Goal: Information Seeking & Learning: Learn about a topic

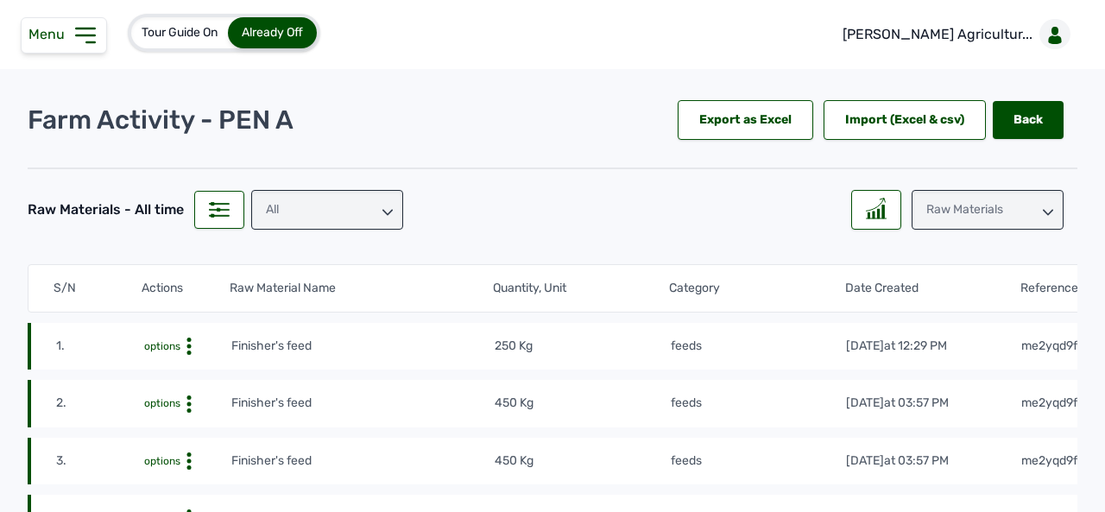
click at [85, 37] on icon at bounding box center [86, 36] width 28 height 28
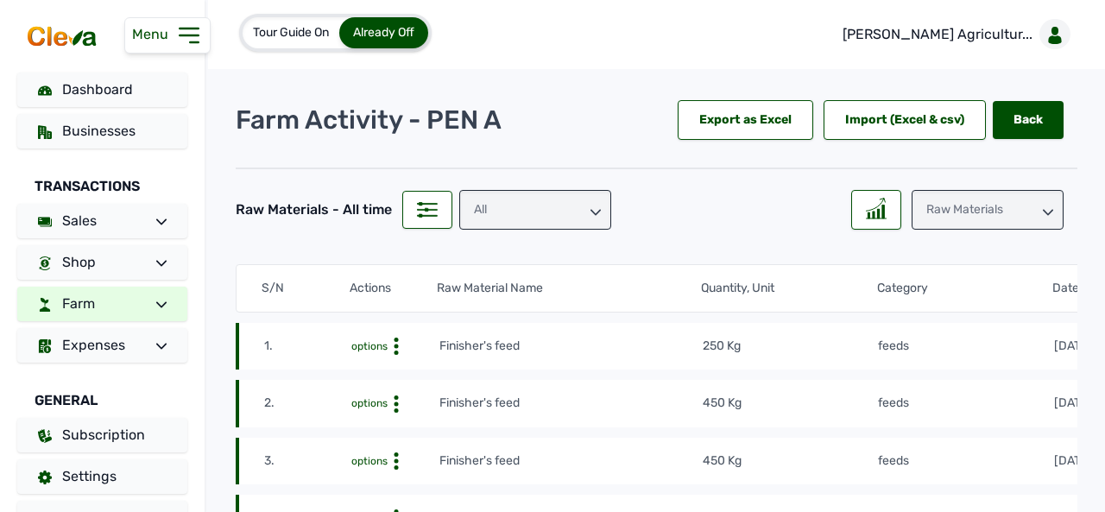
click at [579, 79] on div "Tour Guide On Already Off Rena Agricultur... Farm Activity - PEN A Export as Ex…" at bounding box center [656, 256] width 897 height 512
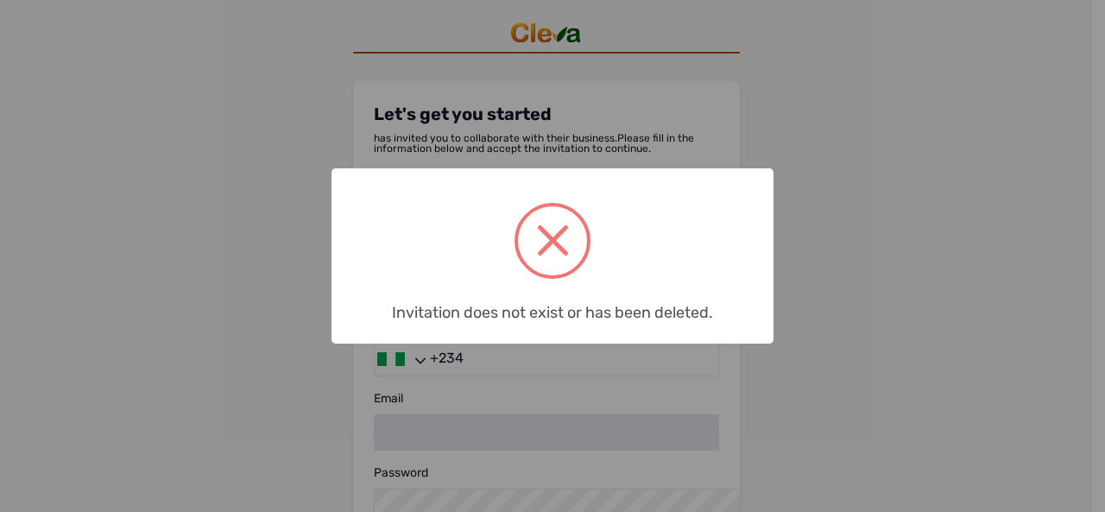
click at [563, 246] on span at bounding box center [552, 240] width 69 height 69
click at [851, 201] on div "× Invitation does not exist or has been deleted. OK No Cancel" at bounding box center [552, 256] width 1105 height 512
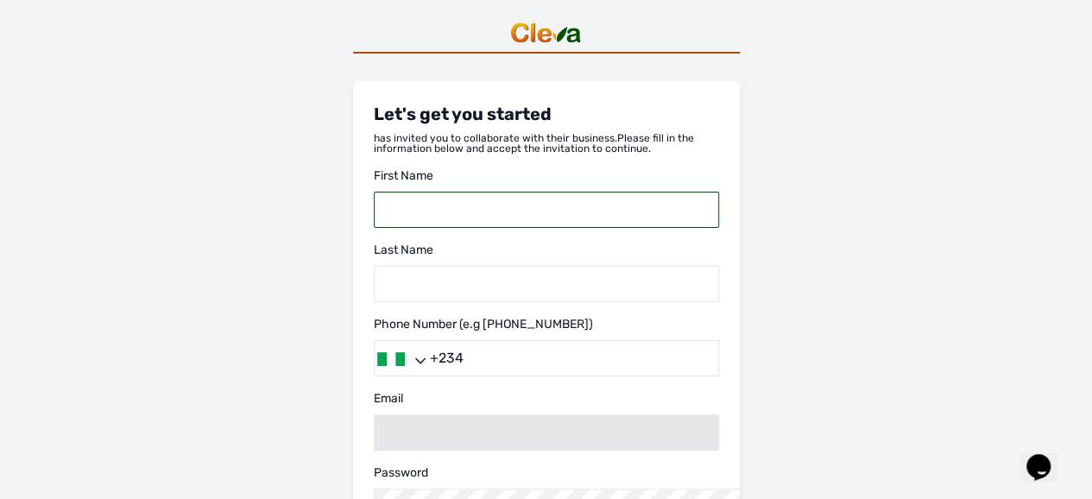
click at [374, 228] on input "text" at bounding box center [546, 210] width 345 height 36
type input "e"
type input "Emmanuel"
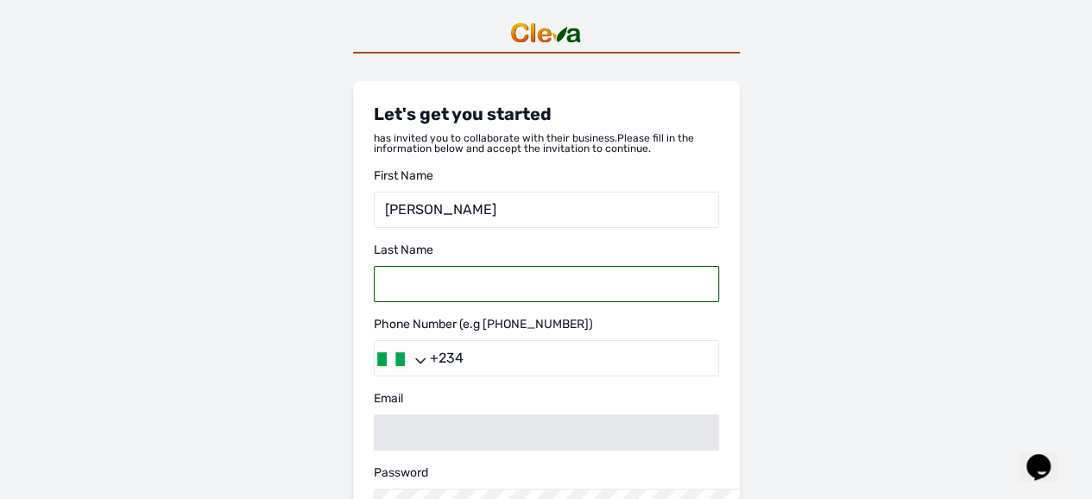
click at [374, 302] on input "text" at bounding box center [546, 284] width 345 height 36
type input "Timothy"
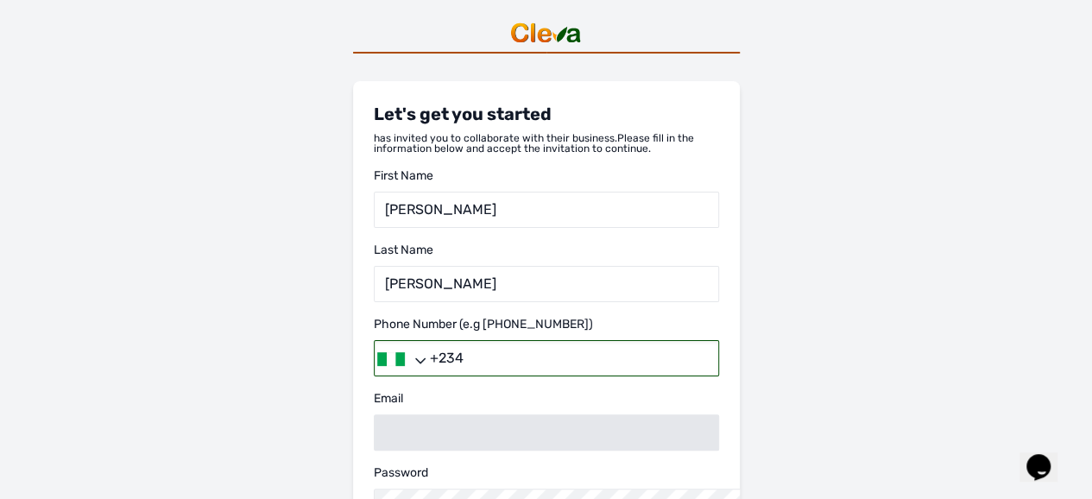
click at [374, 376] on input "+234" at bounding box center [546, 358] width 345 height 36
type input "+2347066036828"
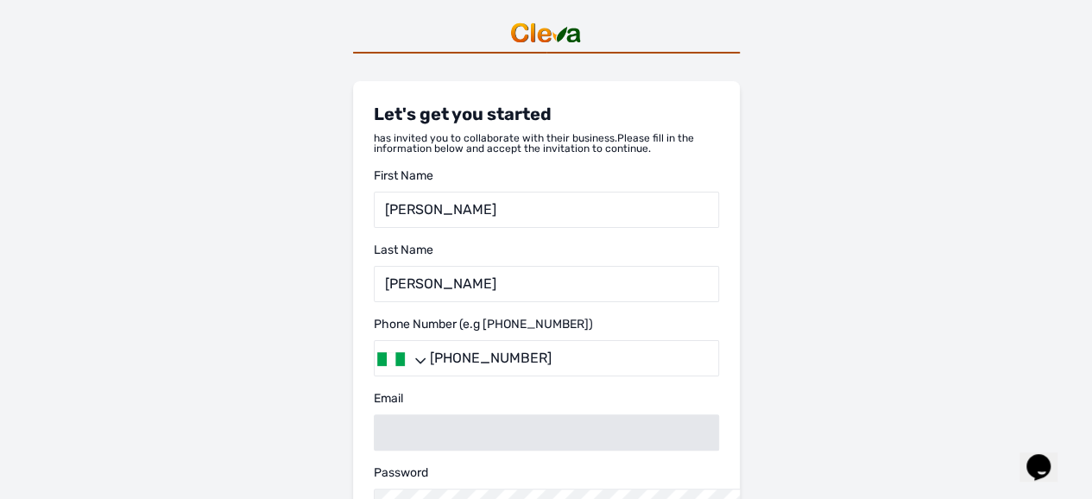
click at [377, 366] on img at bounding box center [391, 359] width 28 height 14
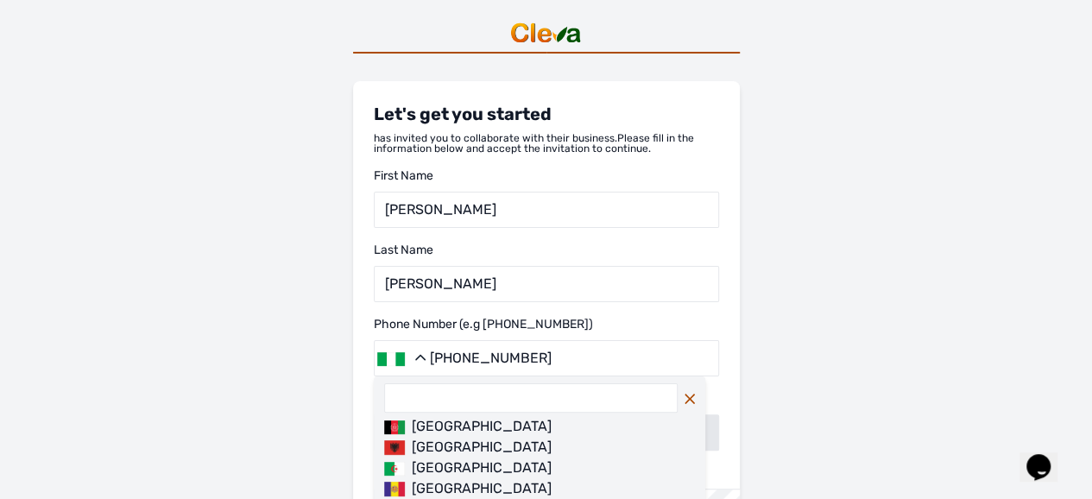
click at [701, 163] on div "Let's get you started has invited you to collaborate with their business. Pleas…" at bounding box center [546, 329] width 1092 height 659
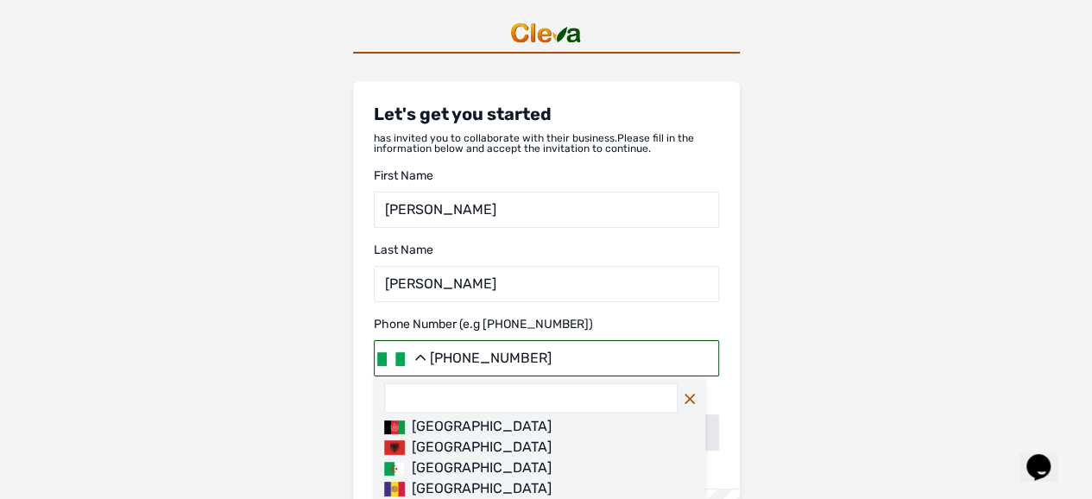
click at [374, 376] on input "+2347066036828" at bounding box center [546, 358] width 345 height 36
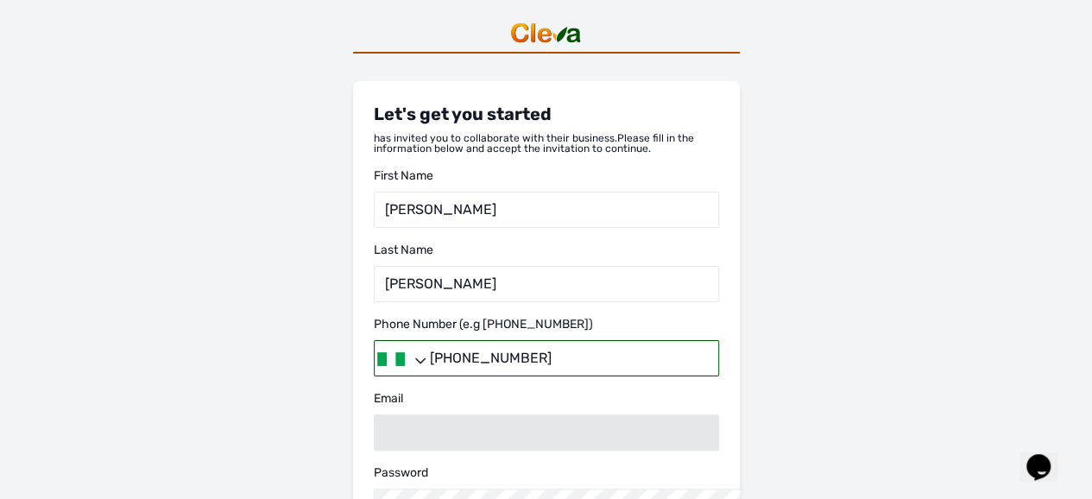
click at [374, 376] on input "+2347066036828" at bounding box center [546, 358] width 345 height 36
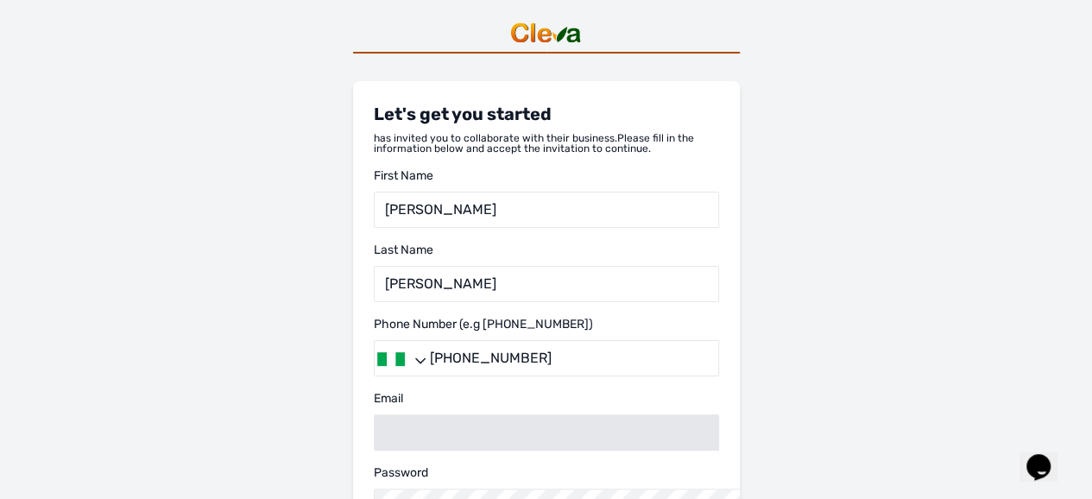
click at [377, 376] on div at bounding box center [391, 359] width 28 height 35
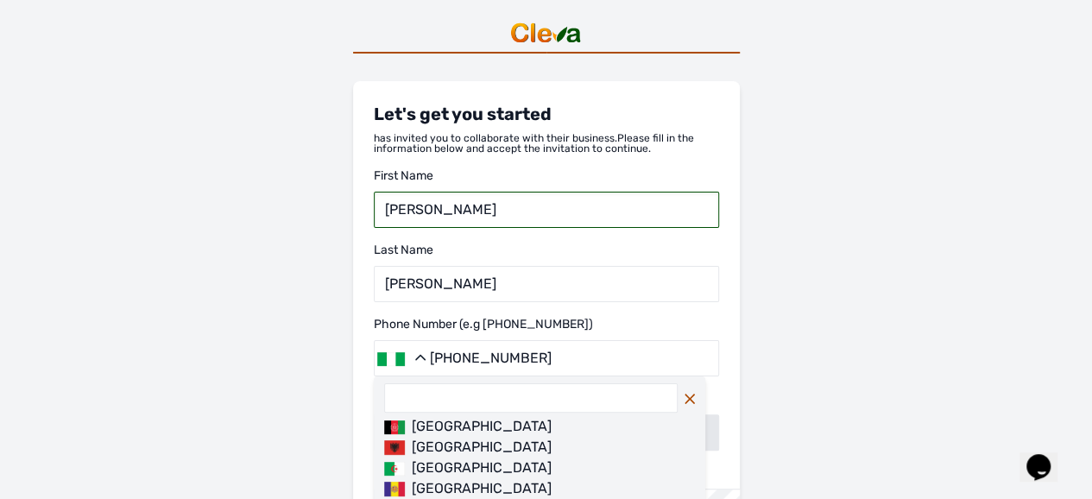
click at [374, 228] on input "Emmanuel" at bounding box center [546, 210] width 345 height 36
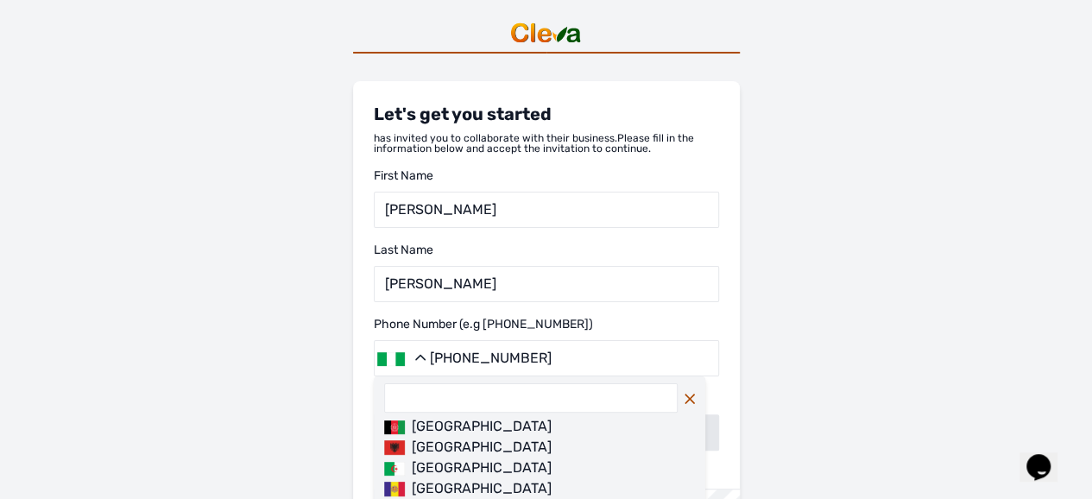
click at [423, 192] on div "Let's get you started has invited you to collaborate with their business. Pleas…" at bounding box center [546, 329] width 1092 height 659
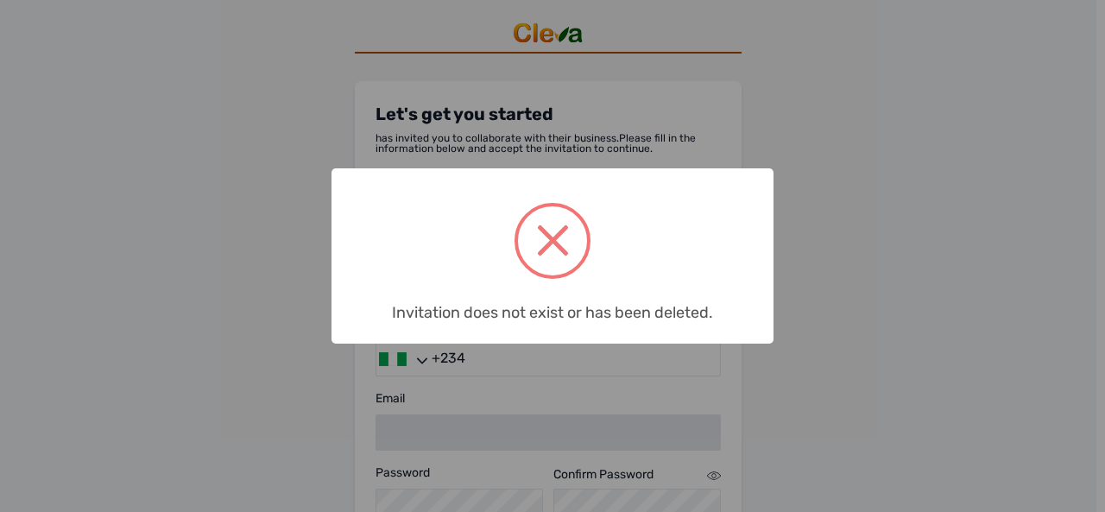
click at [877, 279] on div "× Invitation does not exist or has been deleted. OK No Cancel" at bounding box center [552, 256] width 1105 height 512
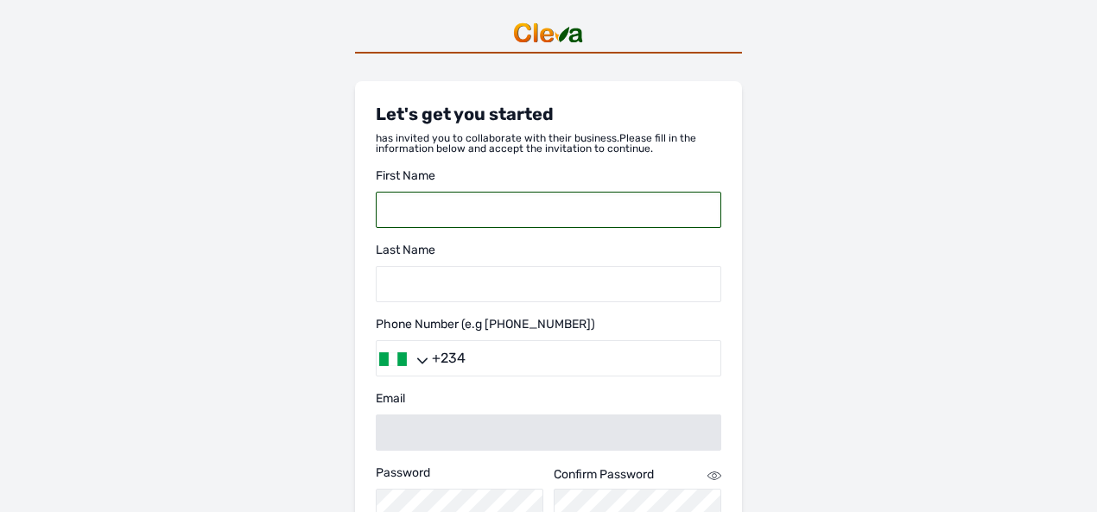
click at [530, 196] on input "text" at bounding box center [548, 210] width 345 height 36
type input "[PERSON_NAME]"
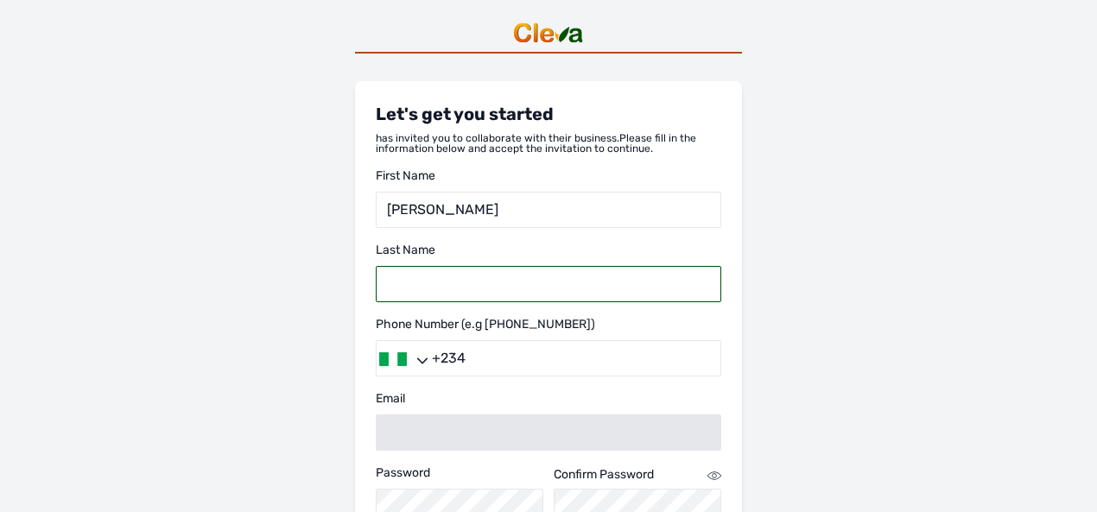
click at [481, 284] on input "text" at bounding box center [548, 284] width 345 height 36
type input "[PERSON_NAME]"
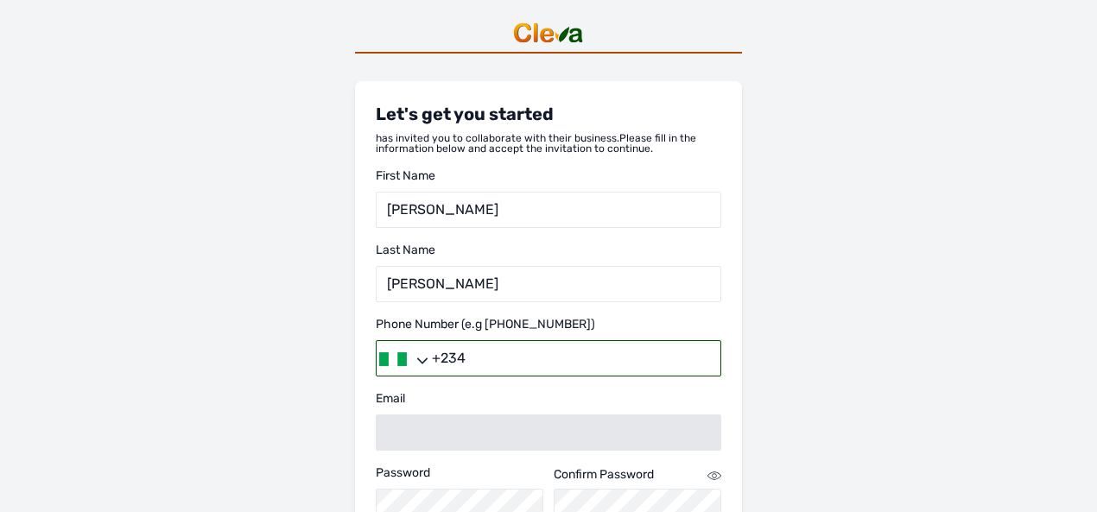
click at [501, 364] on input "+234" at bounding box center [548, 358] width 345 height 36
type input "[PHONE_NUMBER]"
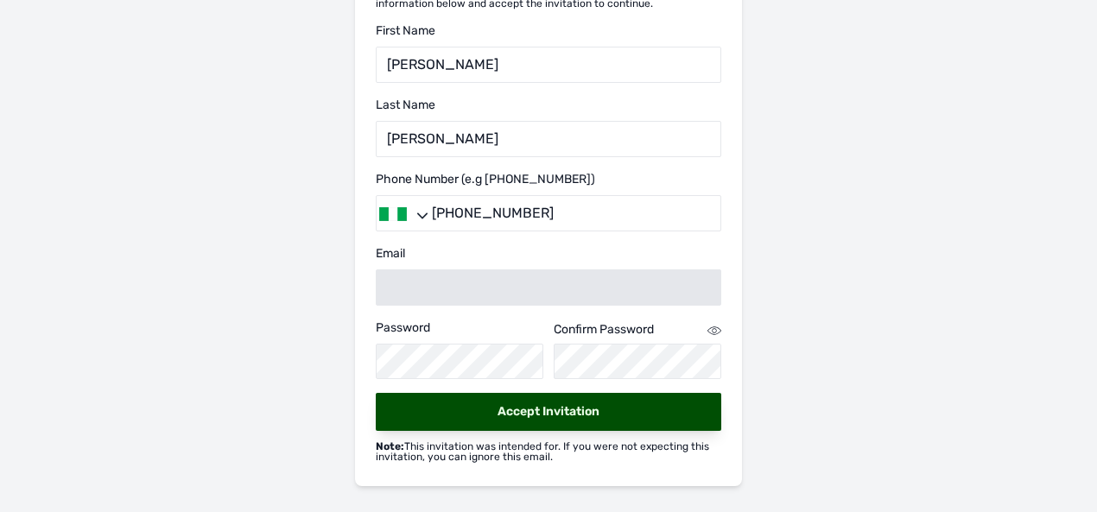
scroll to position [151, 0]
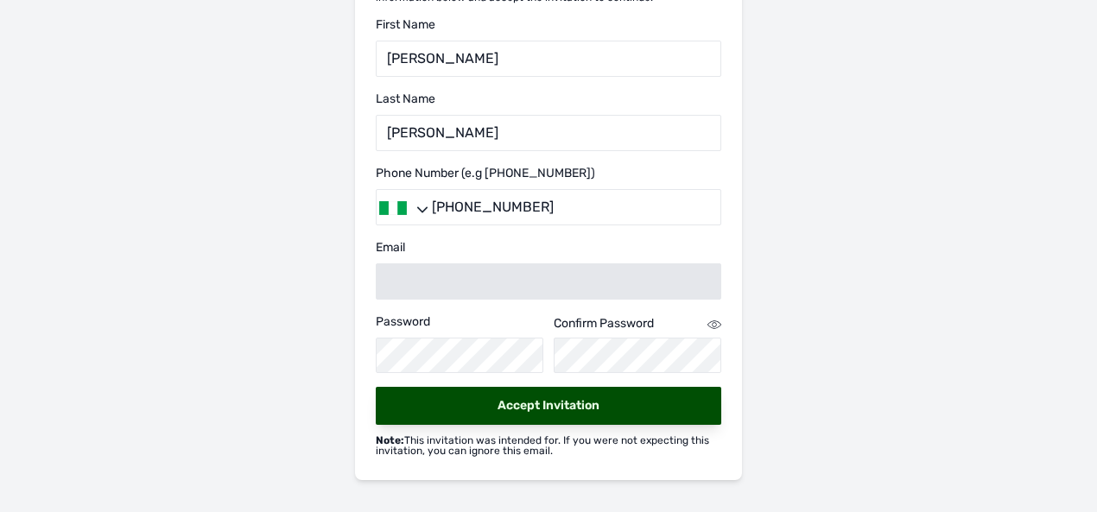
click at [714, 322] on icon at bounding box center [713, 324] width 4 height 4
click at [714, 322] on icon at bounding box center [712, 323] width 3 height 3
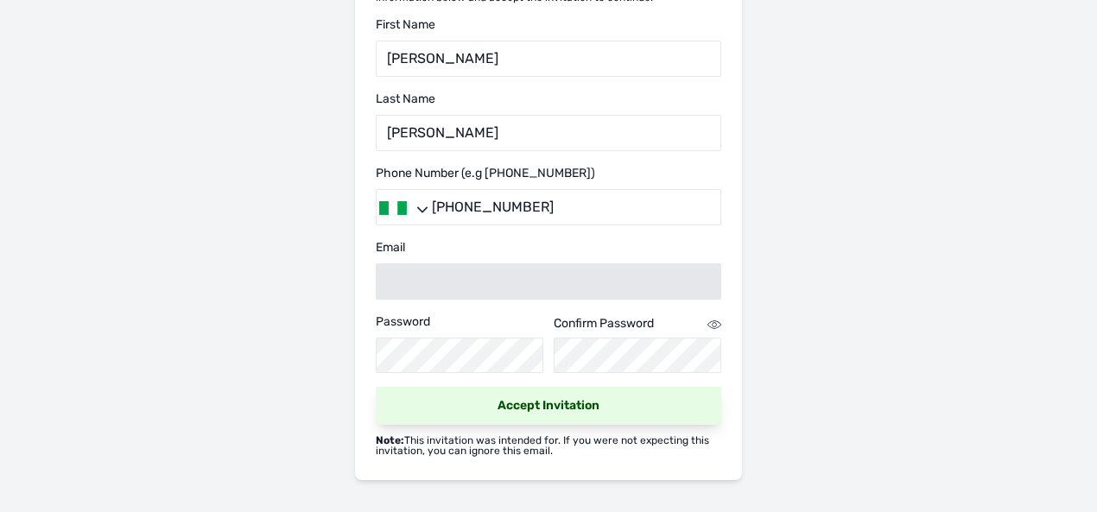
click at [608, 402] on link "Accept Invitation" at bounding box center [548, 406] width 345 height 38
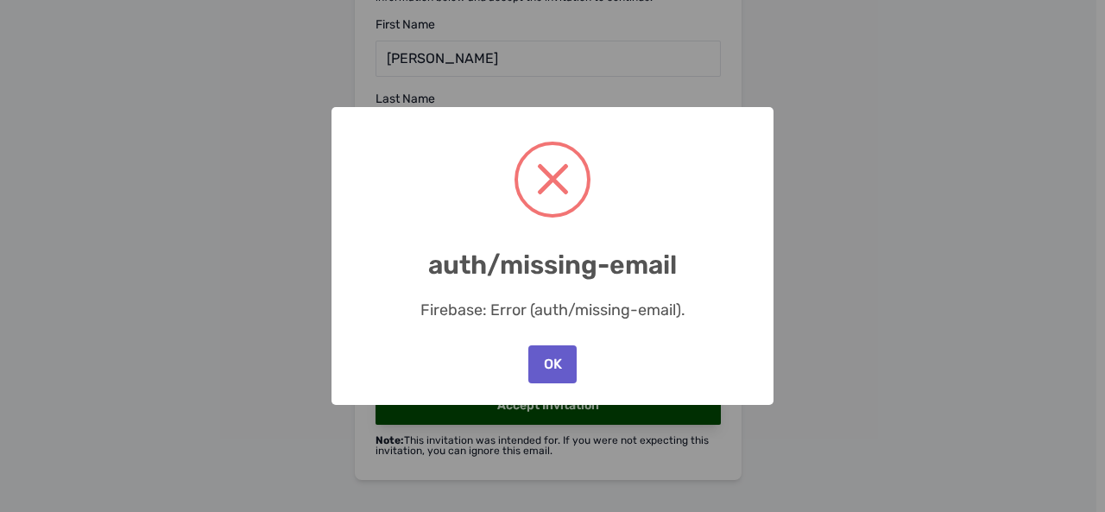
click at [552, 356] on button "OK" at bounding box center [552, 364] width 48 height 38
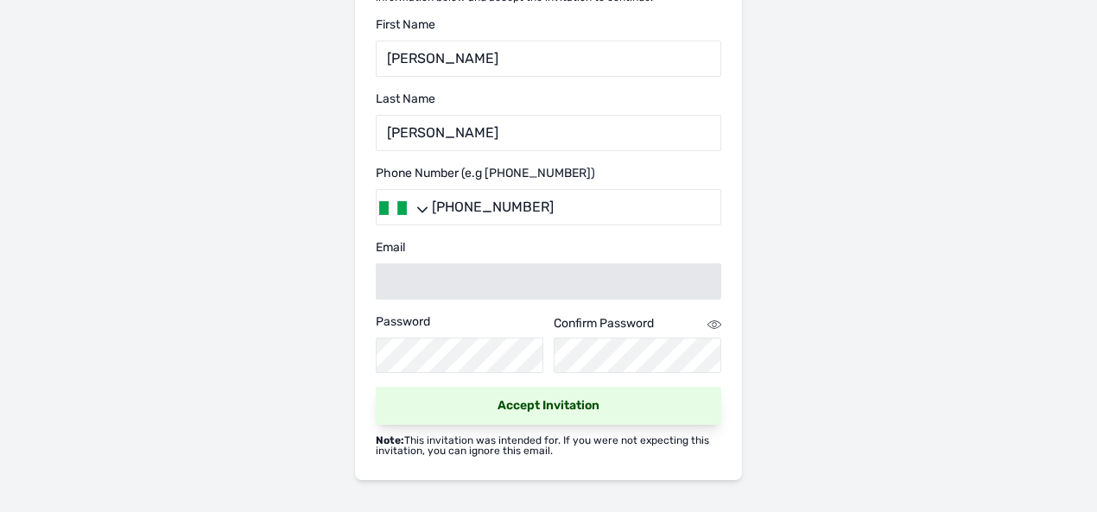
click at [565, 396] on link "Accept Invitation" at bounding box center [548, 406] width 345 height 38
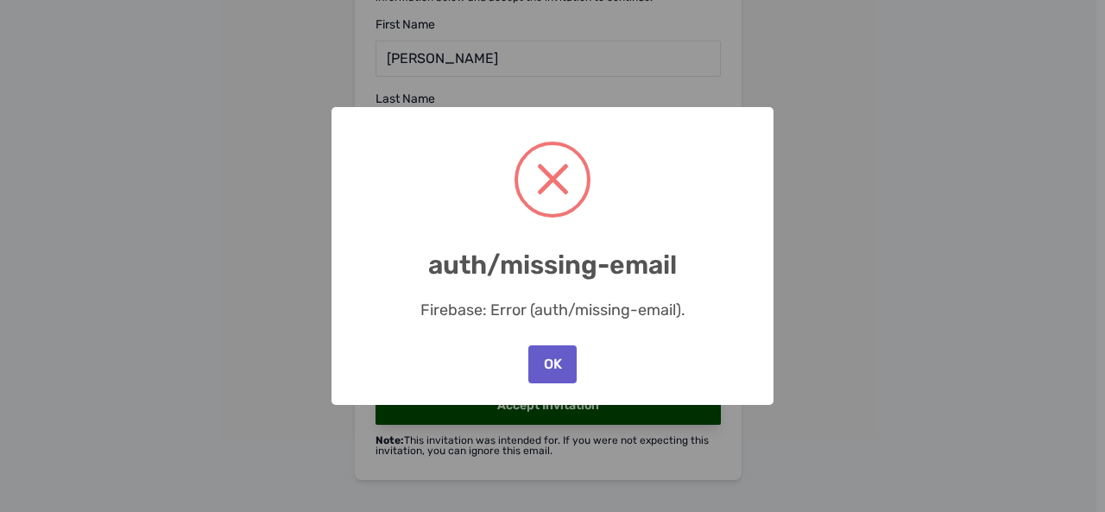
click at [550, 352] on button "OK" at bounding box center [552, 364] width 48 height 38
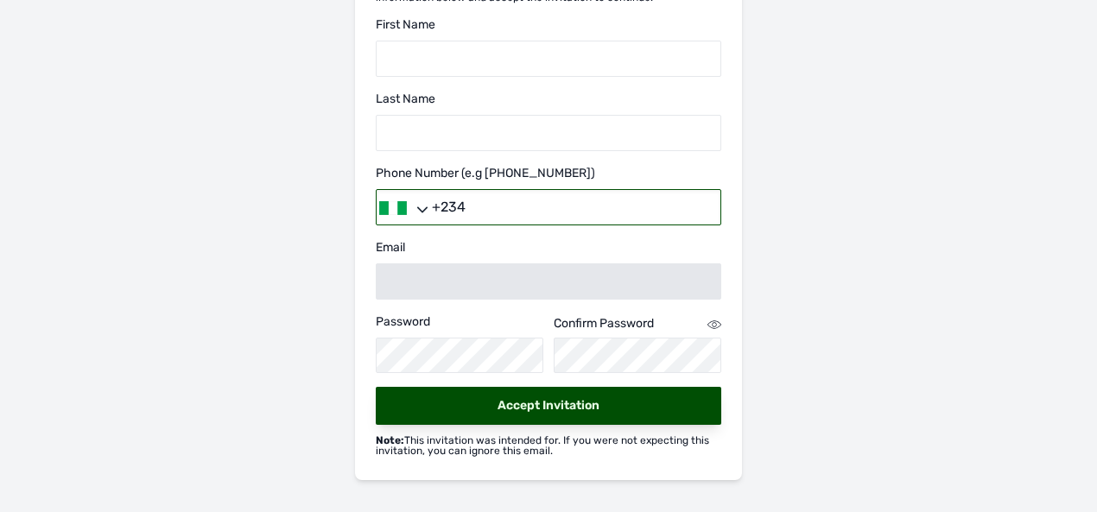
click at [537, 196] on input "+234" at bounding box center [548, 207] width 345 height 36
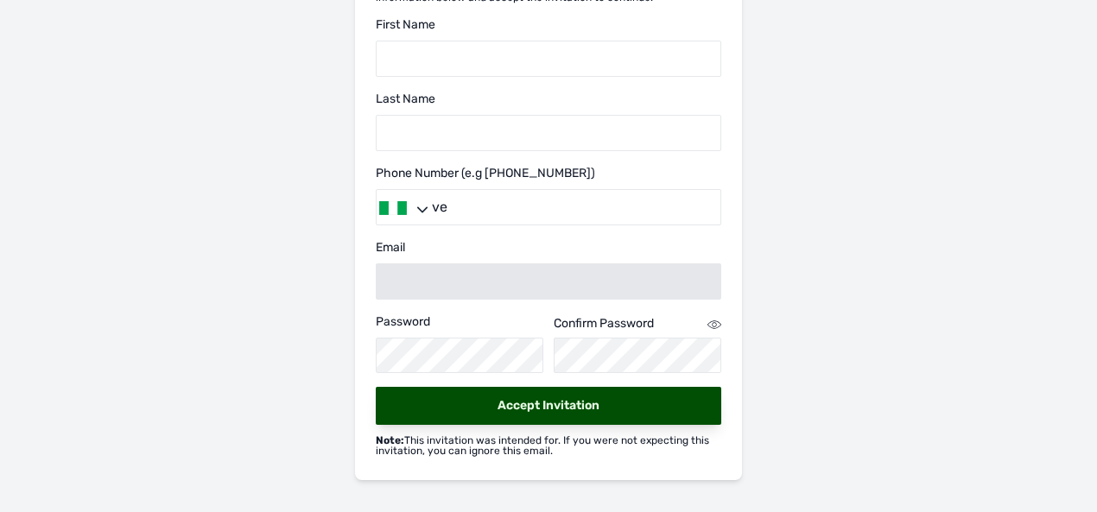
type input "v"
click at [939, 197] on div "Let's get you started has invited you to collaborate with their business. Pleas…" at bounding box center [548, 182] width 1097 height 666
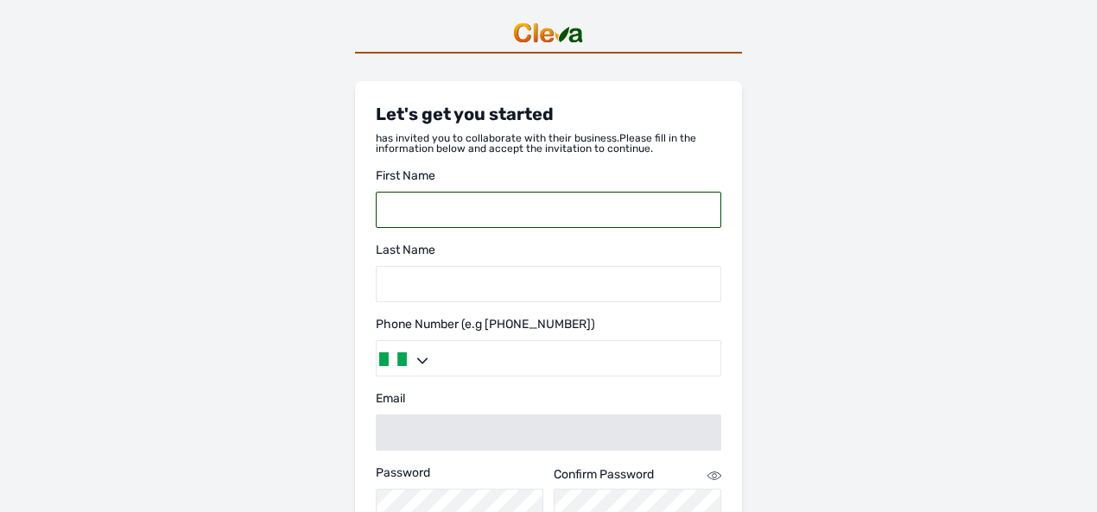
click at [561, 203] on input "text" at bounding box center [548, 210] width 345 height 36
click at [503, 219] on input "text" at bounding box center [548, 210] width 345 height 36
type input "Timothy"
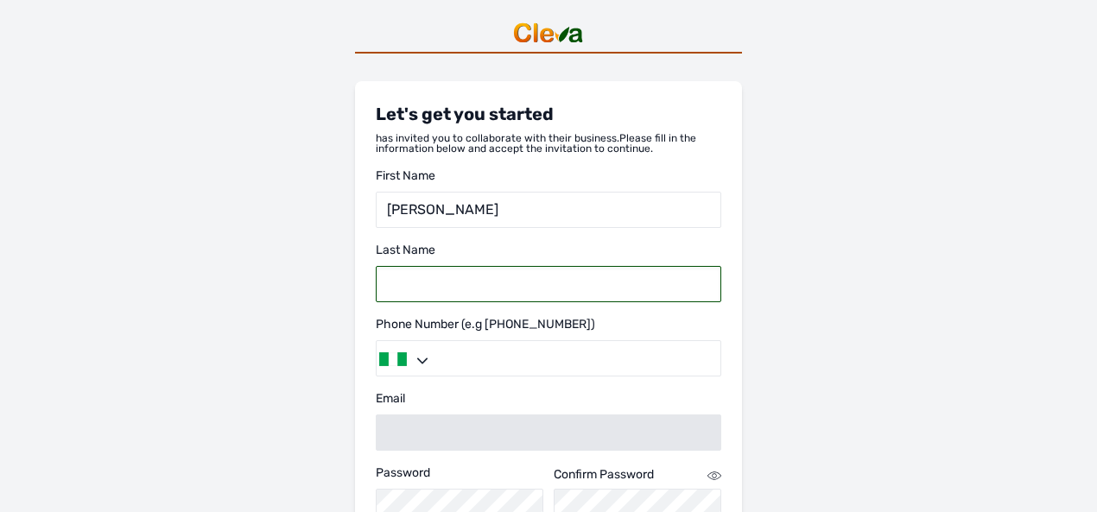
click at [426, 292] on input "text" at bounding box center [548, 284] width 345 height 36
type input "Emmanuel"
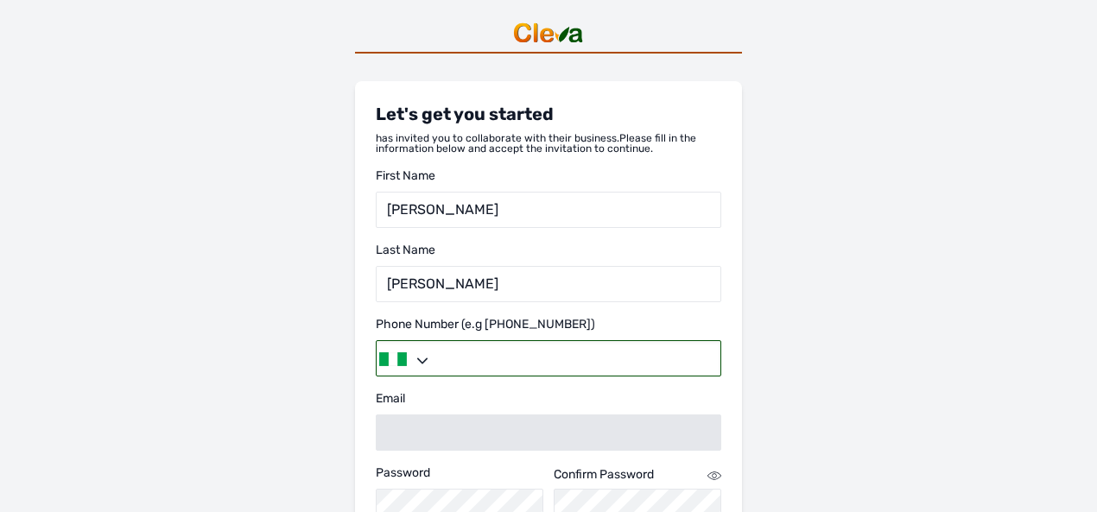
click at [630, 360] on input "tel" at bounding box center [548, 358] width 345 height 36
type input "+2347066036828"
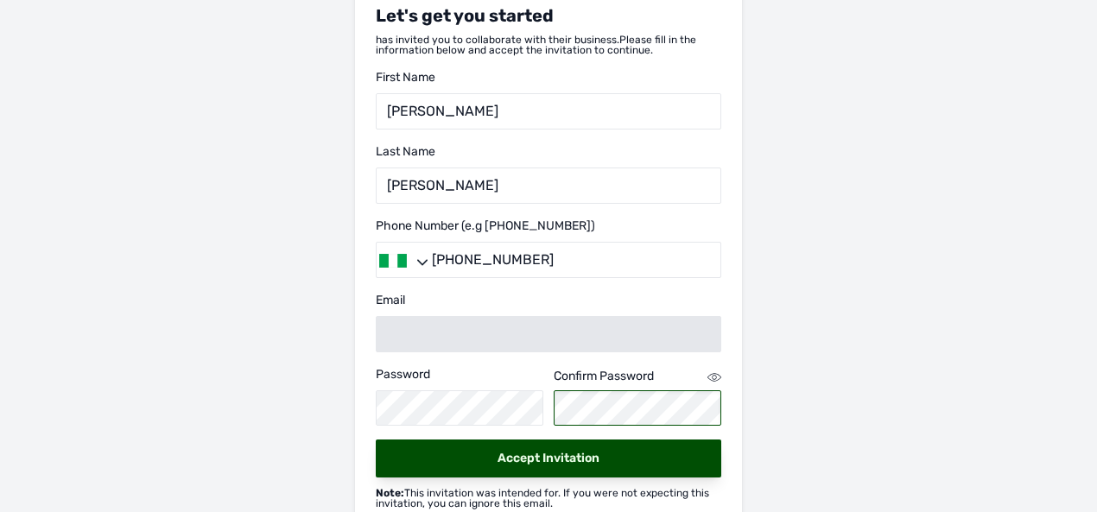
scroll to position [119, 0]
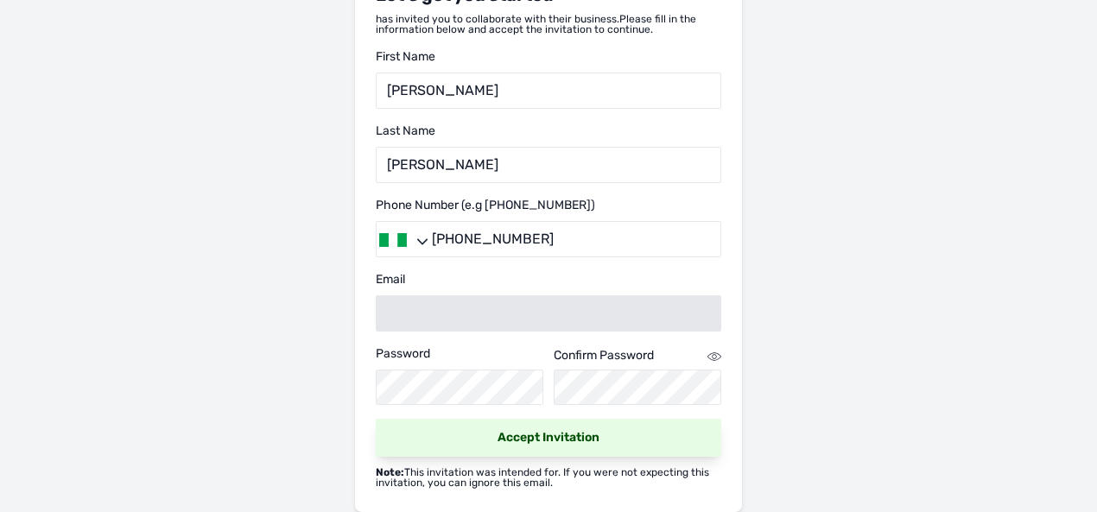
click at [458, 439] on link "Accept Invitation" at bounding box center [548, 438] width 345 height 38
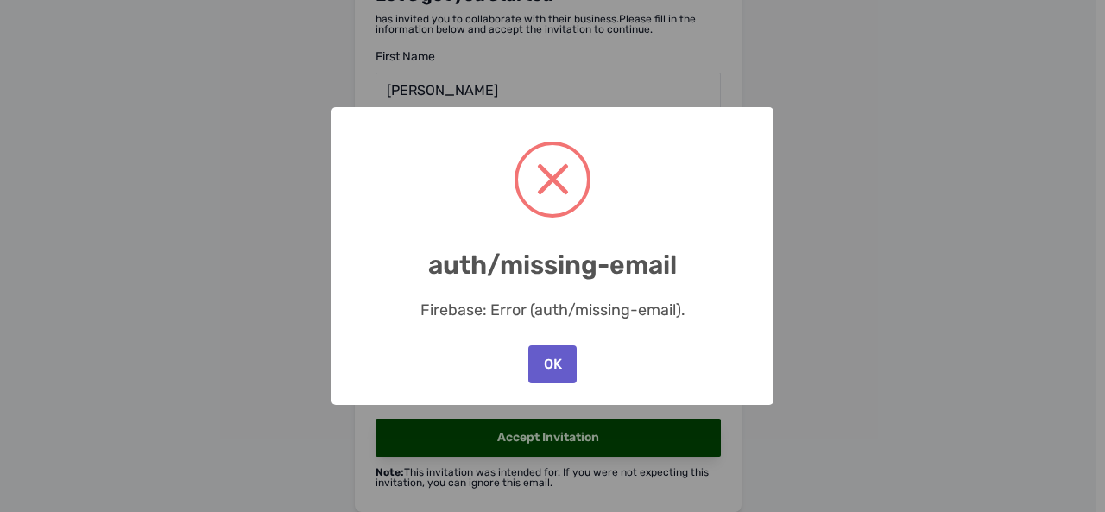
click at [558, 359] on button "OK" at bounding box center [552, 364] width 48 height 38
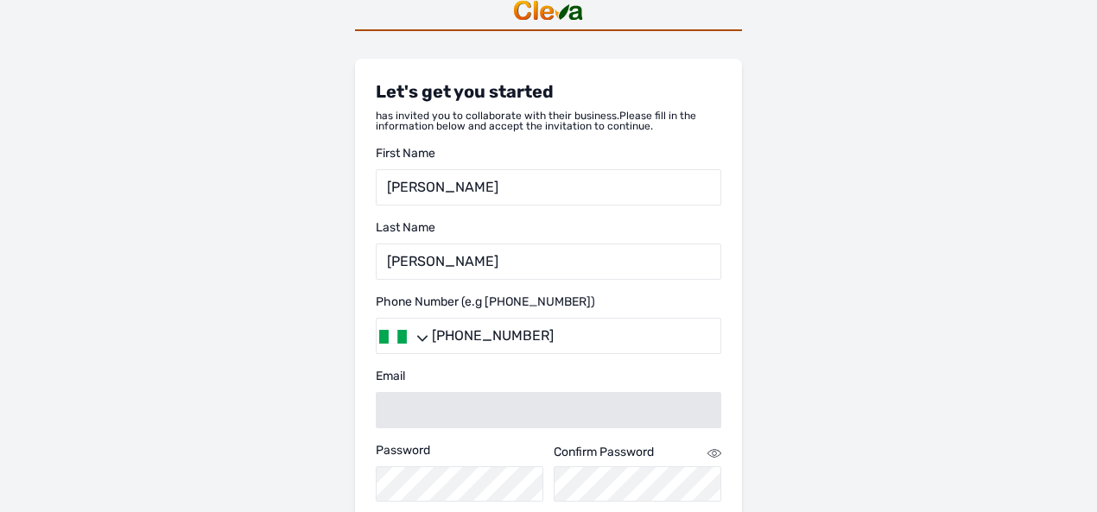
scroll to position [151, 0]
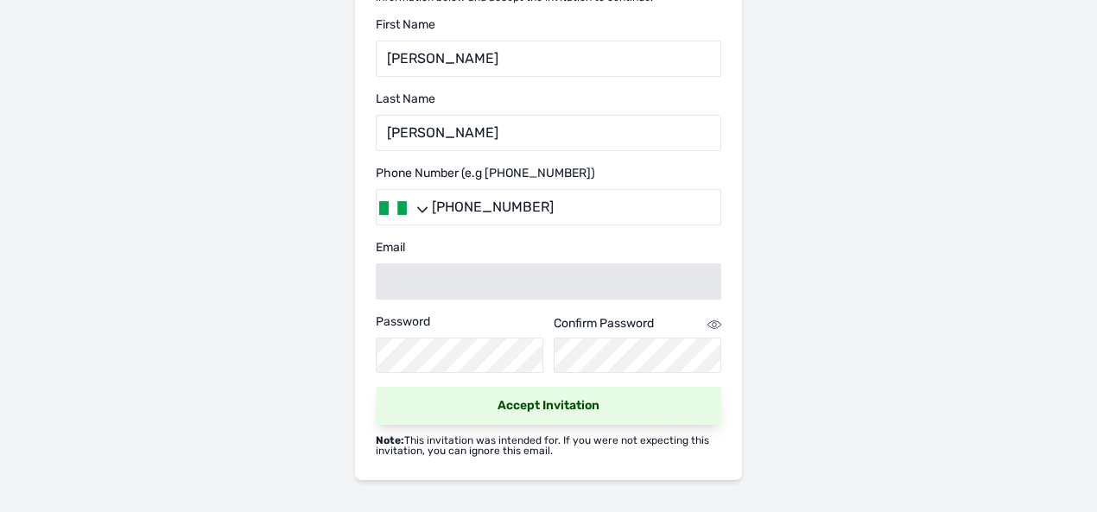
click at [579, 410] on link "Accept Invitation" at bounding box center [548, 406] width 345 height 38
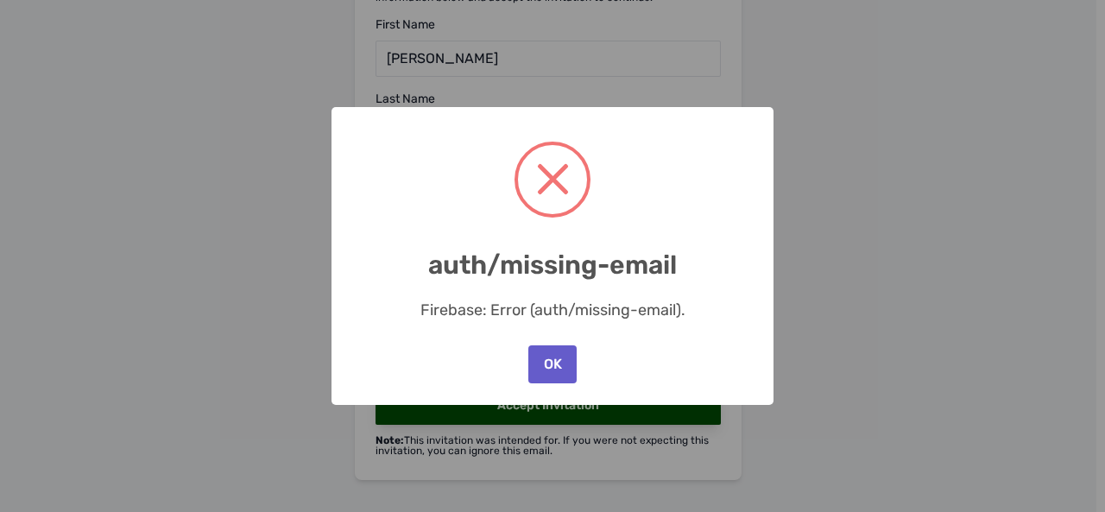
click at [554, 358] on button "OK" at bounding box center [552, 364] width 48 height 38
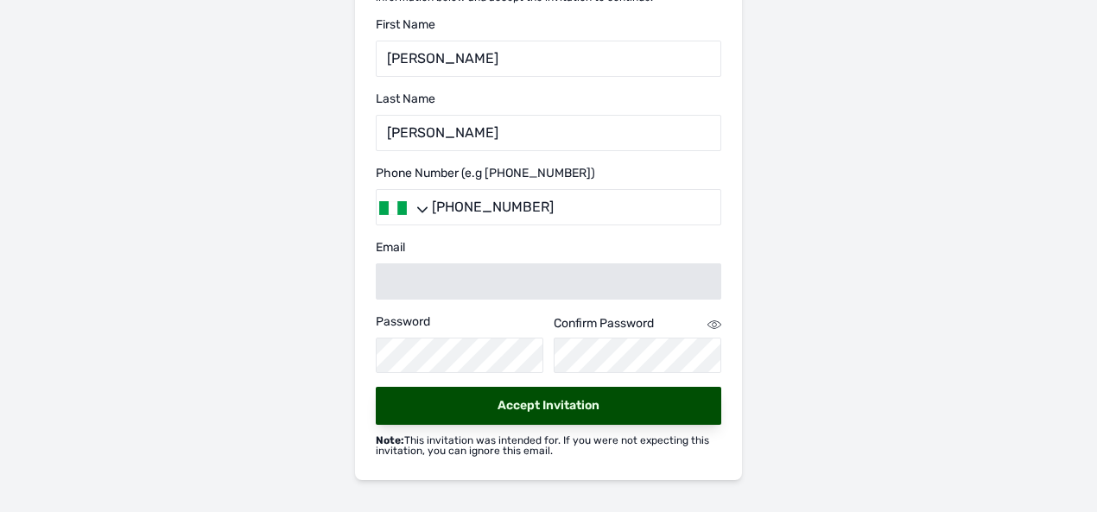
scroll to position [0, 0]
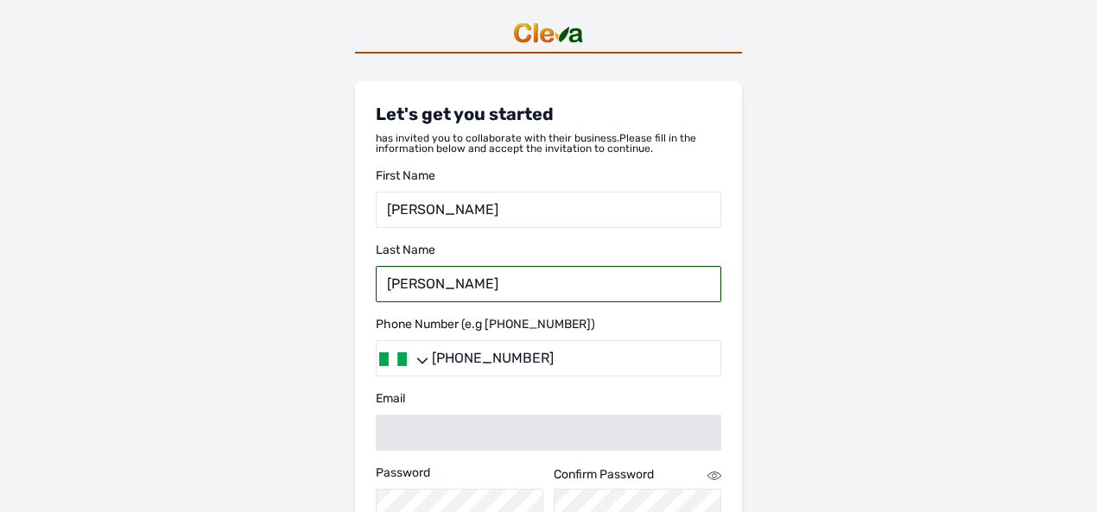
drag, startPoint x: 387, startPoint y: 282, endPoint x: 501, endPoint y: 282, distance: 114.0
click at [501, 282] on input "Emmanuel" at bounding box center [548, 284] width 345 height 36
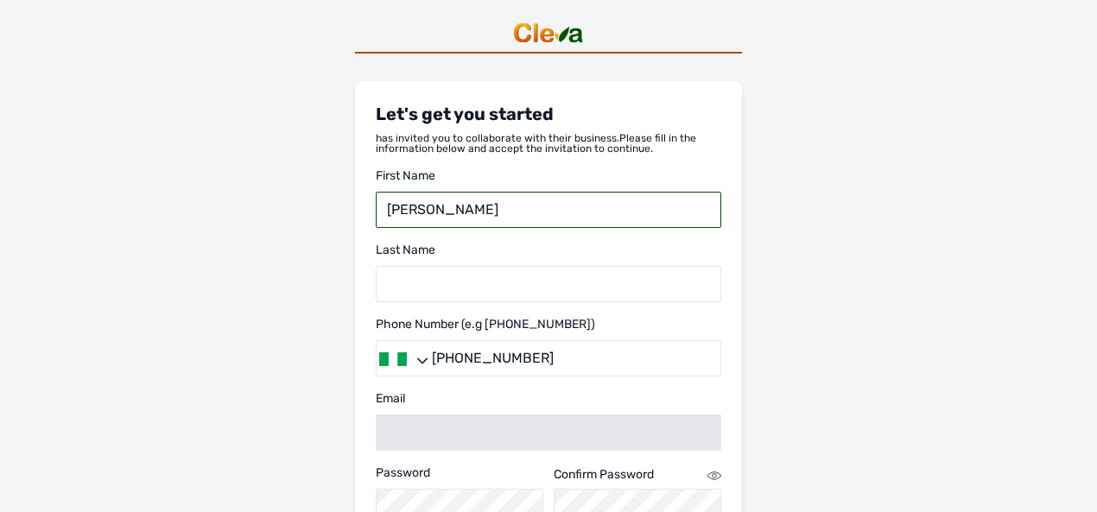
click at [495, 206] on input "Timothy" at bounding box center [548, 210] width 345 height 36
paste input "Emmanuel"
drag, startPoint x: 440, startPoint y: 208, endPoint x: 368, endPoint y: 206, distance: 72.6
click at [368, 206] on div "Let's get you started has invited you to collaborate with their business. Pleas…" at bounding box center [548, 356] width 387 height 550
type input "Emmanuel"
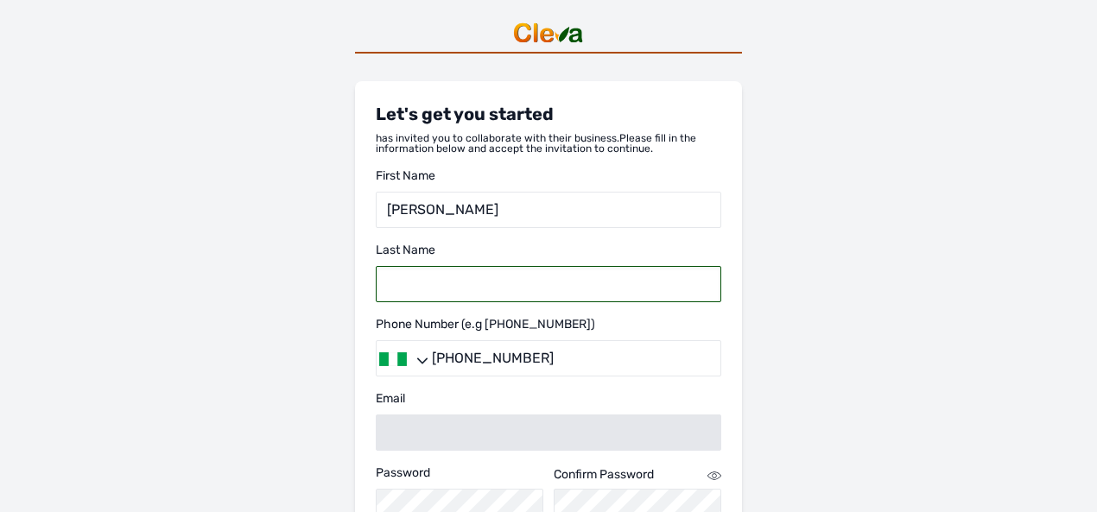
click at [404, 282] on input "text" at bounding box center [548, 284] width 345 height 36
paste input "Timothy"
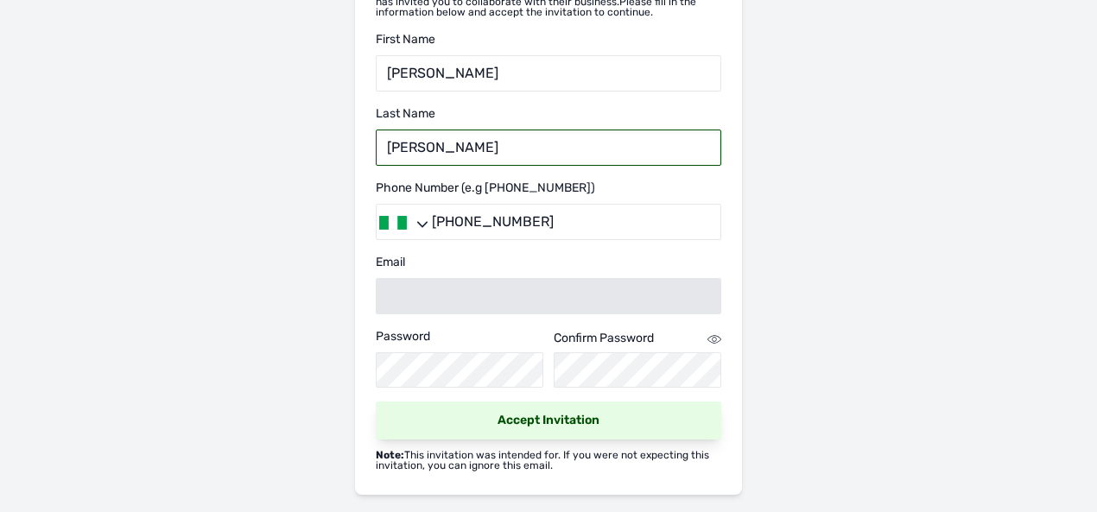
type input "Timothy"
click at [621, 414] on link "Accept Invitation" at bounding box center [548, 421] width 345 height 38
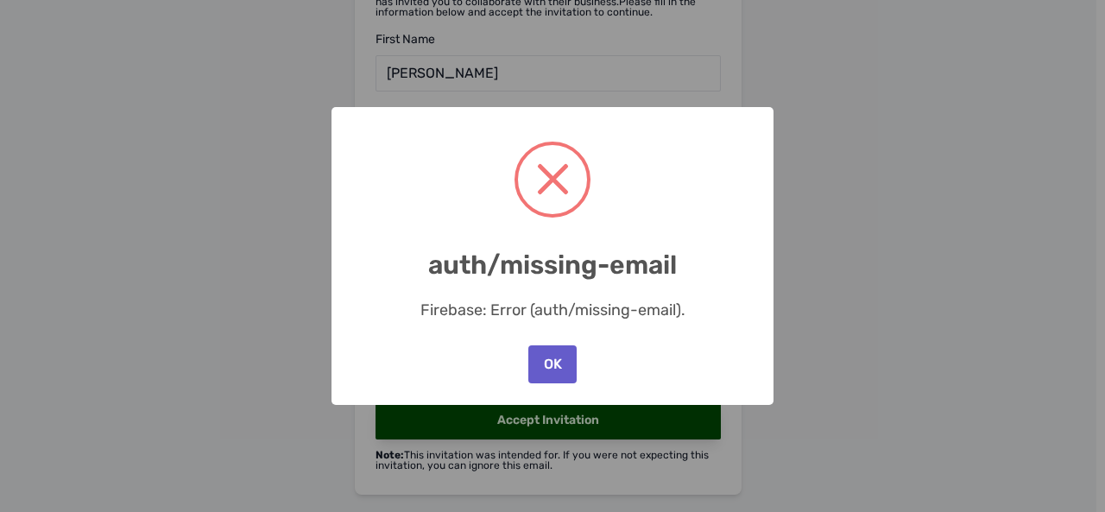
click at [552, 355] on button "OK" at bounding box center [552, 364] width 48 height 38
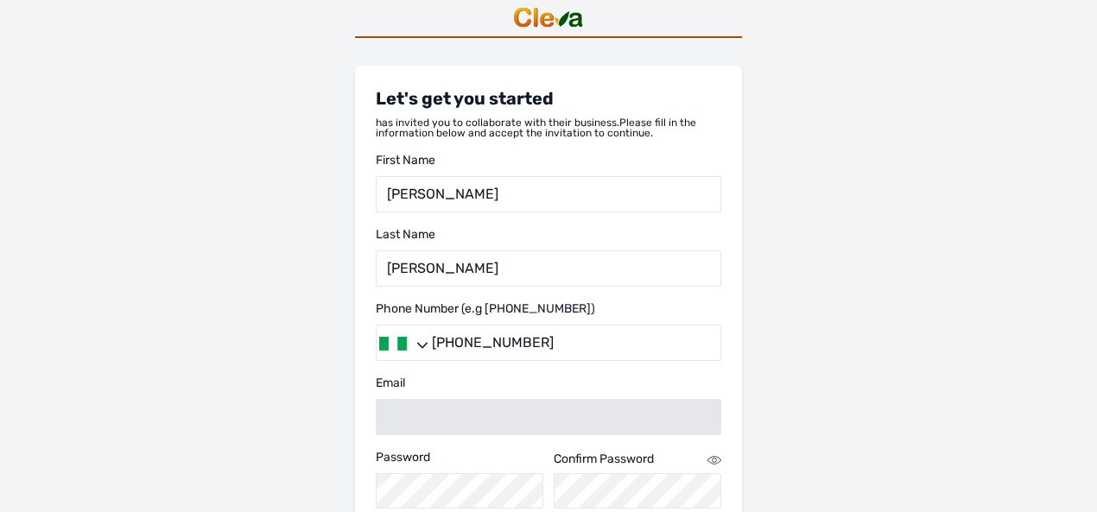
scroll to position [0, 0]
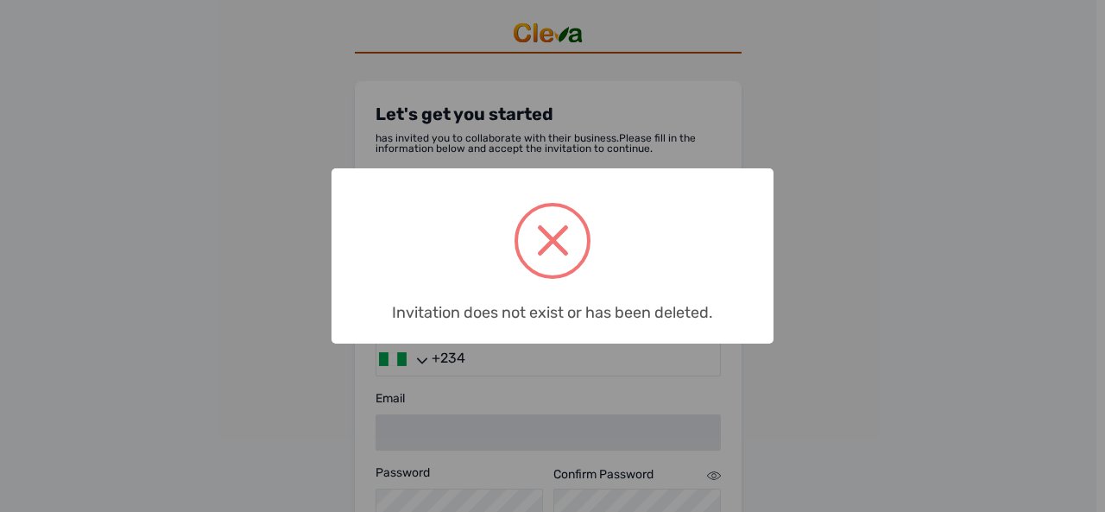
click at [579, 241] on span at bounding box center [552, 240] width 69 height 69
click at [885, 243] on div "× Invitation does not exist or has been deleted. OK No Cancel" at bounding box center [552, 256] width 1105 height 512
click at [553, 240] on span at bounding box center [553, 240] width 32 height 32
click at [894, 190] on div "× Invitation does not exist or has been deleted. OK No Cancel" at bounding box center [552, 256] width 1105 height 512
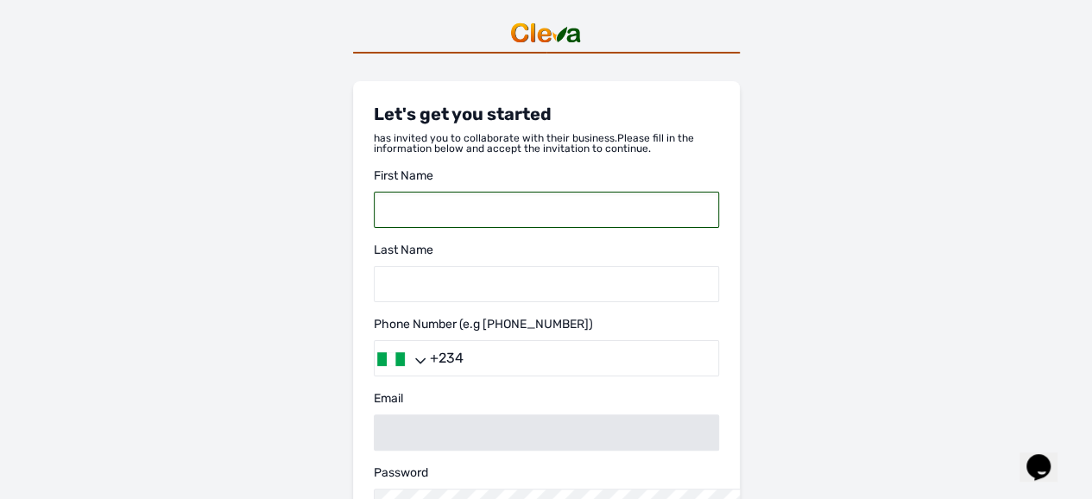
click at [374, 228] on input "text" at bounding box center [546, 210] width 345 height 36
type input "Emmanuel"
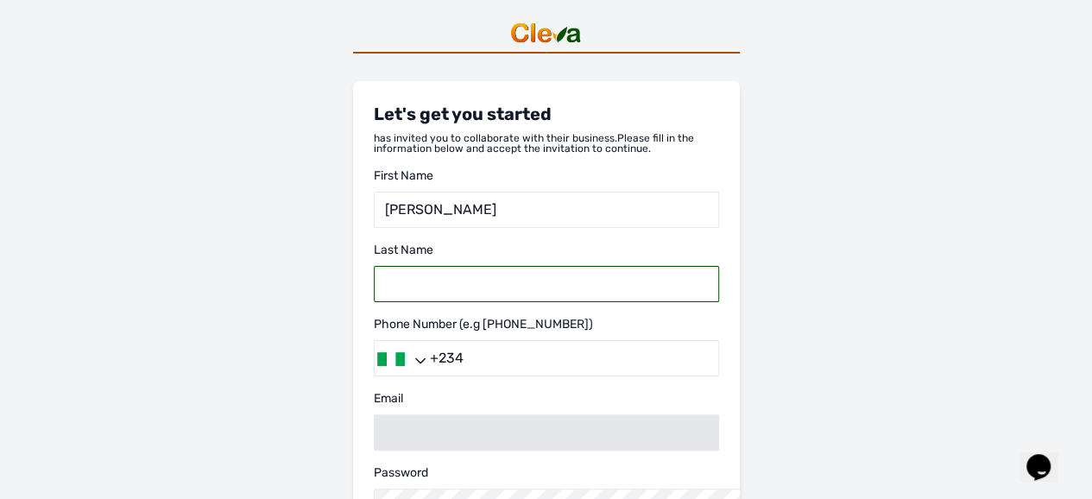
click at [374, 302] on input "text" at bounding box center [546, 284] width 345 height 36
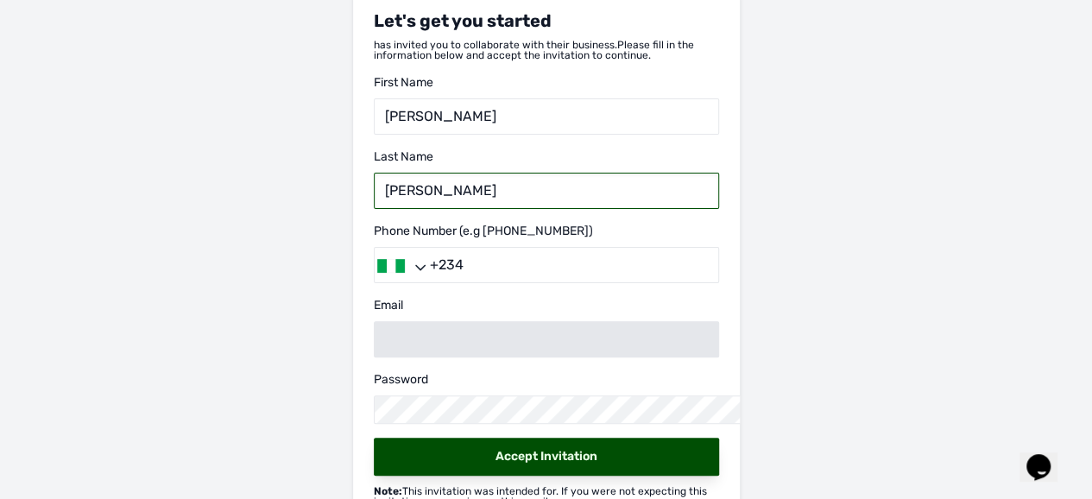
scroll to position [95, 0]
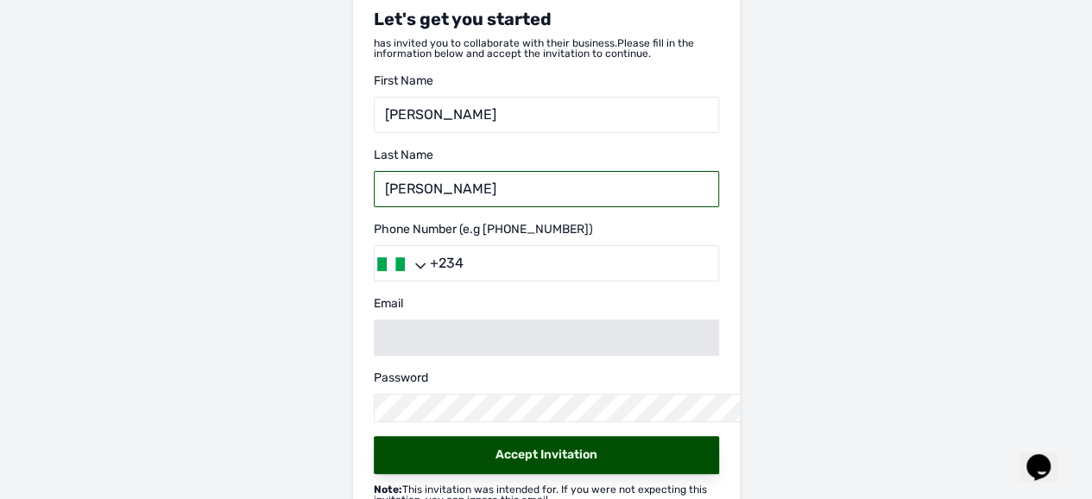
type input "Timothy"
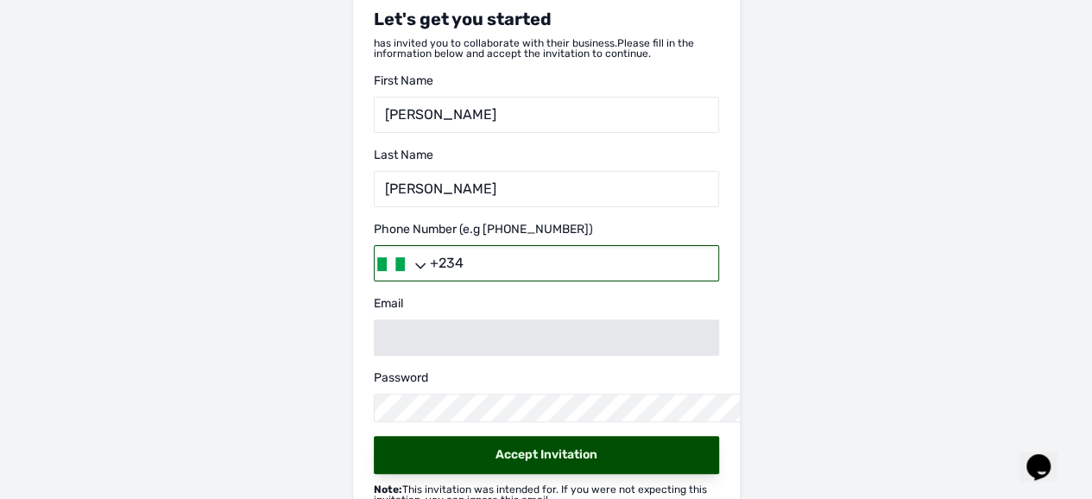
click at [374, 281] on input "+234" at bounding box center [546, 263] width 345 height 36
type input "+2347066036828"
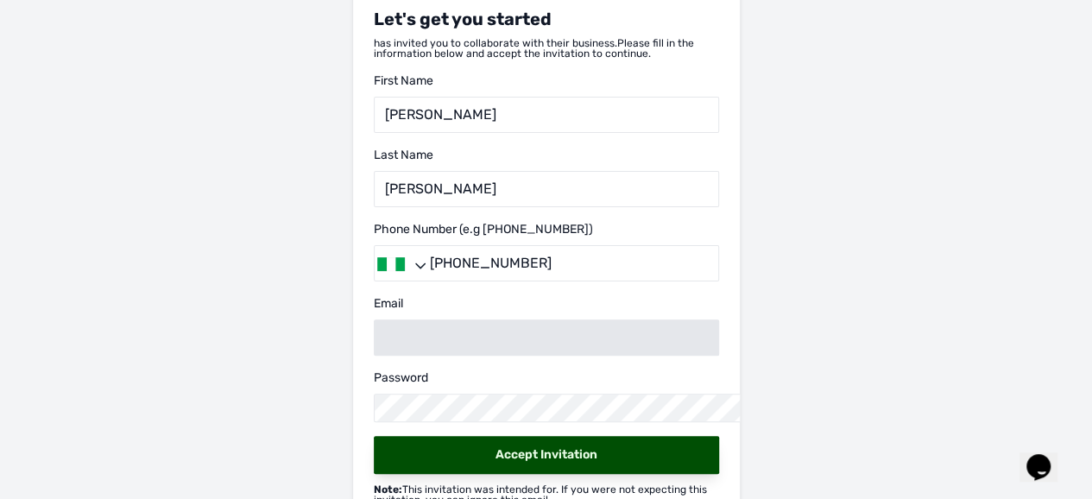
click at [426, 271] on icon at bounding box center [420, 266] width 10 height 10
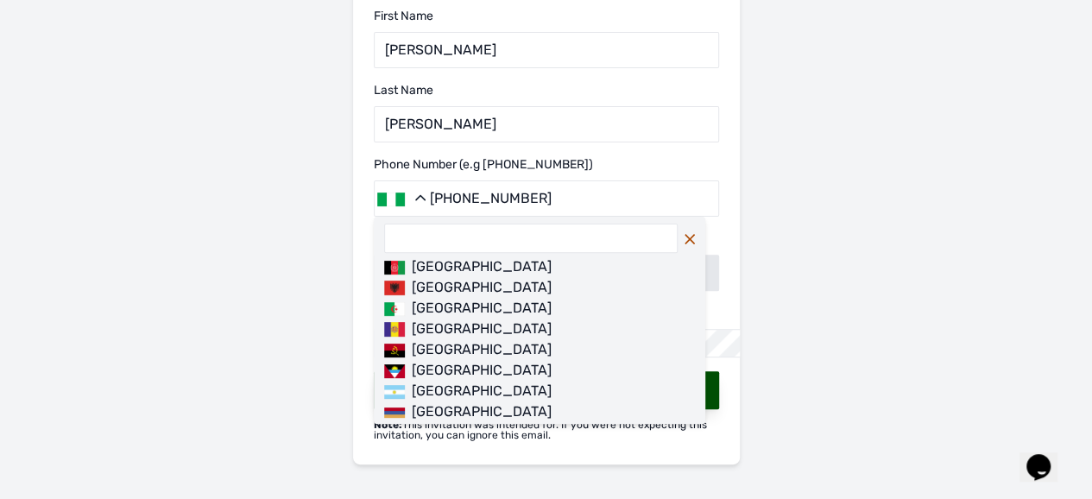
scroll to position [23208, 1]
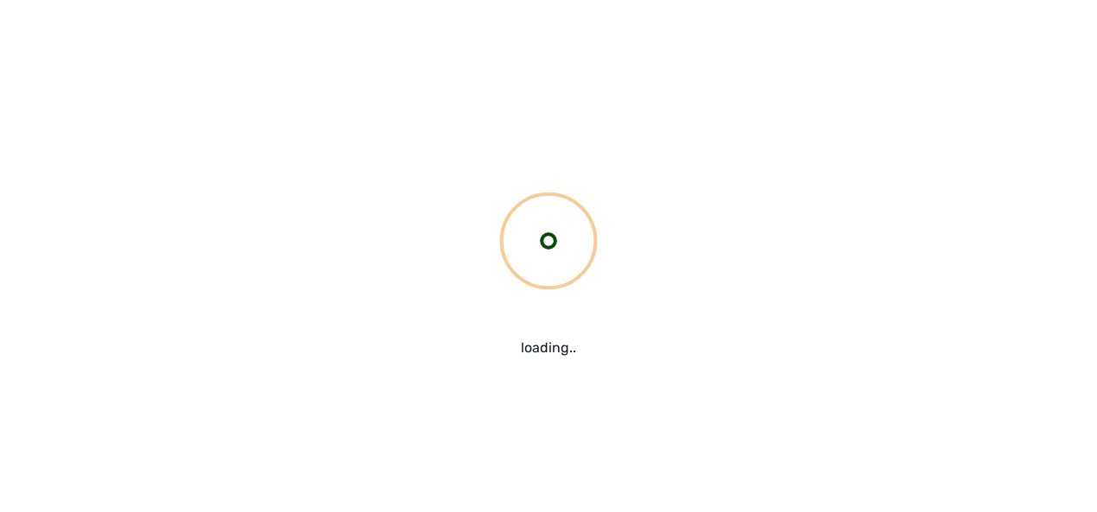
scroll to position [151, 0]
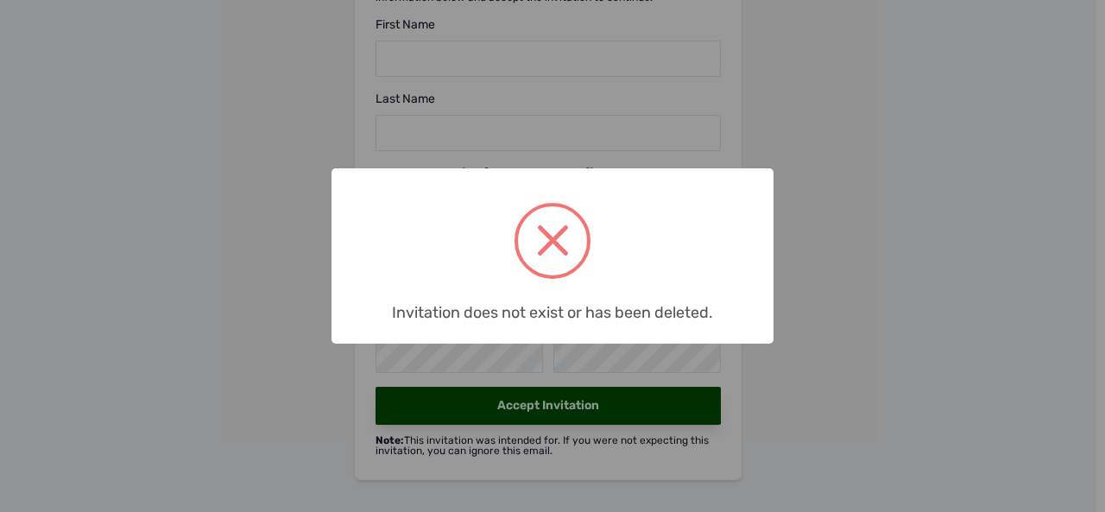
click at [535, 245] on span at bounding box center [552, 240] width 69 height 69
click at [850, 248] on div "× Invitation does not exist or has been deleted. OK No Cancel" at bounding box center [552, 256] width 1105 height 512
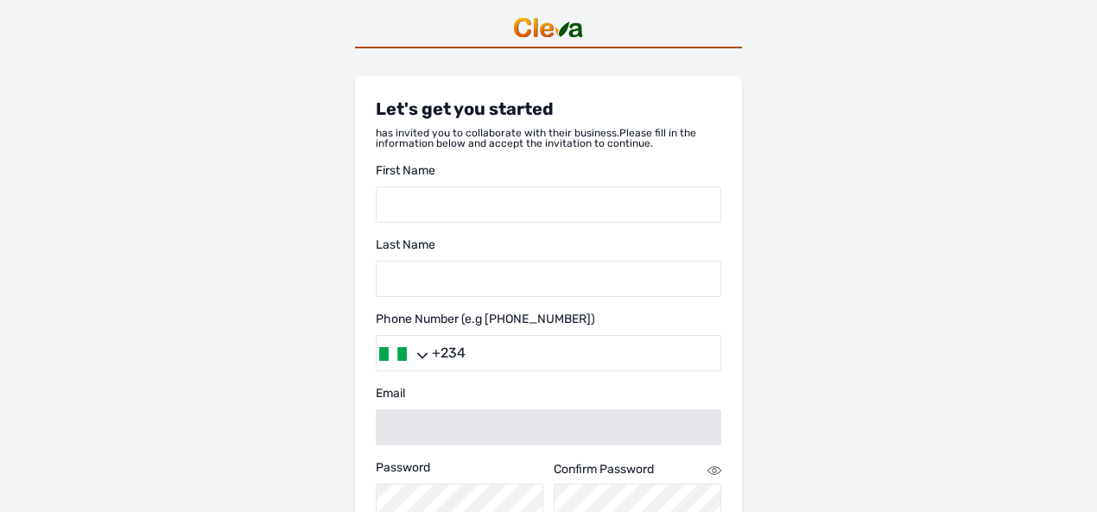
scroll to position [0, 0]
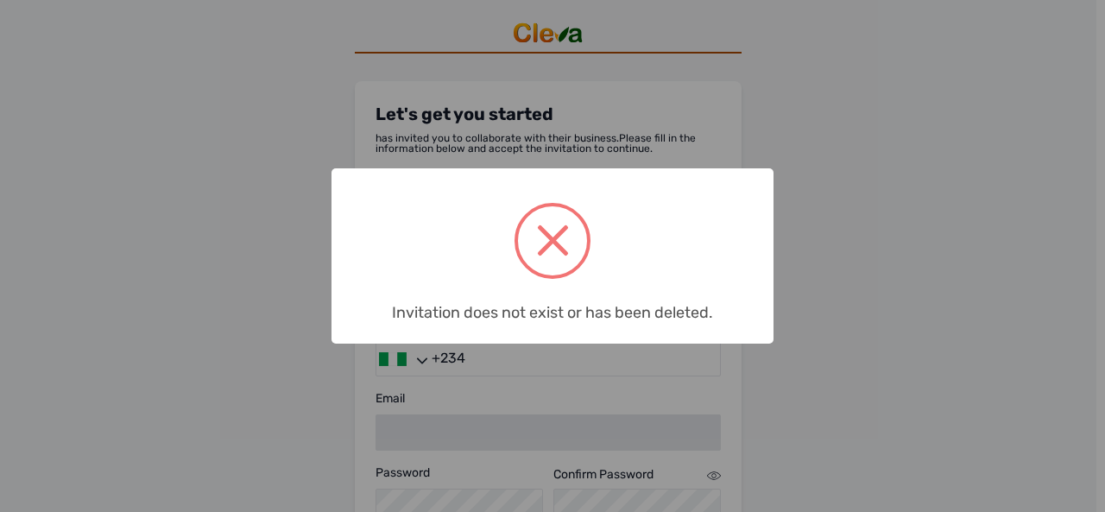
click at [553, 241] on span at bounding box center [553, 240] width 32 height 32
click at [145, 400] on div "× Invitation does not exist or has been deleted. OK No Cancel" at bounding box center [552, 256] width 1105 height 512
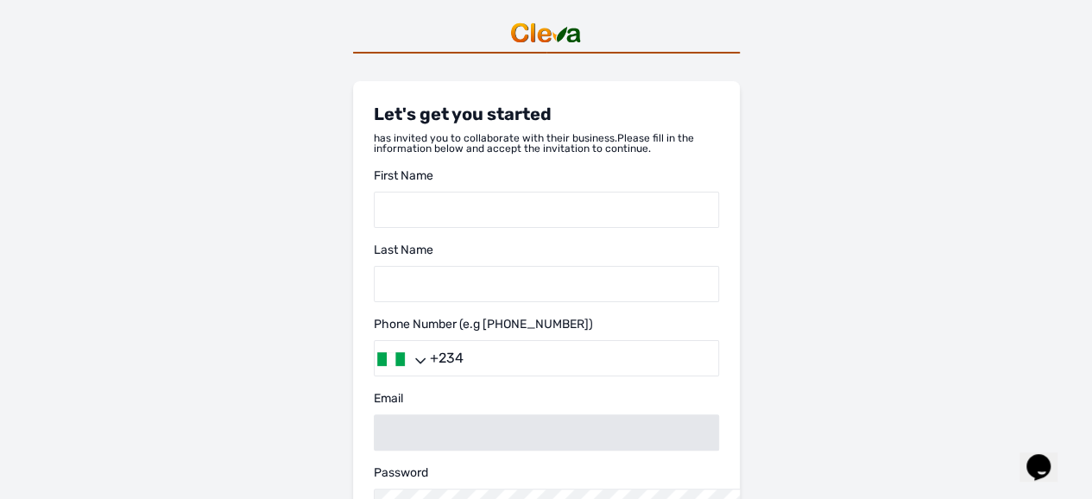
click at [508, 45] on img at bounding box center [546, 33] width 76 height 24
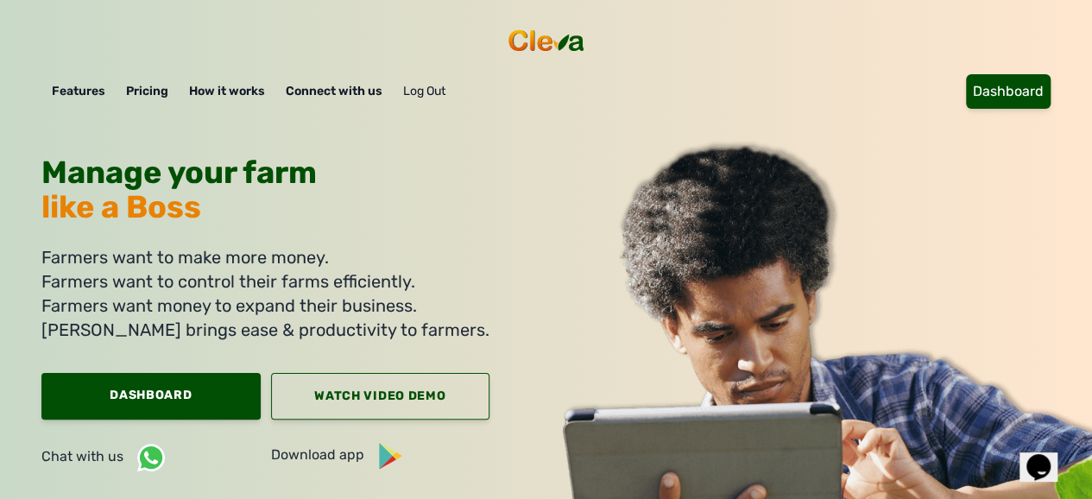
click at [505, 54] on img at bounding box center [546, 41] width 83 height 26
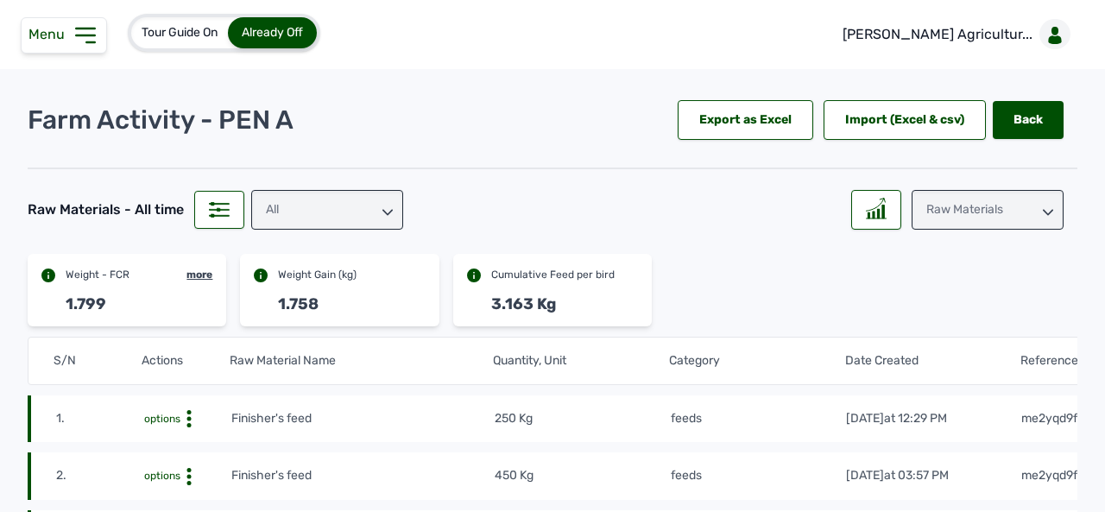
click at [87, 30] on icon at bounding box center [86, 36] width 28 height 28
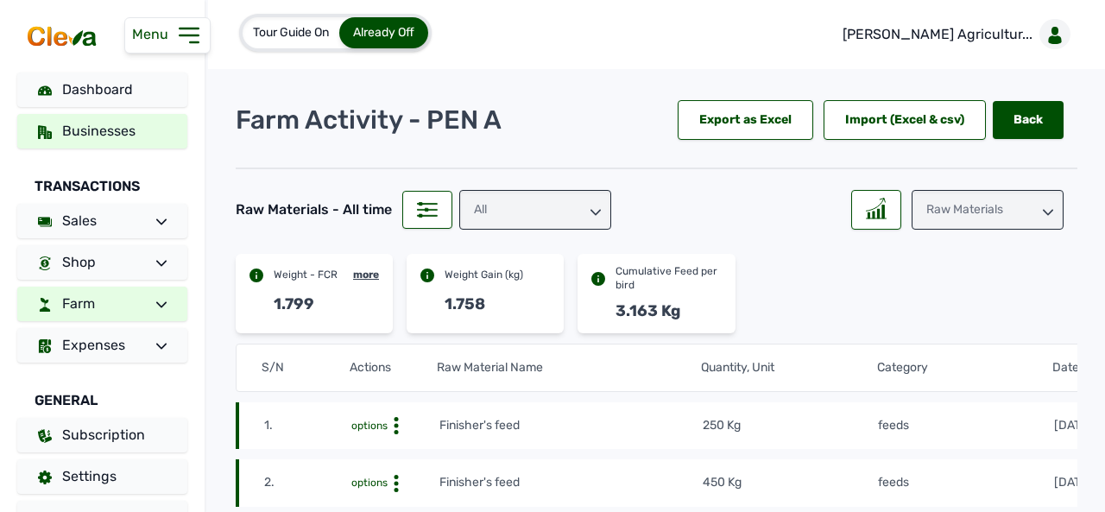
click at [126, 138] on span "Businesses" at bounding box center [98, 131] width 73 height 16
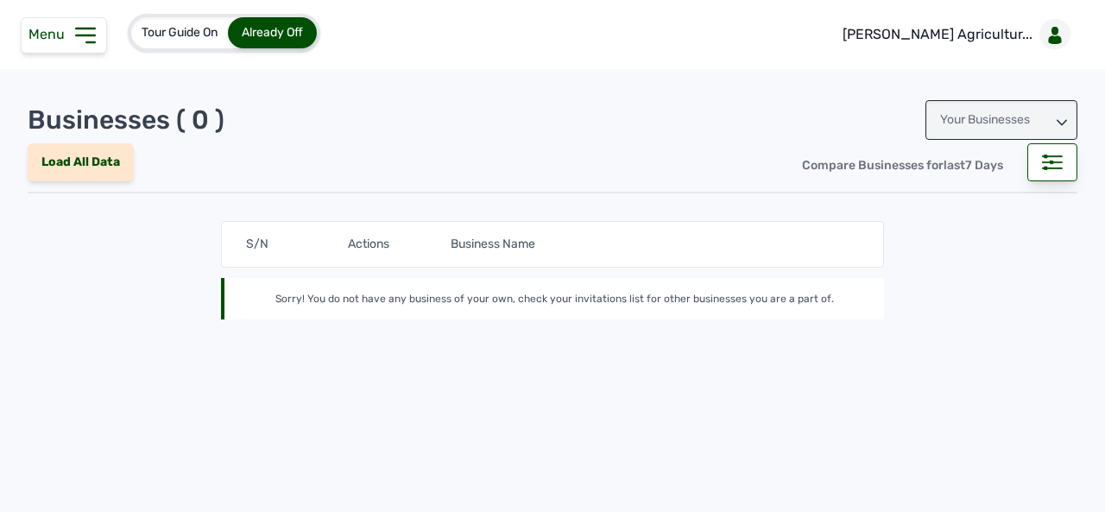
click at [199, 27] on span "Tour Guide On" at bounding box center [180, 32] width 76 height 15
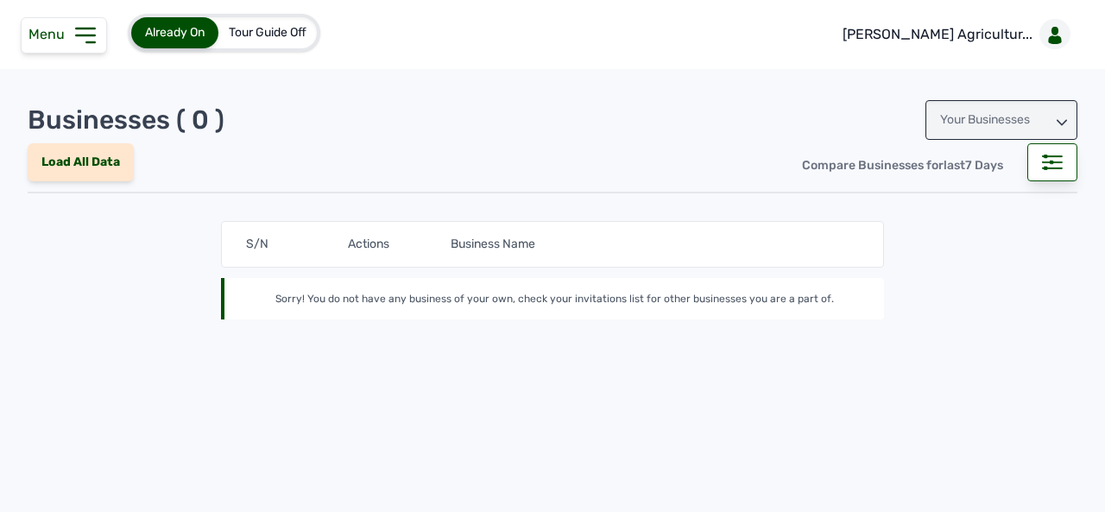
click at [199, 27] on span "Already On" at bounding box center [175, 32] width 60 height 15
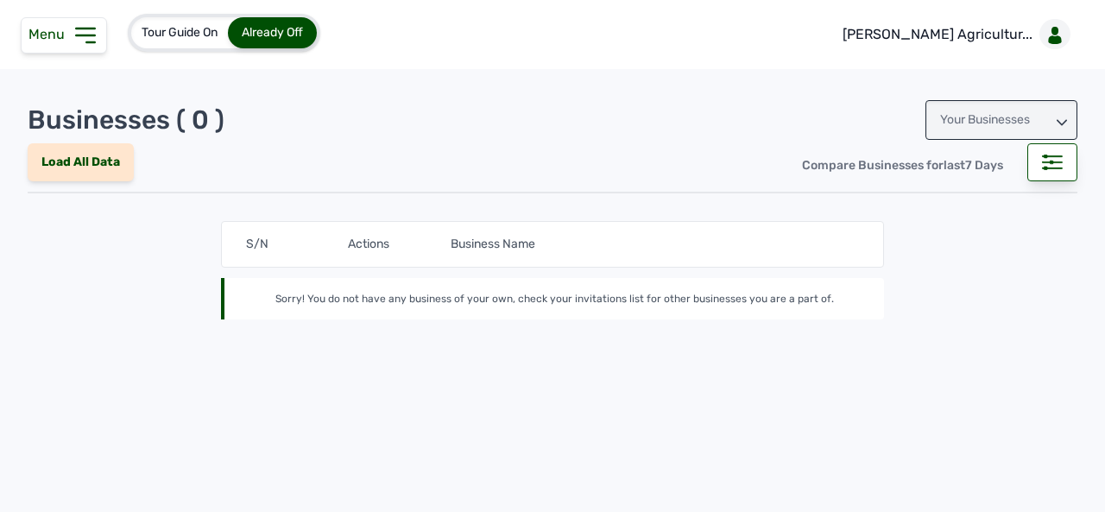
click at [81, 30] on icon at bounding box center [86, 36] width 28 height 28
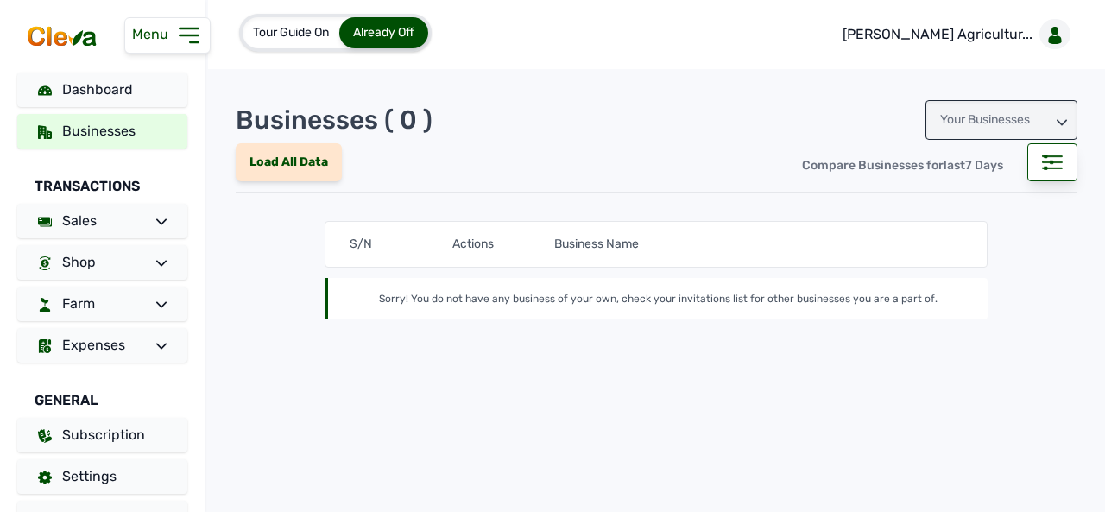
click at [101, 136] on span "Businesses" at bounding box center [98, 131] width 73 height 16
click at [1064, 115] on div "Your Businesses" at bounding box center [1002, 120] width 152 height 40
click at [1010, 186] on div "Invitations" at bounding box center [1002, 196] width 152 height 31
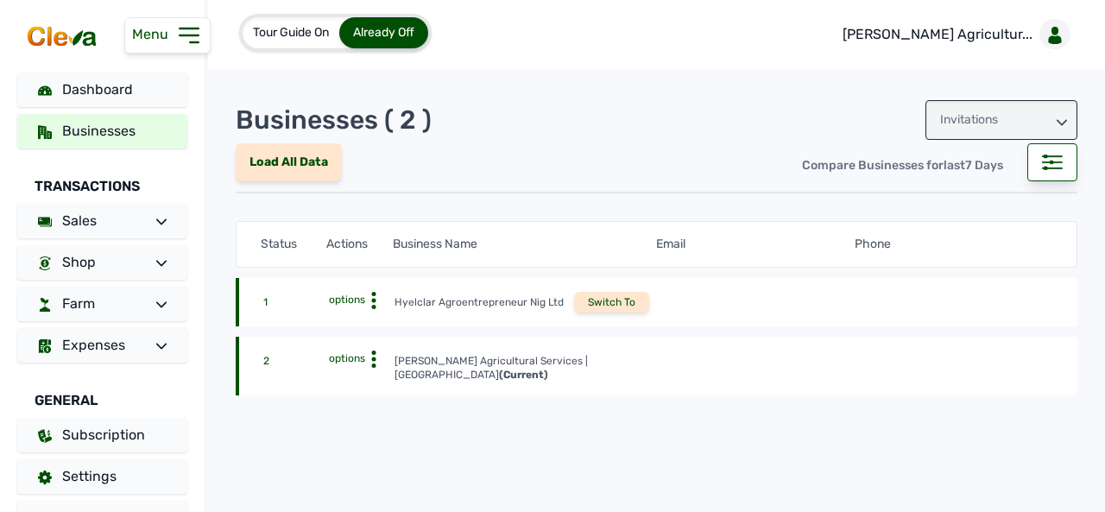
click at [373, 299] on circle at bounding box center [374, 301] width 4 height 4
click at [370, 296] on icon at bounding box center [373, 300] width 17 height 17
click at [335, 319] on div "View Profile" at bounding box center [339, 327] width 109 height 21
click at [625, 299] on div "Switch To" at bounding box center [611, 302] width 75 height 21
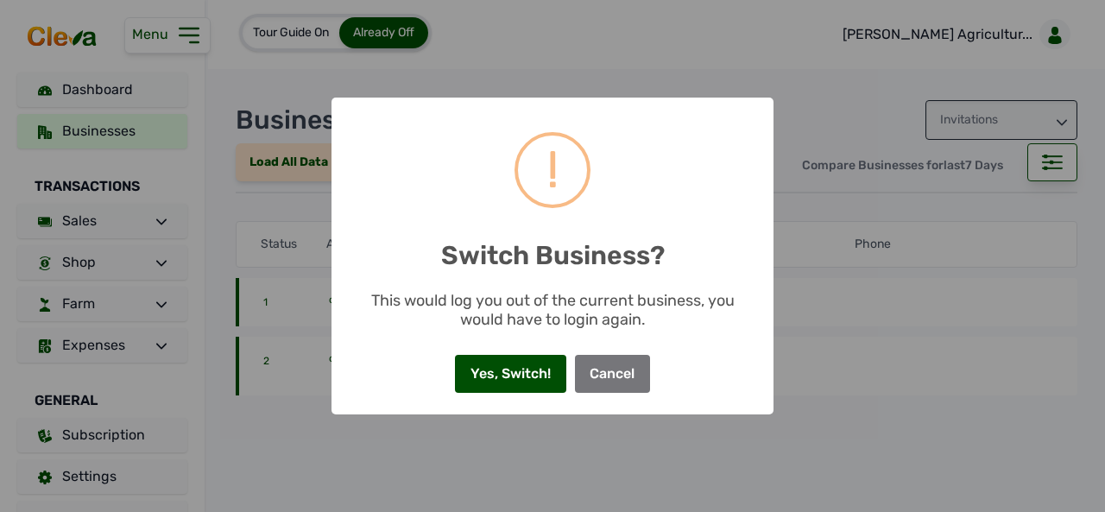
click at [612, 374] on button "Cancel" at bounding box center [612, 374] width 75 height 38
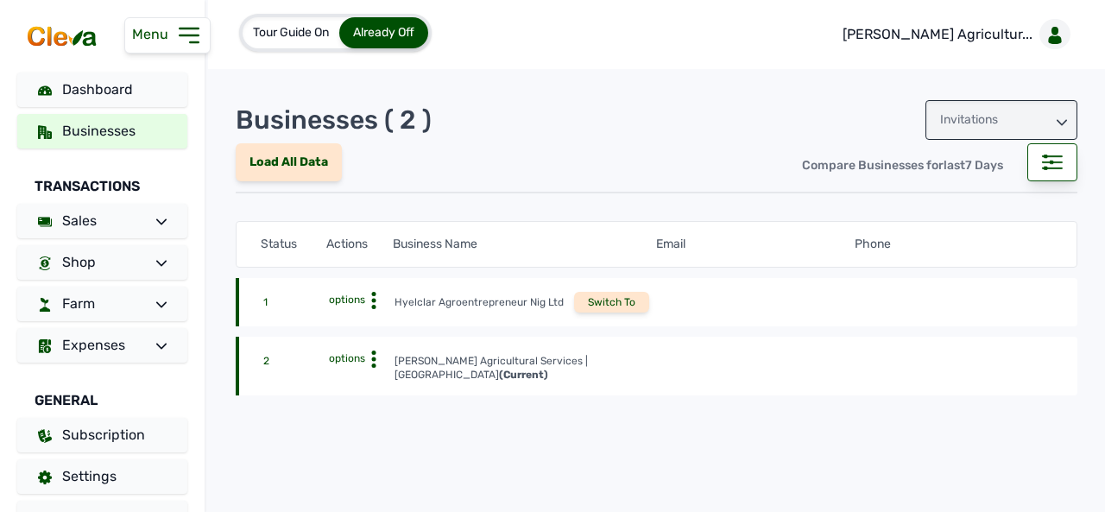
click at [376, 298] on icon at bounding box center [373, 300] width 17 height 17
click at [340, 326] on div "View Profile" at bounding box center [339, 327] width 109 height 21
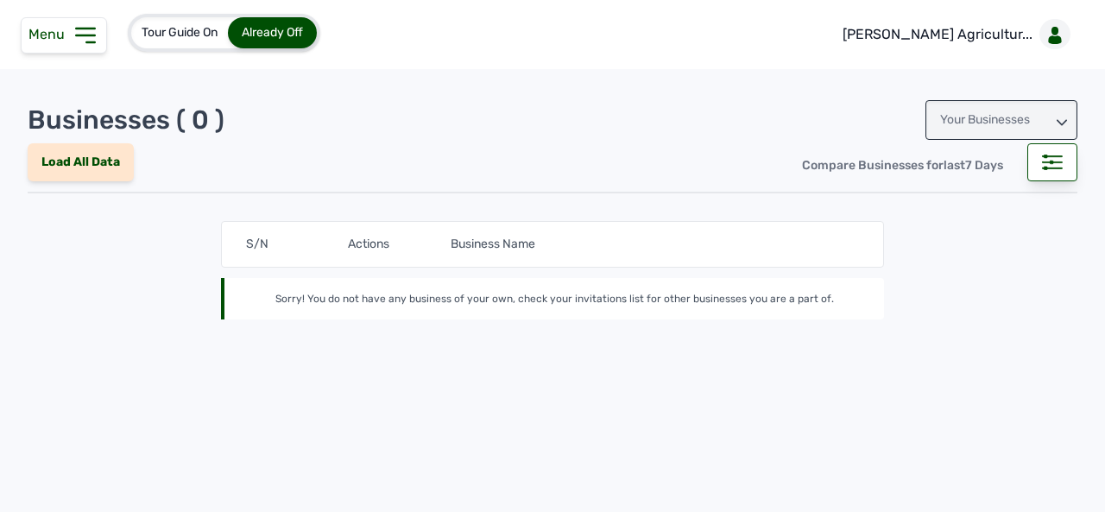
click at [1067, 118] on div "Your Businesses" at bounding box center [1002, 120] width 152 height 40
click at [974, 181] on div "Your Businesses" at bounding box center [1002, 196] width 152 height 31
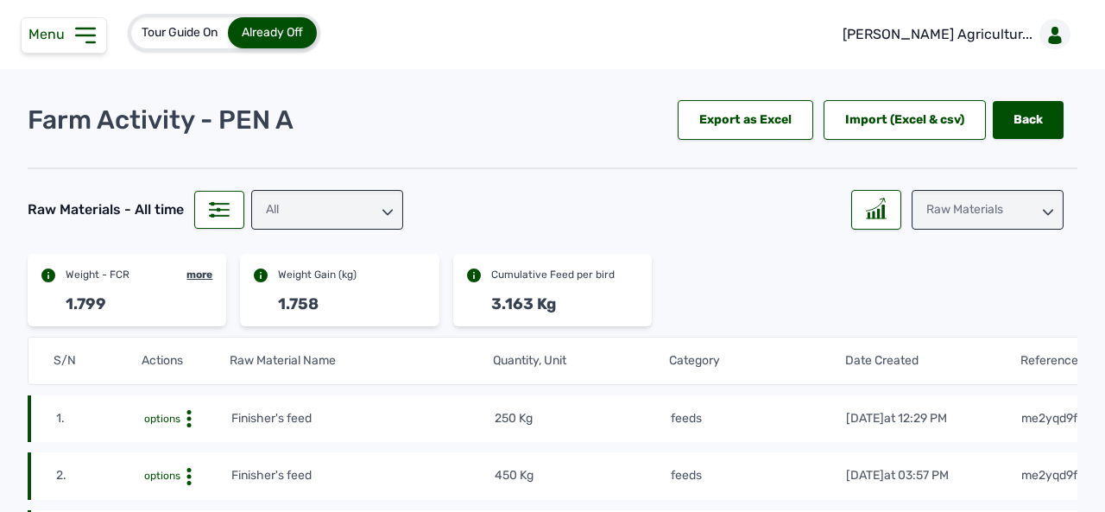
click at [1043, 212] on icon at bounding box center [1048, 213] width 10 height 6
click at [1043, 212] on icon at bounding box center [1048, 209] width 10 height 10
click at [84, 34] on icon at bounding box center [86, 36] width 28 height 28
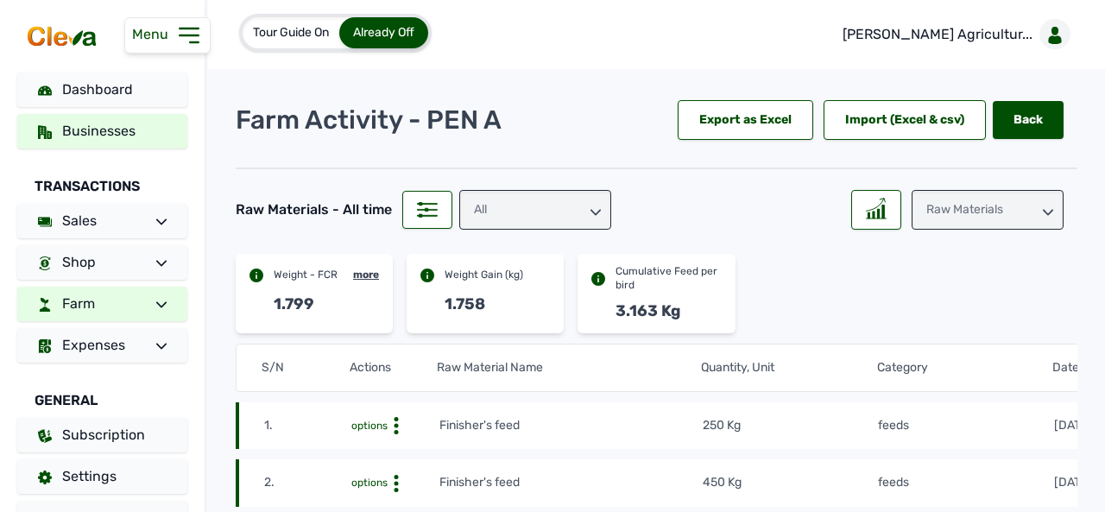
click at [108, 122] on link "Businesses" at bounding box center [102, 131] width 170 height 35
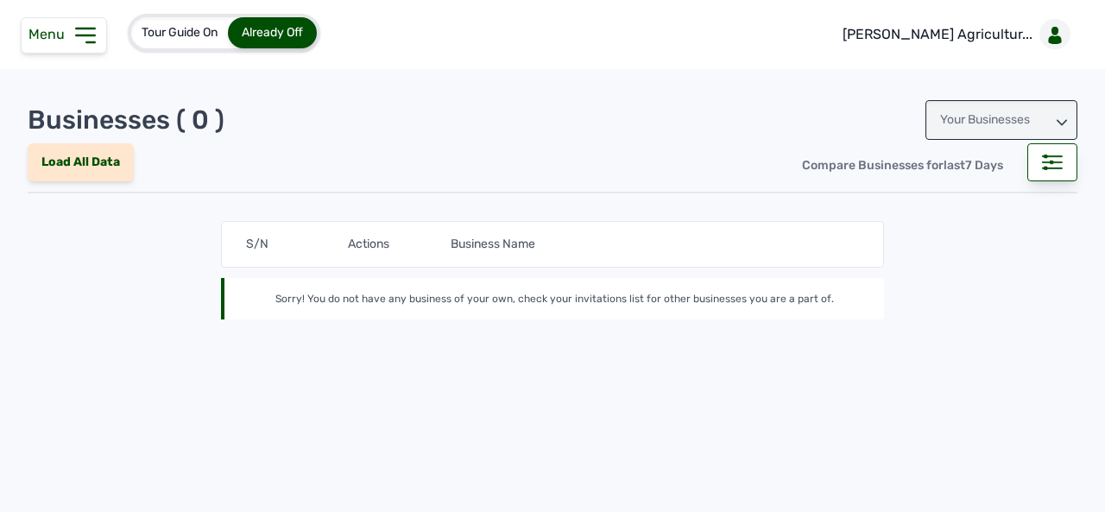
click at [1066, 118] on icon at bounding box center [1062, 122] width 10 height 10
click at [990, 181] on div "Your Businesses" at bounding box center [1002, 196] width 152 height 31
click at [1047, 121] on div "Your Businesses" at bounding box center [1002, 120] width 152 height 40
click at [991, 190] on div "Invitations" at bounding box center [1002, 196] width 152 height 31
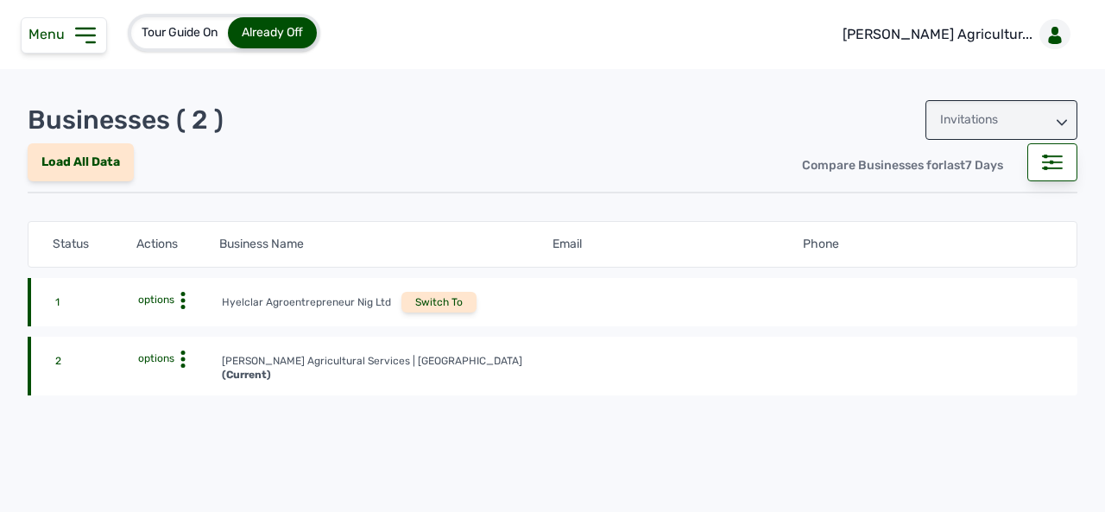
click at [183, 301] on icon at bounding box center [182, 300] width 17 height 17
click at [160, 325] on div "View Profile" at bounding box center [166, 327] width 109 height 21
click at [445, 304] on div "Switch To" at bounding box center [439, 302] width 75 height 21
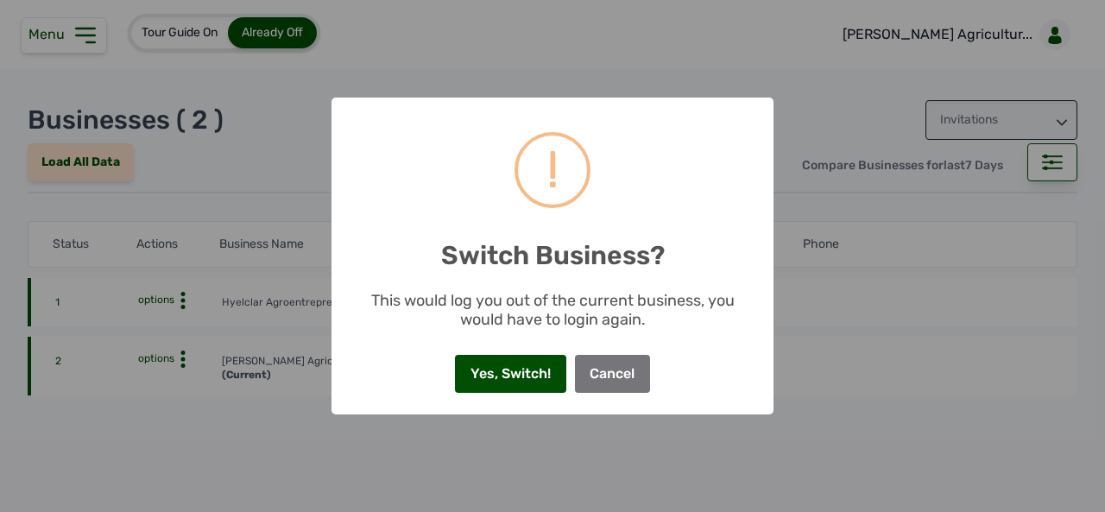
click at [620, 370] on button "Cancel" at bounding box center [612, 374] width 75 height 38
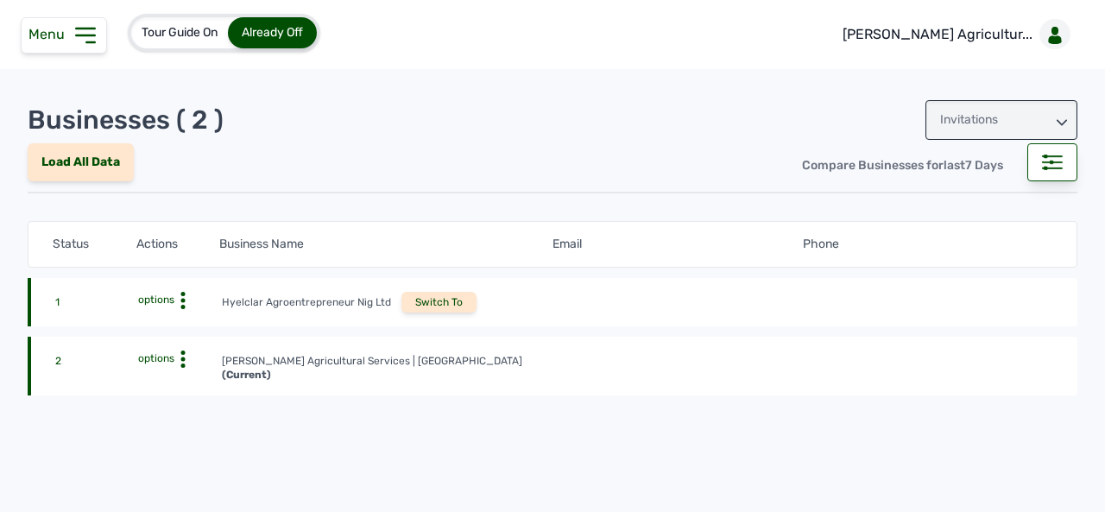
click at [447, 296] on div "Switch To" at bounding box center [439, 302] width 75 height 21
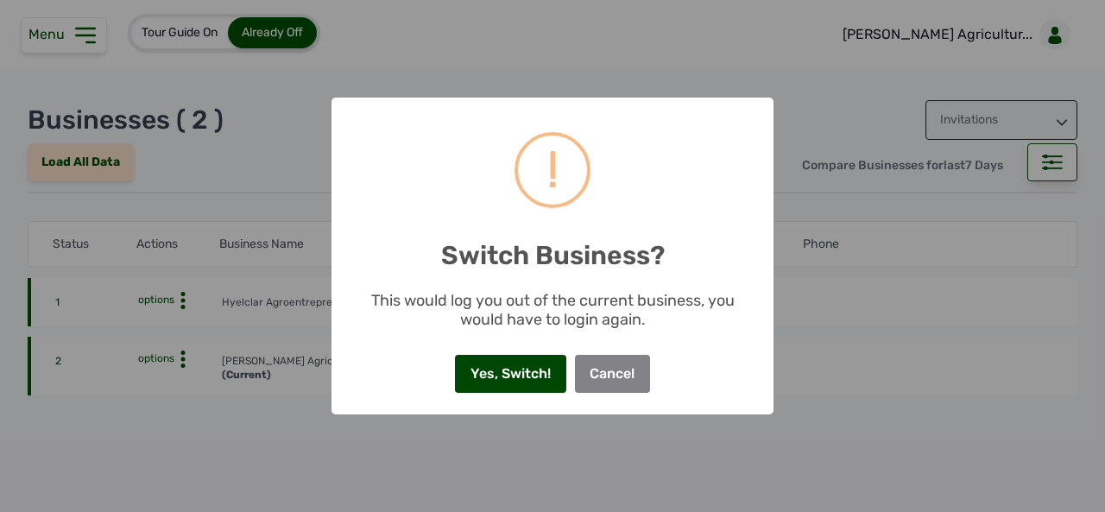
click at [487, 376] on button "Yes, Switch!" at bounding box center [510, 374] width 111 height 38
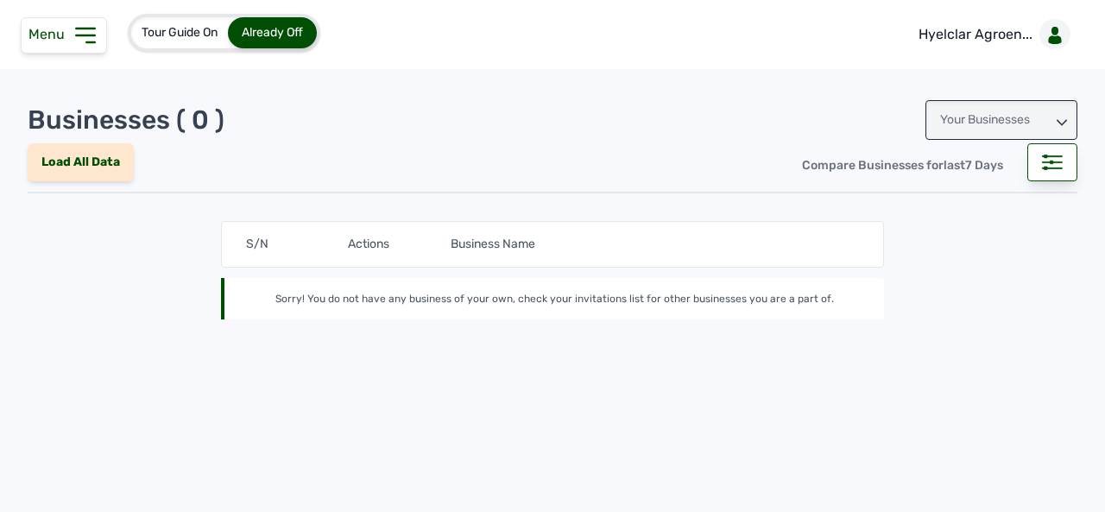
click at [1067, 121] on div "Your Businesses" at bounding box center [1002, 120] width 152 height 40
click at [86, 34] on icon at bounding box center [86, 36] width 28 height 28
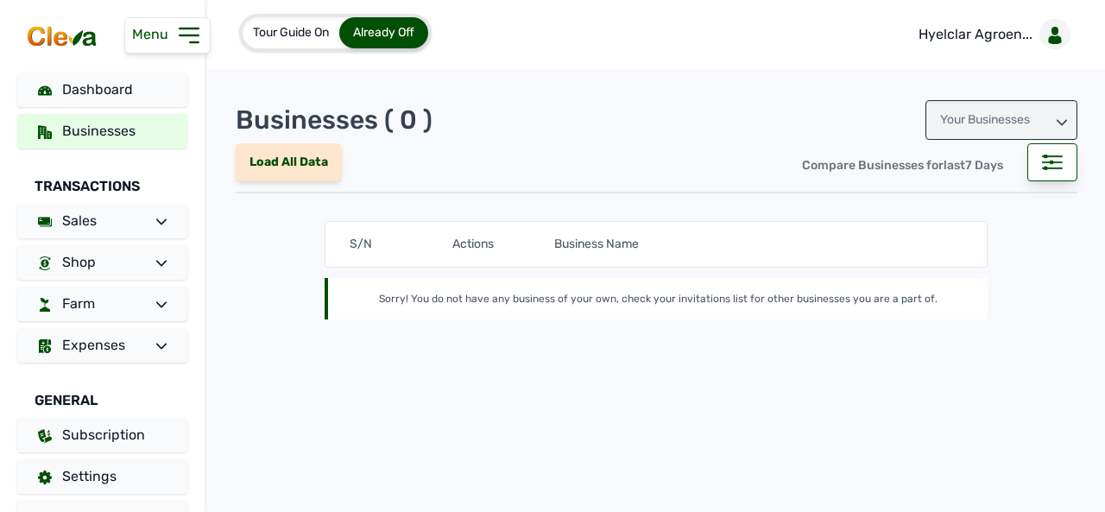
click at [576, 153] on div "Load All Data Compare Businesses for last 7 Days" at bounding box center [657, 162] width 842 height 45
click at [1066, 123] on icon at bounding box center [1062, 122] width 10 height 10
click at [1010, 192] on div "Invitations" at bounding box center [1002, 196] width 152 height 31
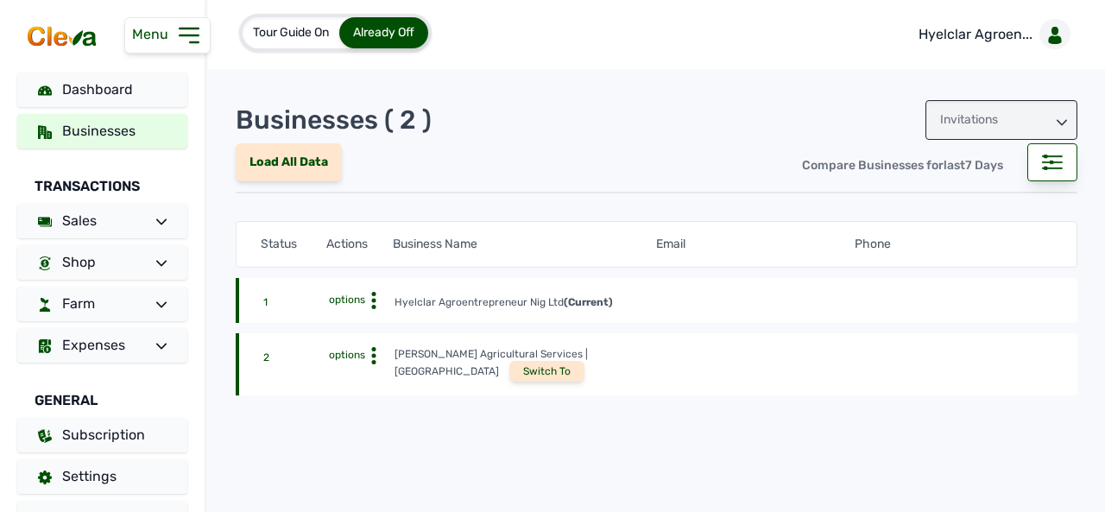
click at [371, 301] on icon at bounding box center [373, 300] width 17 height 17
click at [345, 319] on div "View Profile" at bounding box center [339, 327] width 109 height 21
click at [156, 302] on icon at bounding box center [161, 304] width 10 height 6
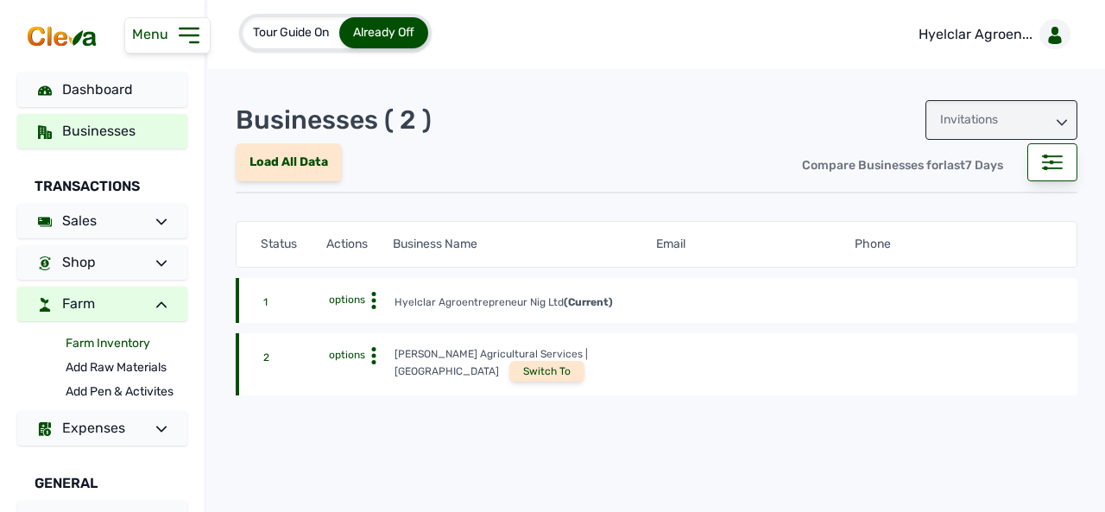
click at [137, 336] on link "Farm Inventory" at bounding box center [127, 344] width 122 height 24
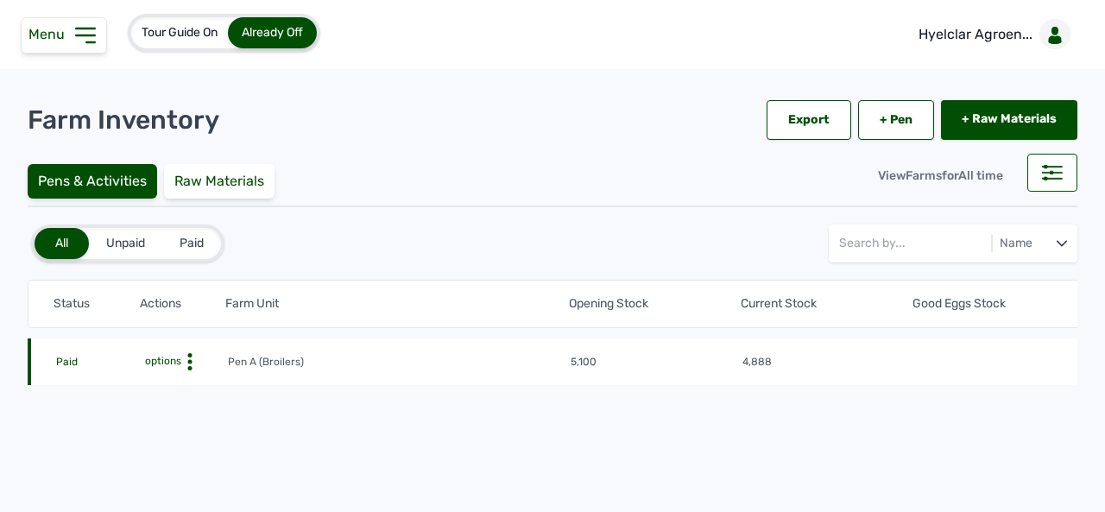
click at [192, 360] on circle at bounding box center [190, 362] width 4 height 4
click at [175, 388] on div "Farm Activities" at bounding box center [164, 388] width 123 height 21
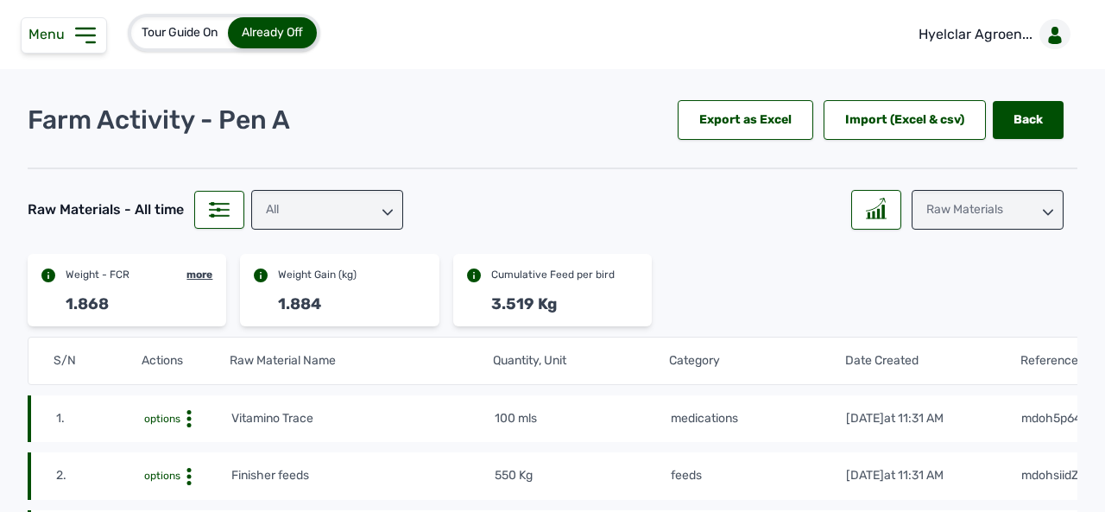
click at [385, 208] on icon at bounding box center [388, 212] width 10 height 10
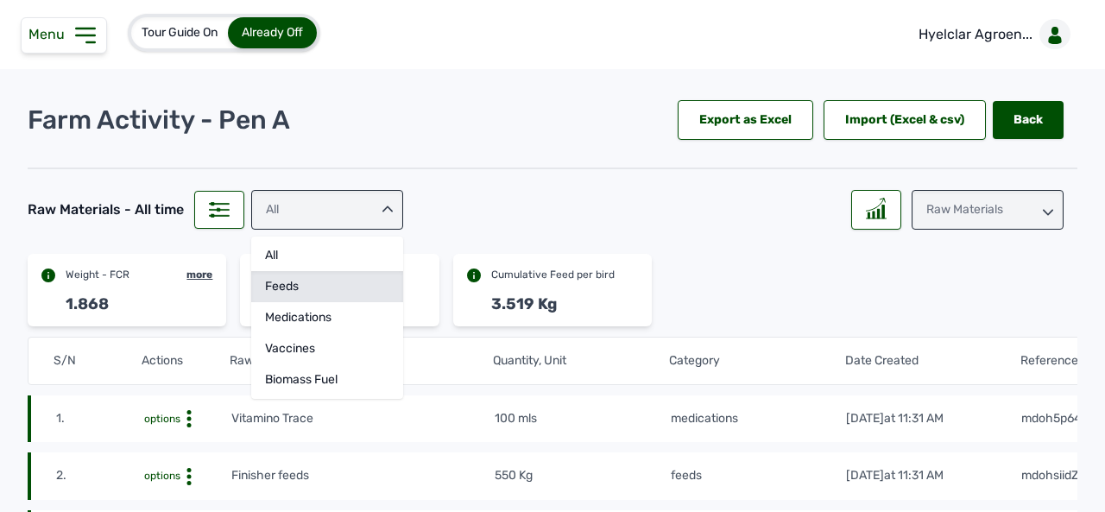
click at [335, 302] on div "feeds" at bounding box center [327, 317] width 152 height 31
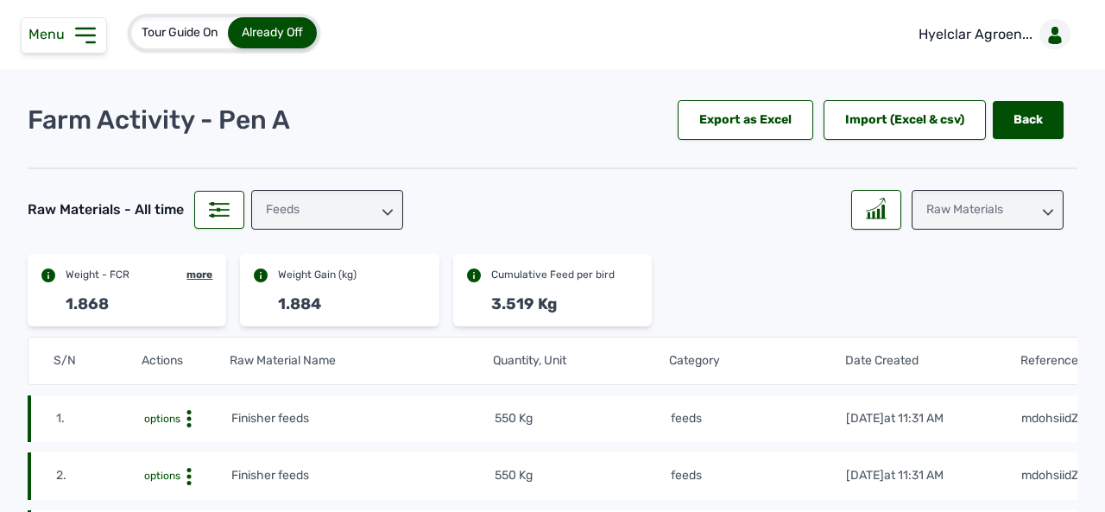
click at [1043, 207] on icon at bounding box center [1048, 212] width 10 height 10
click at [988, 302] on div "Weight" at bounding box center [988, 317] width 152 height 31
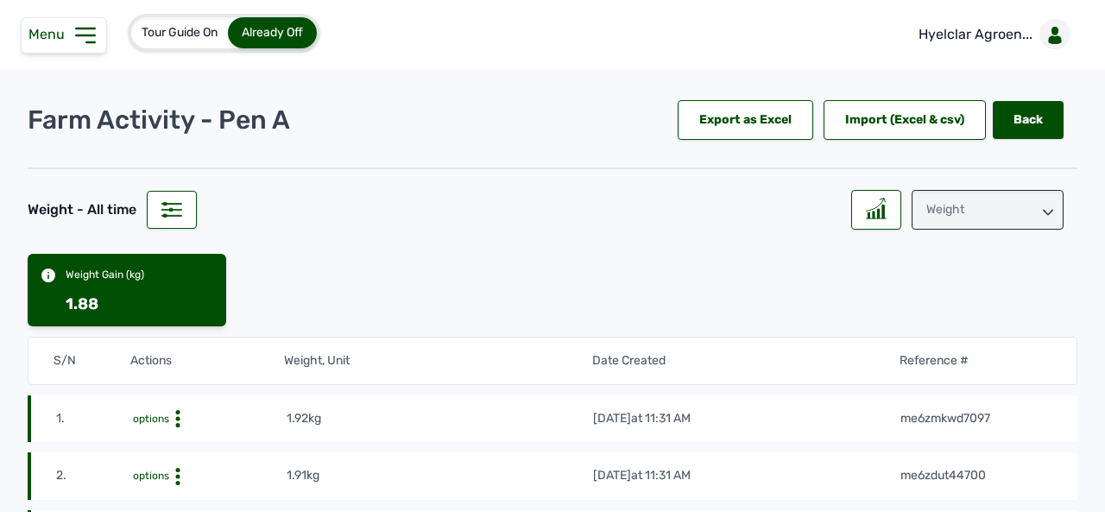
click at [1044, 208] on icon at bounding box center [1048, 212] width 10 height 10
click at [991, 310] on div "Losses" at bounding box center [988, 317] width 152 height 31
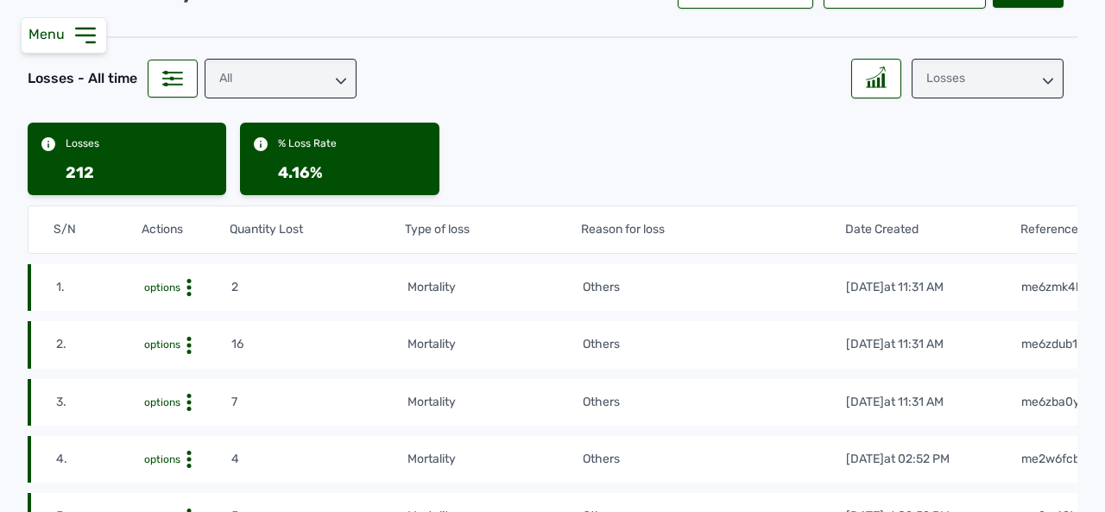
scroll to position [131, 0]
click at [878, 84] on rect at bounding box center [879, 82] width 2 height 9
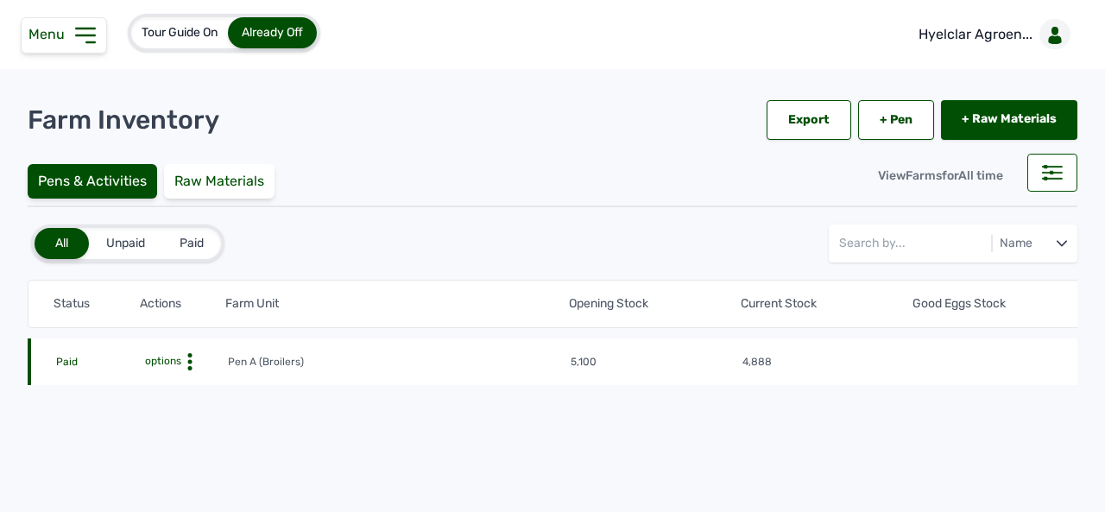
click at [188, 365] on icon at bounding box center [189, 361] width 17 height 17
click at [178, 383] on div "Farm Activities" at bounding box center [164, 388] width 123 height 21
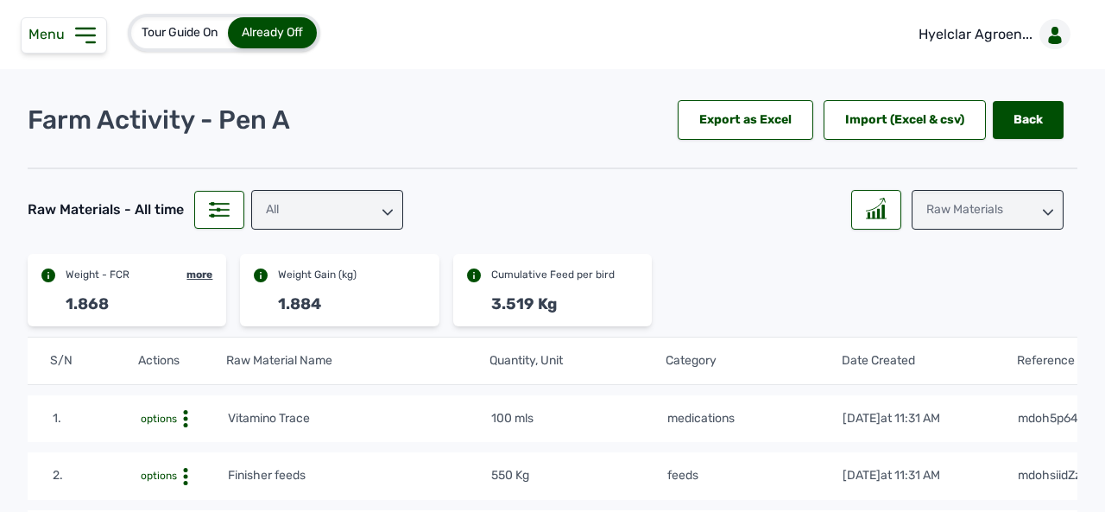
click at [1033, 208] on div "Raw Materials" at bounding box center [988, 210] width 152 height 40
click at [990, 302] on div "Weight" at bounding box center [988, 317] width 152 height 31
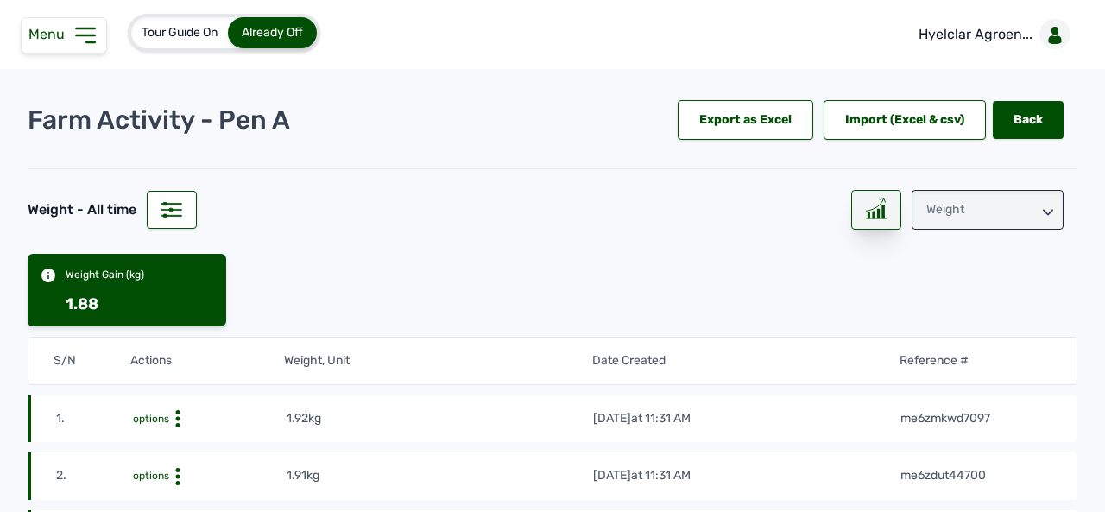
click at [878, 212] on rect at bounding box center [879, 213] width 2 height 9
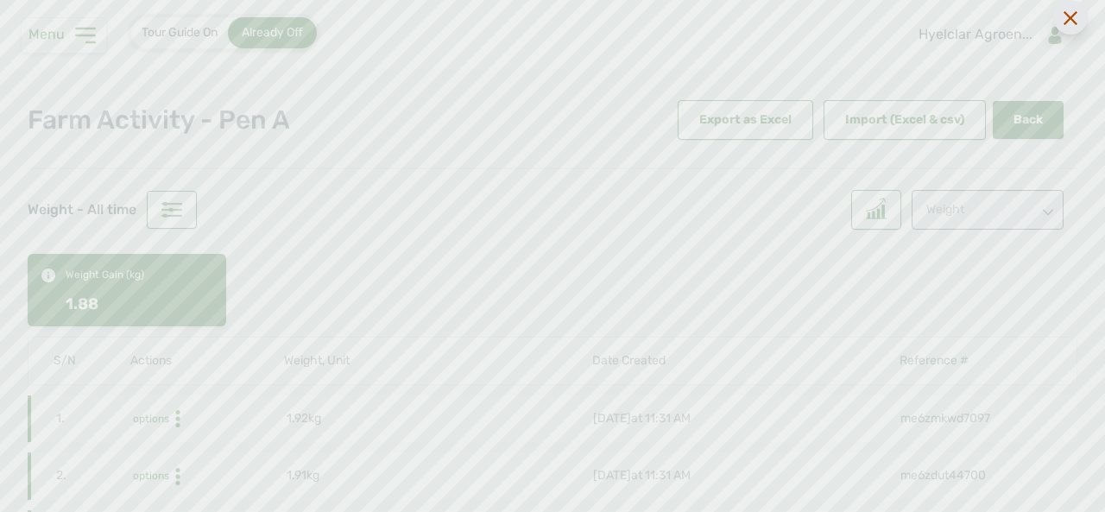
click at [1075, 20] on icon at bounding box center [1071, 18] width 14 height 14
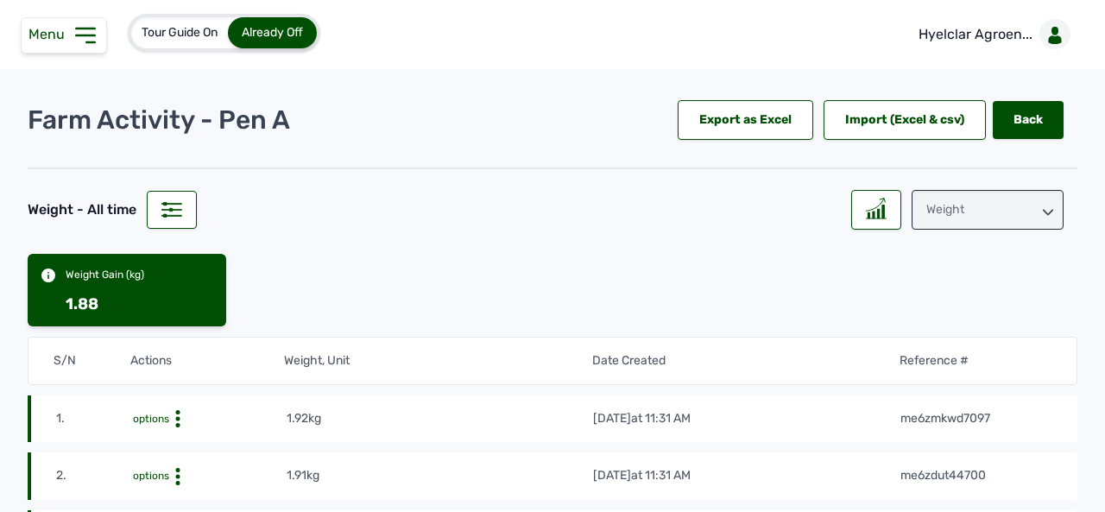
click at [1046, 207] on div "Weight" at bounding box center [988, 210] width 152 height 40
click at [1026, 117] on link "Back" at bounding box center [1028, 120] width 71 height 38
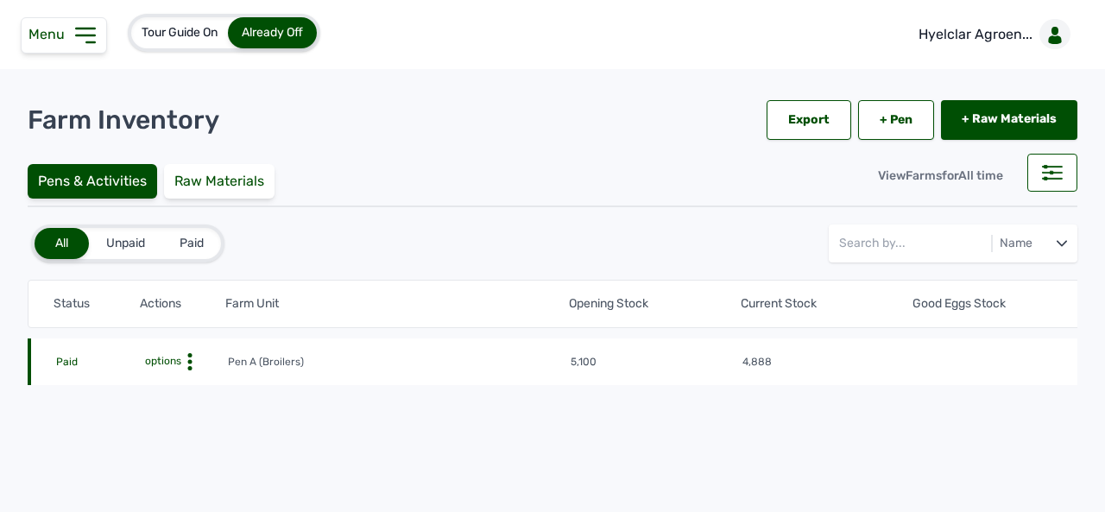
click at [191, 360] on circle at bounding box center [190, 362] width 4 height 4
click at [173, 384] on div "Farm Activities" at bounding box center [164, 388] width 123 height 21
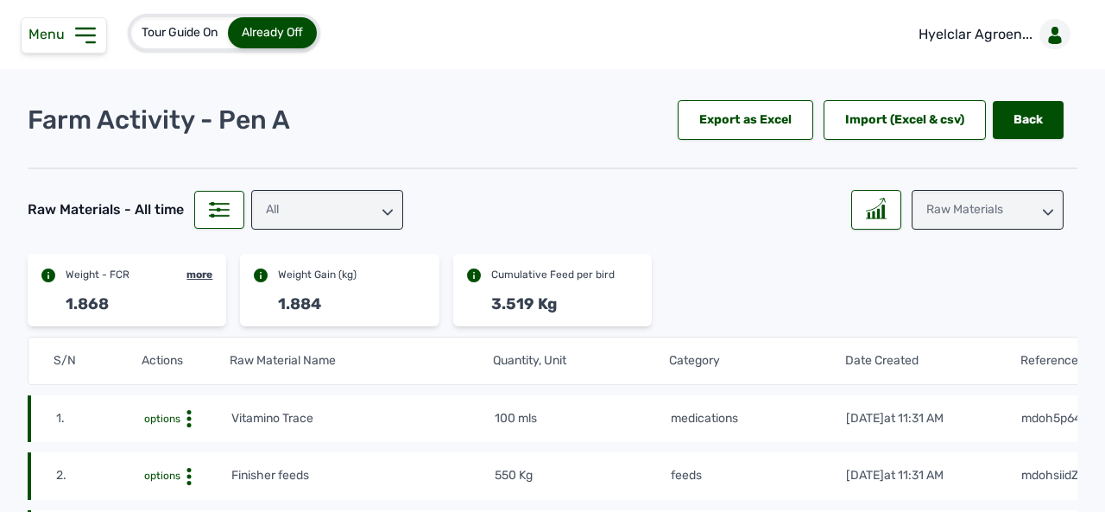
click at [389, 207] on icon at bounding box center [388, 212] width 10 height 10
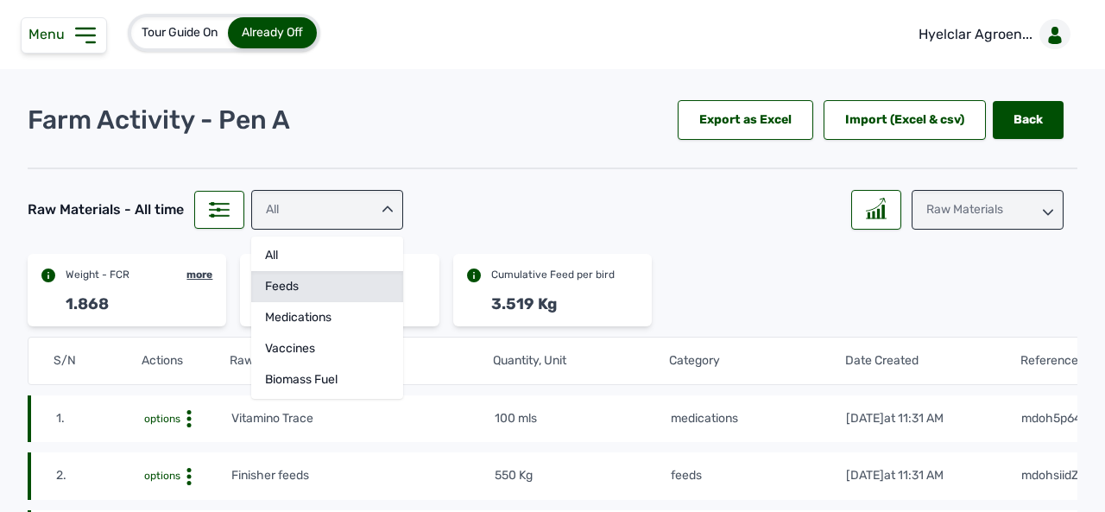
click at [328, 302] on div "feeds" at bounding box center [327, 317] width 152 height 31
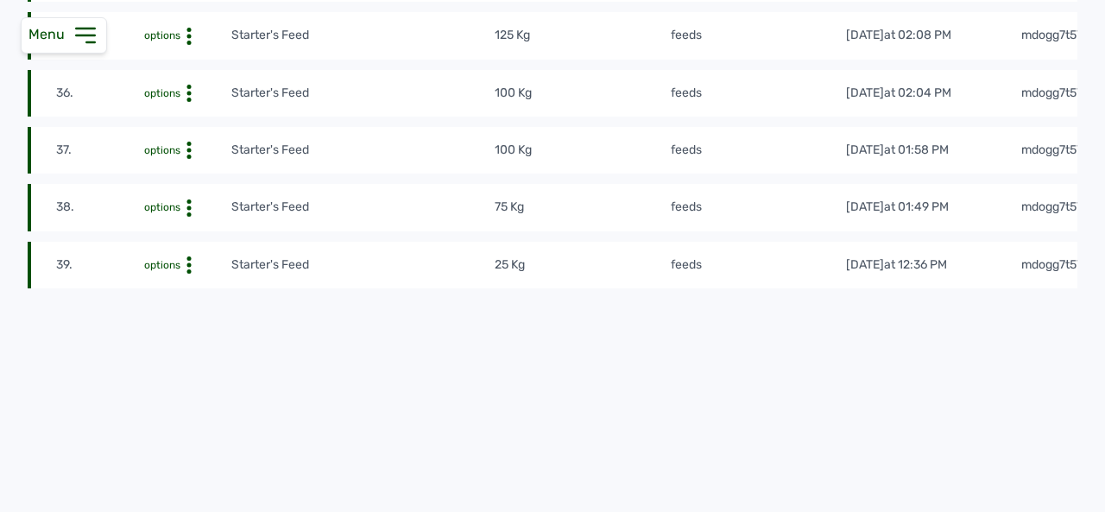
scroll to position [2324, 0]
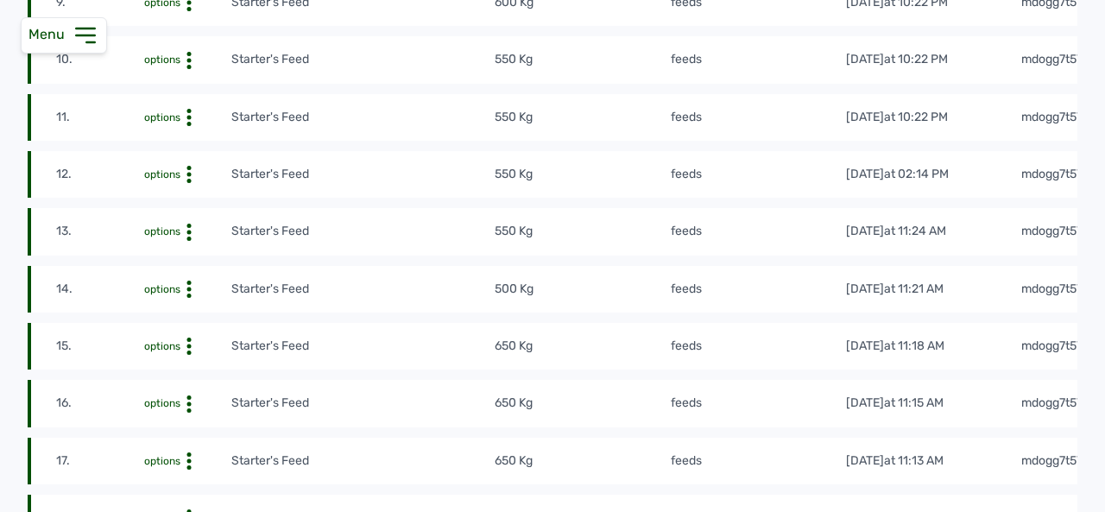
scroll to position [857, 0]
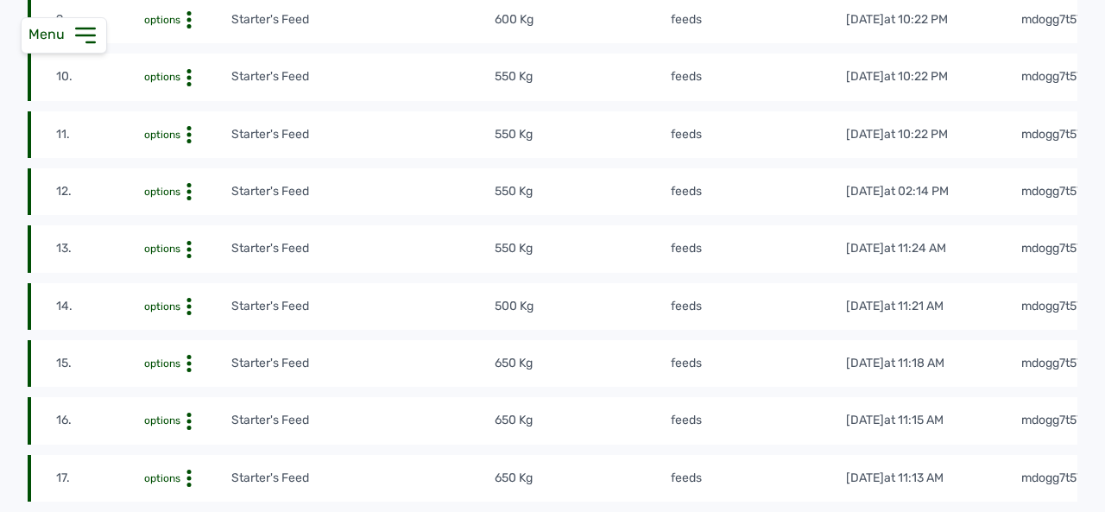
click at [610, 340] on tr "14. options Starter's Feed 500 Kg feeds 28th Jul 2025 at 11:21 AM mdogg7t5Tb" at bounding box center [580, 363] width 1105 height 47
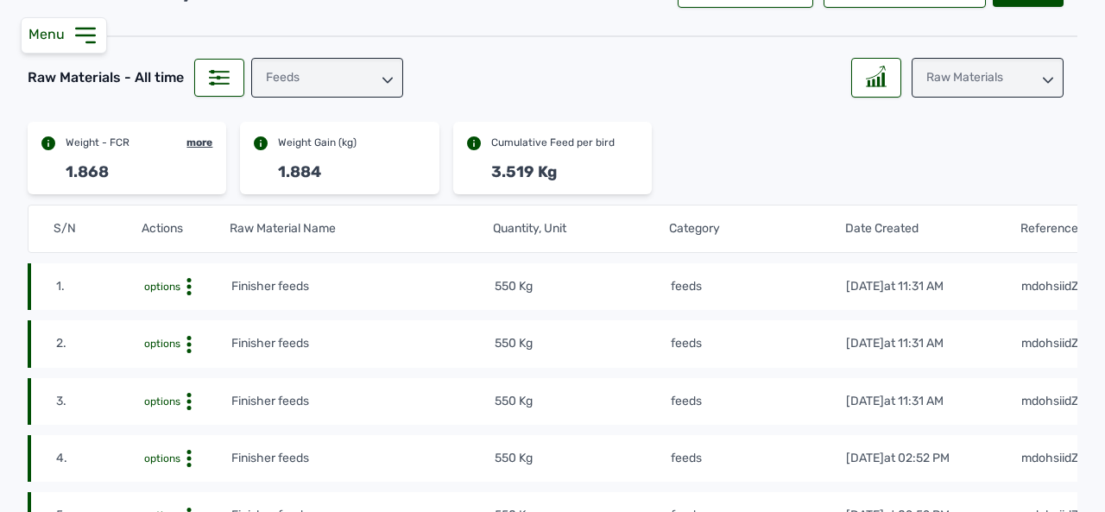
scroll to position [126, 0]
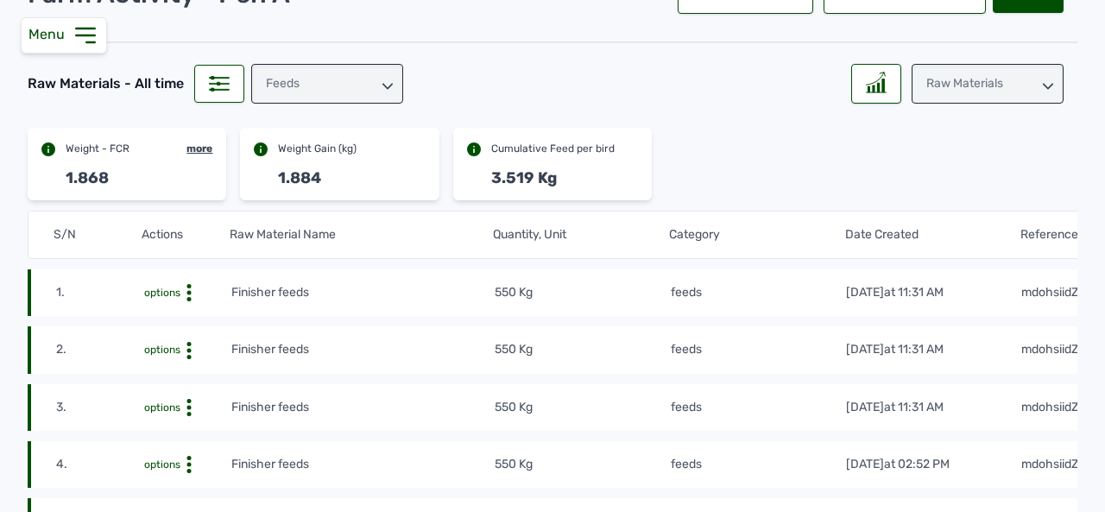
click at [1043, 82] on icon at bounding box center [1048, 86] width 10 height 10
click at [991, 180] on div "Losses" at bounding box center [988, 191] width 152 height 31
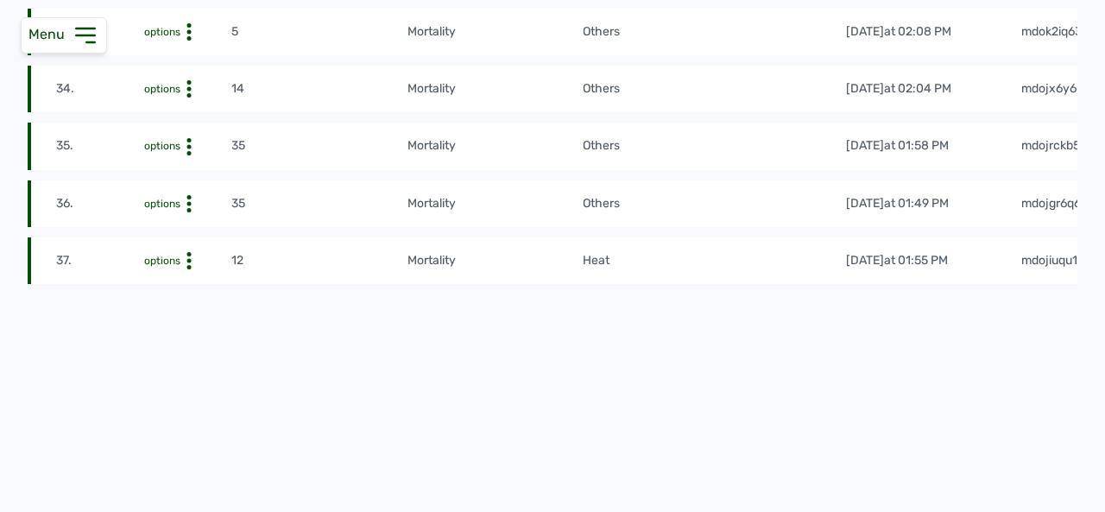
click at [593, 197] on td "Others" at bounding box center [713, 203] width 263 height 19
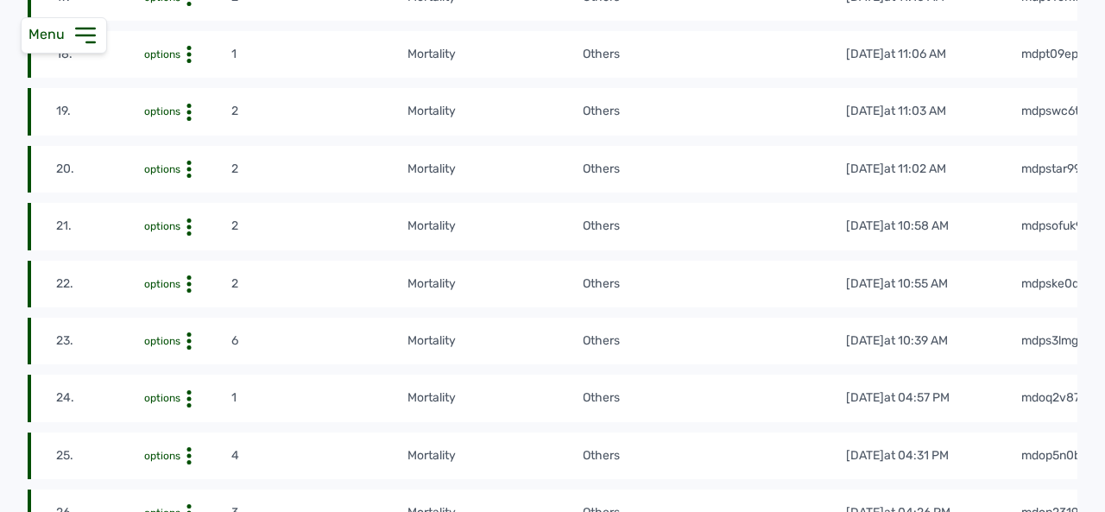
scroll to position [1338, 0]
click at [714, 318] on tr "22. options 2 mortality Others 19th Jul 2025 at 10:55 AM mdpske0q7575" at bounding box center [580, 341] width 1105 height 47
click at [375, 290] on td "2" at bounding box center [318, 284] width 175 height 19
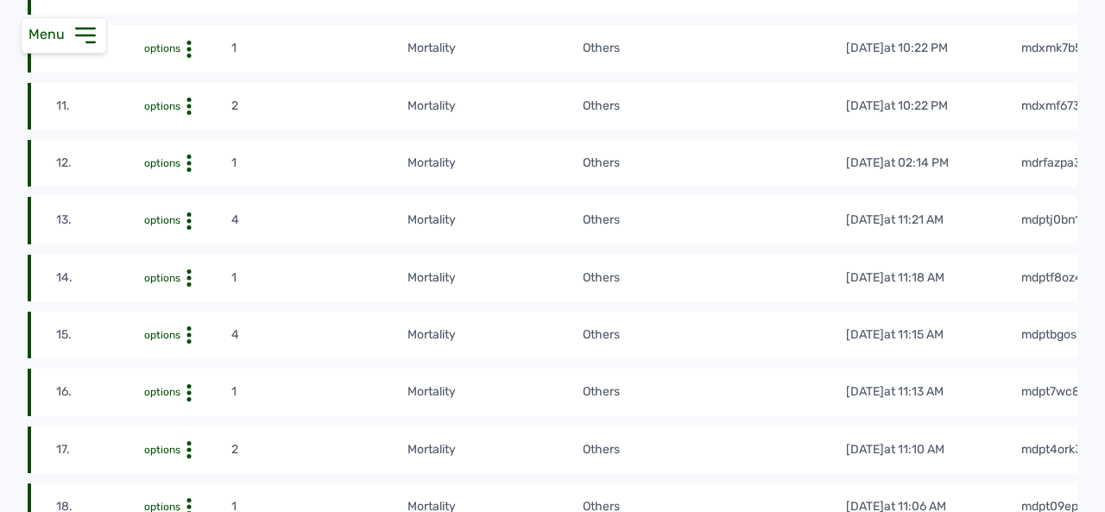
scroll to position [852, 0]
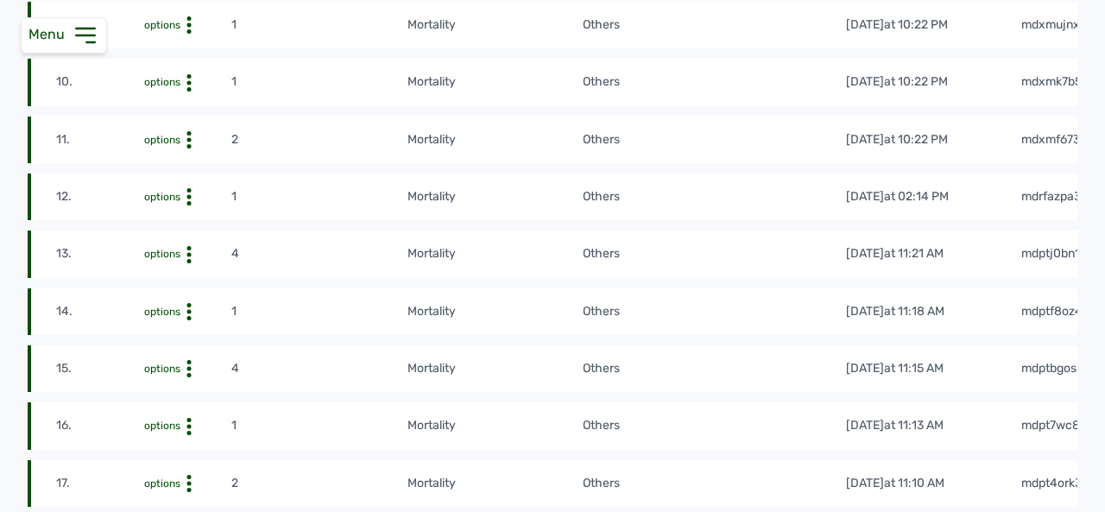
click at [275, 174] on tr "11. options 2 mortality Others 31st Jul 2025 at 10:22 PM mdxmf6734713" at bounding box center [580, 197] width 1105 height 47
click at [265, 206] on td "1" at bounding box center [318, 196] width 175 height 19
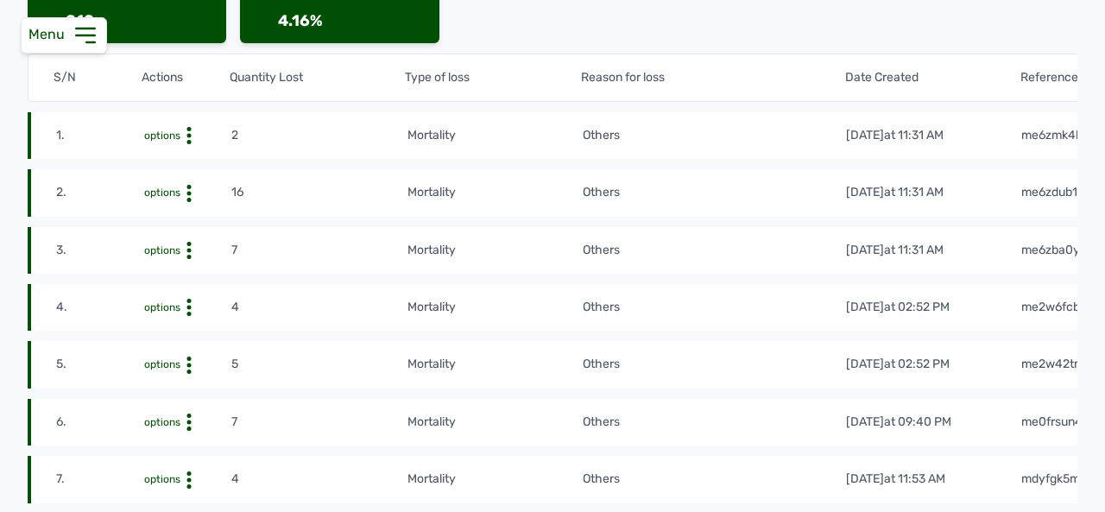
scroll to position [283, 0]
click at [275, 131] on td "2" at bounding box center [318, 135] width 175 height 19
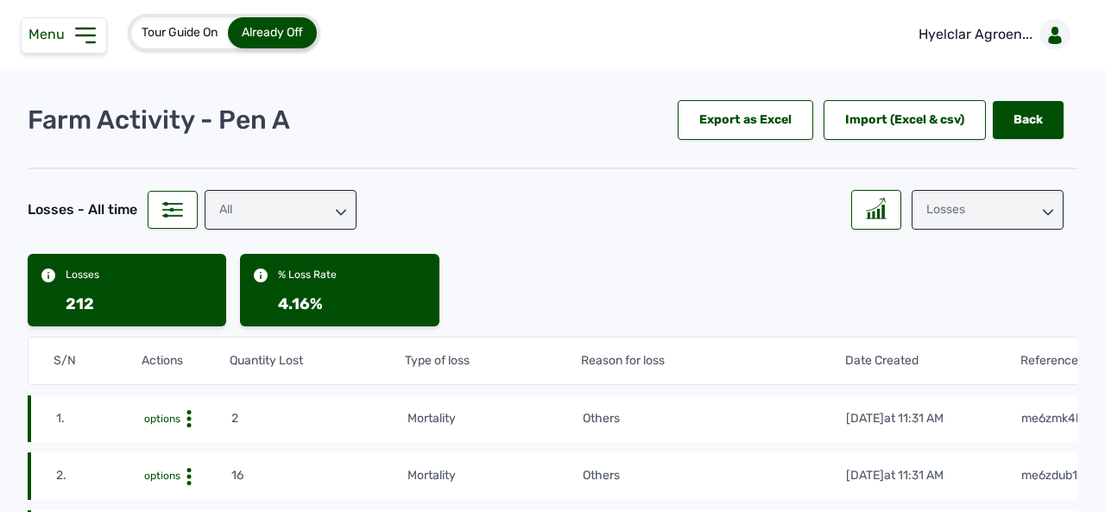
click at [1043, 210] on icon at bounding box center [1048, 212] width 10 height 10
click at [991, 302] on div "Weight" at bounding box center [988, 317] width 152 height 31
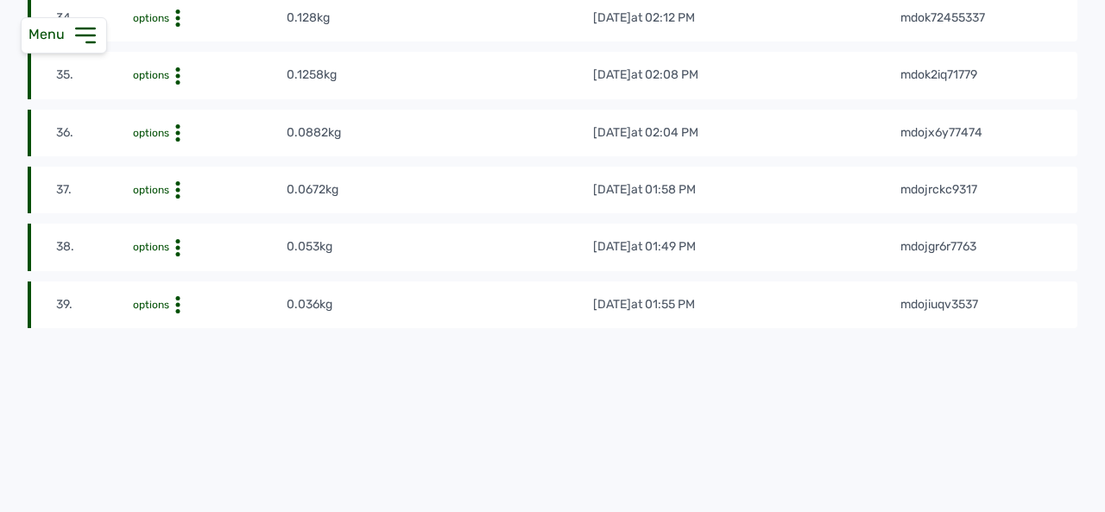
scroll to position [2292, 0]
click at [345, 227] on tr "37. options 0.0672kg 5th Jul 2025 at 01:58 PM mdojrckc9317" at bounding box center [553, 247] width 1050 height 47
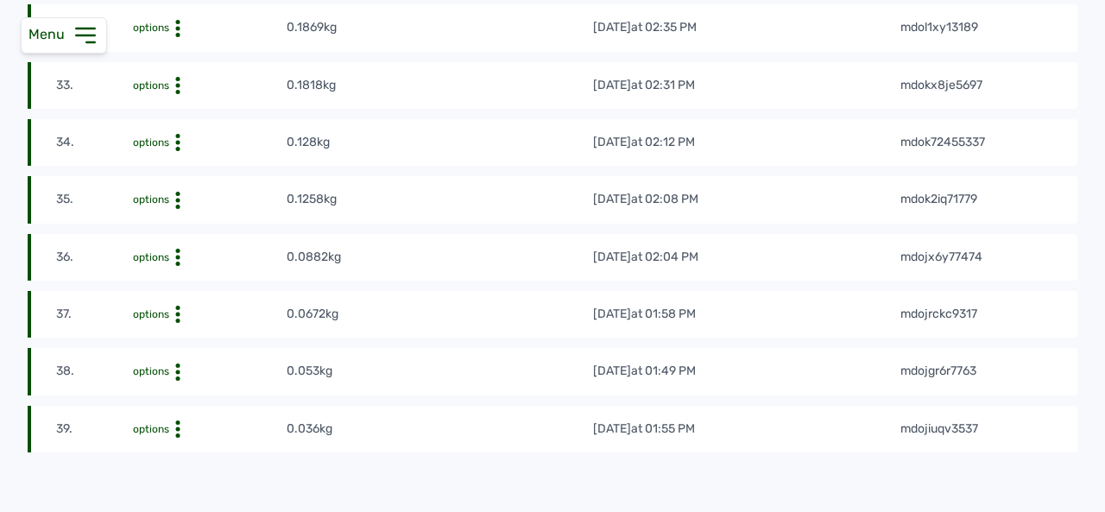
scroll to position [2167, 0]
click at [359, 241] on tr "35. options 0.1258kg 7th Jul 2025 at 02:08 PM mdok2iq71779" at bounding box center [553, 257] width 1050 height 47
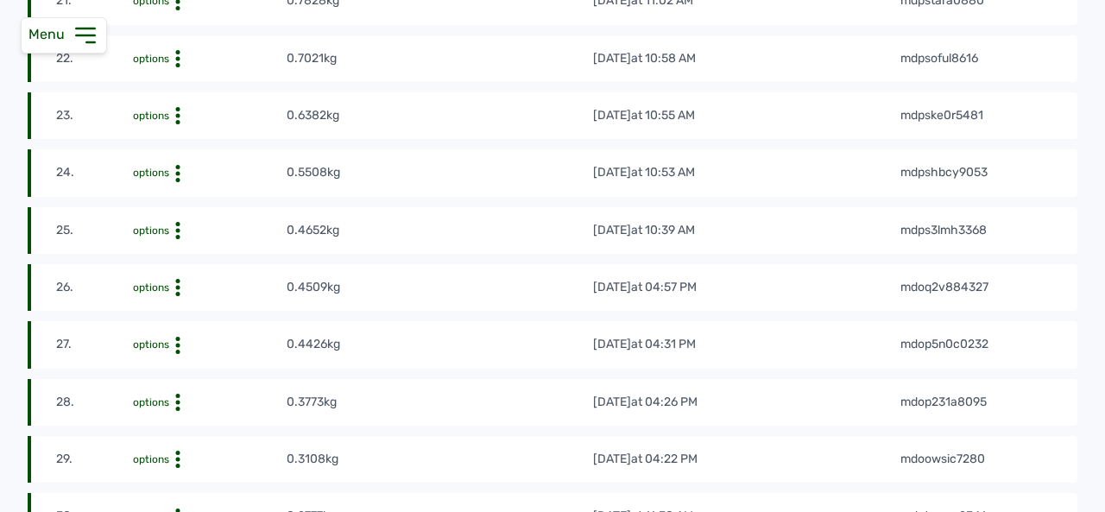
scroll to position [1535, 0]
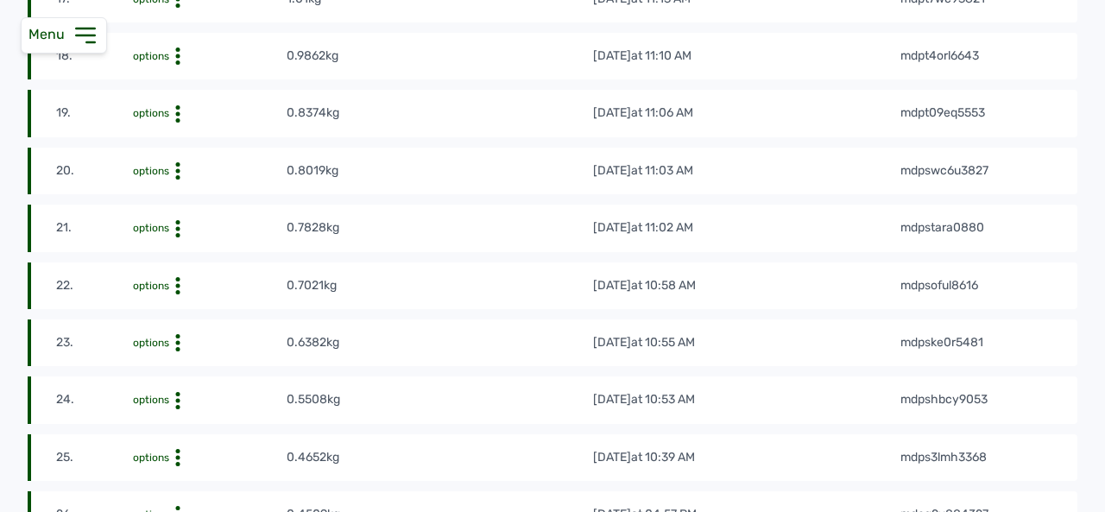
scroll to position [1324, 0]
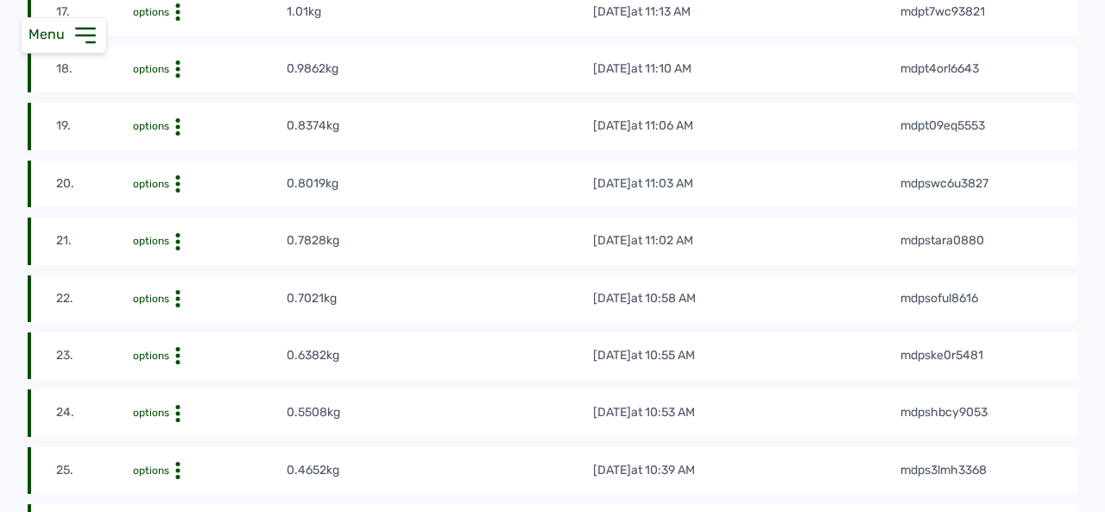
click at [425, 400] on tbody "1. options 1.92kg 10th Aug 2025 at 11:31 AM me6zmkwd7097 2. options 1.91kg 9th …" at bounding box center [553, 178] width 1050 height 2235
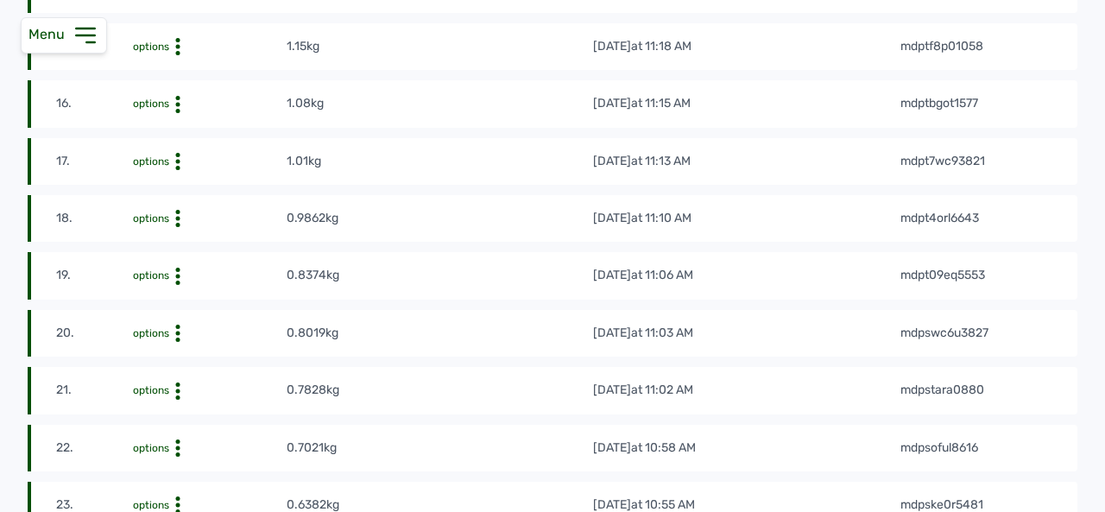
scroll to position [1164, 0]
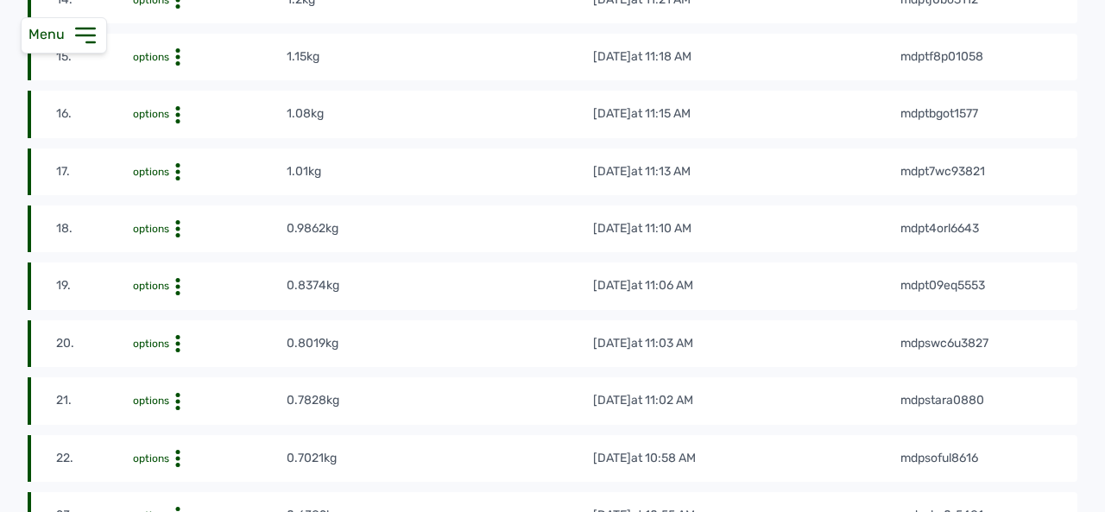
click at [375, 322] on tbody "1. options 1.92kg 10th Aug 2025 at 11:31 AM me6zmkwd7097 2. options 1.91kg 9th …" at bounding box center [553, 338] width 1050 height 2235
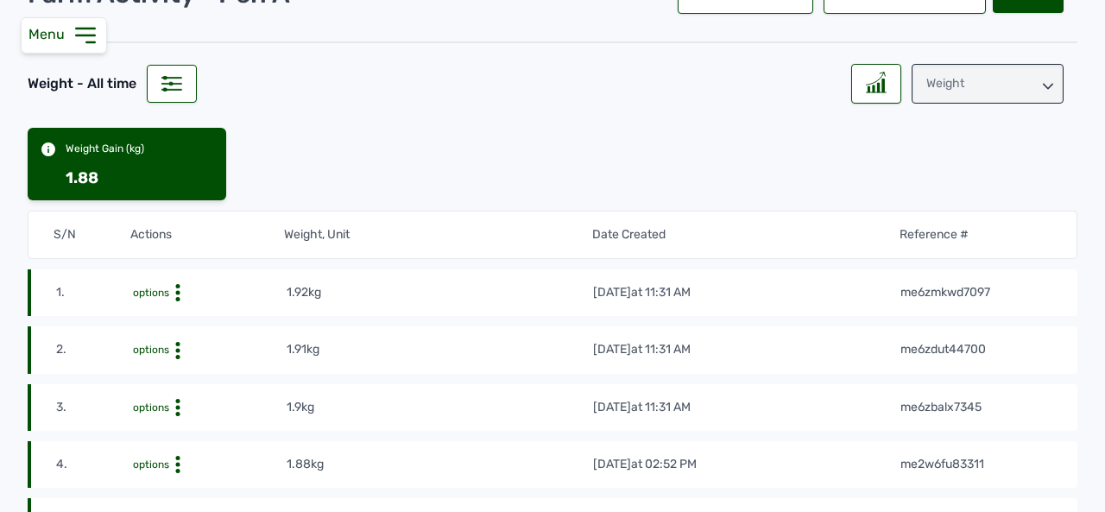
scroll to position [119, 0]
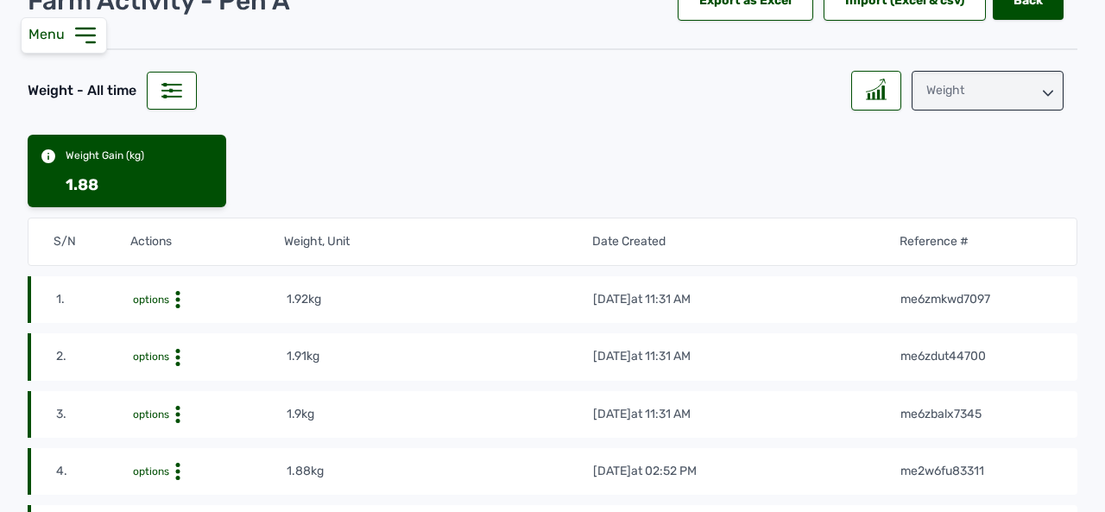
click at [1043, 88] on icon at bounding box center [1048, 93] width 10 height 10
click at [975, 152] on div "Raw Materials" at bounding box center [988, 167] width 152 height 31
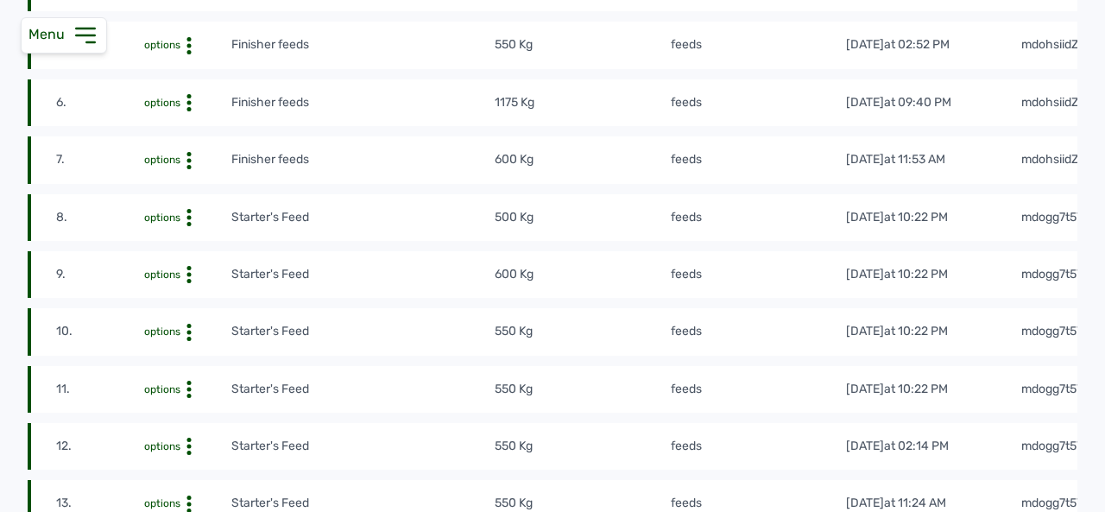
scroll to position [2364, 0]
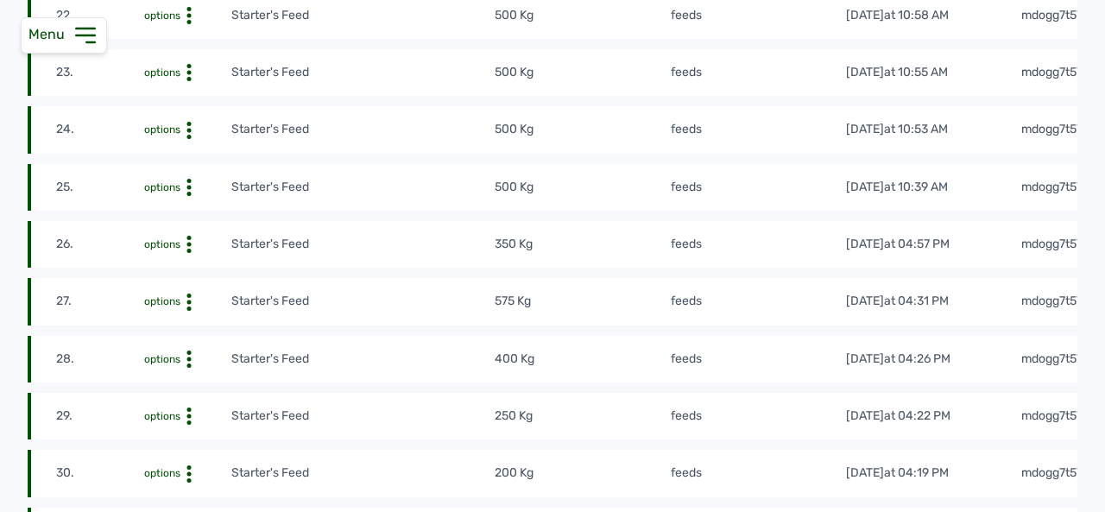
scroll to position [1601, 0]
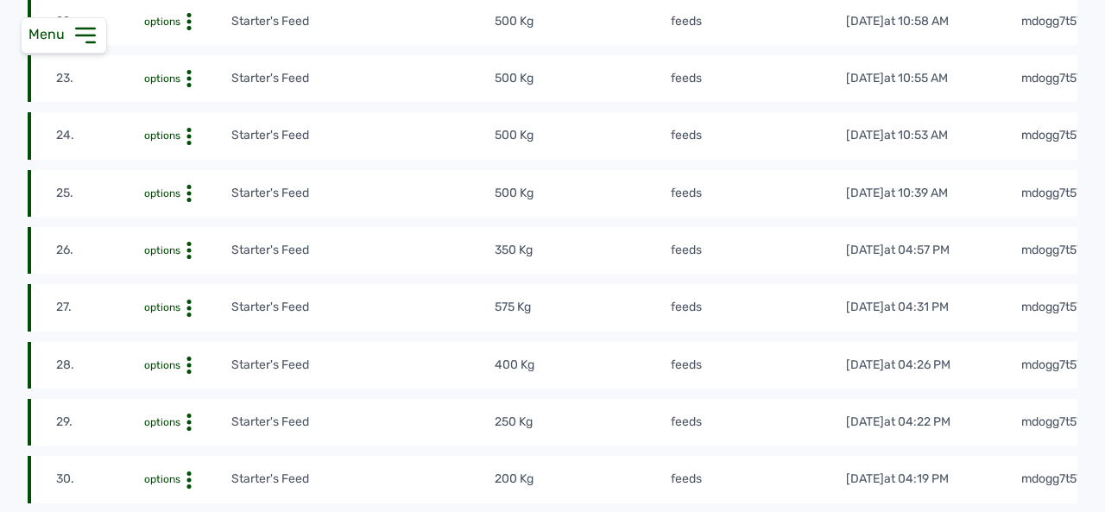
click at [528, 399] on tr "28. options Starter's Feed 400 Kg feeds 14th Jul 2025 at 04:26 PM mdogg7t5Tb" at bounding box center [580, 422] width 1105 height 47
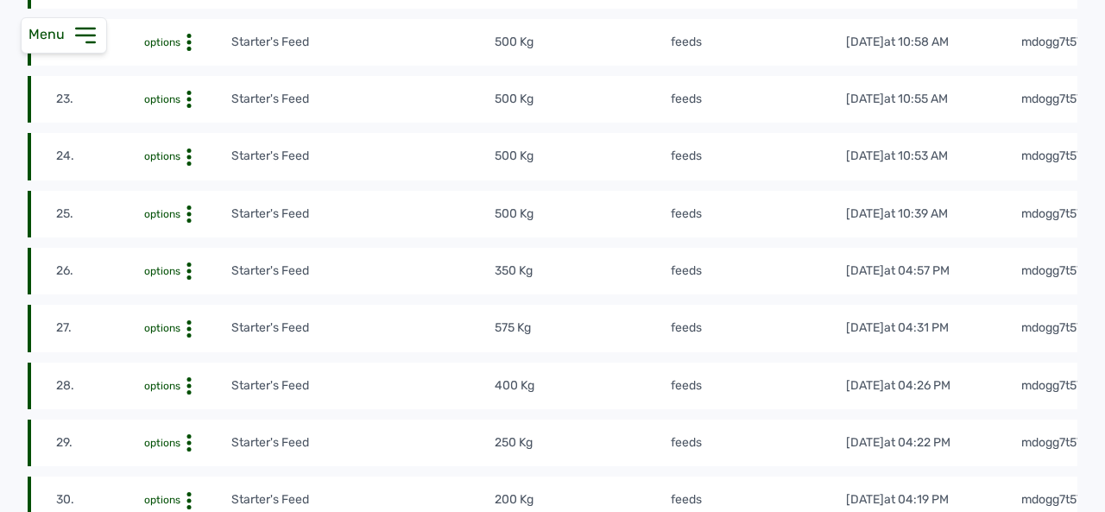
scroll to position [1578, 0]
click at [560, 307] on tr "26. options Starter's Feed 350 Kg feeds 16th Jul 2025 at 04:57 PM mdogg7t5Tb" at bounding box center [580, 330] width 1105 height 47
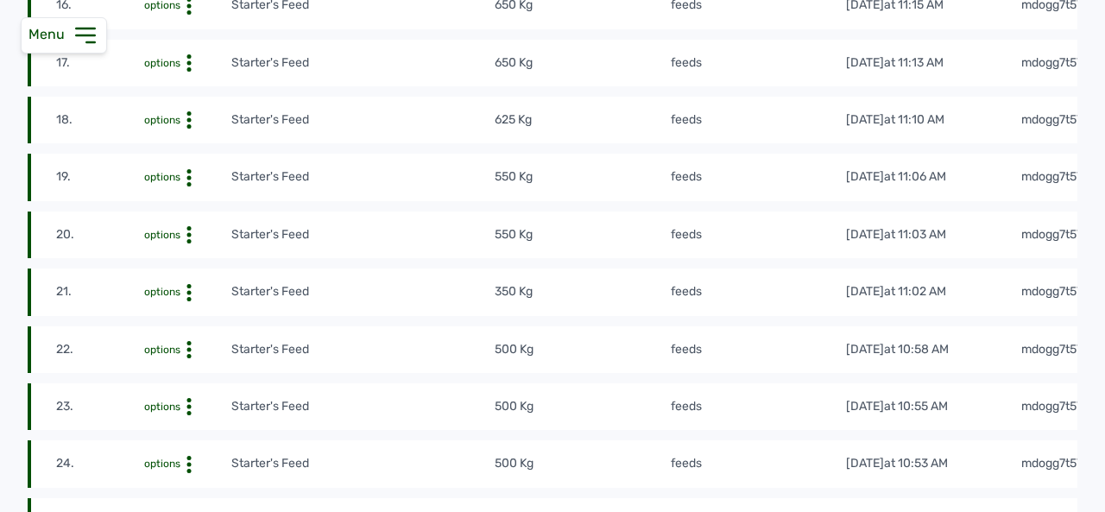
scroll to position [1249, 0]
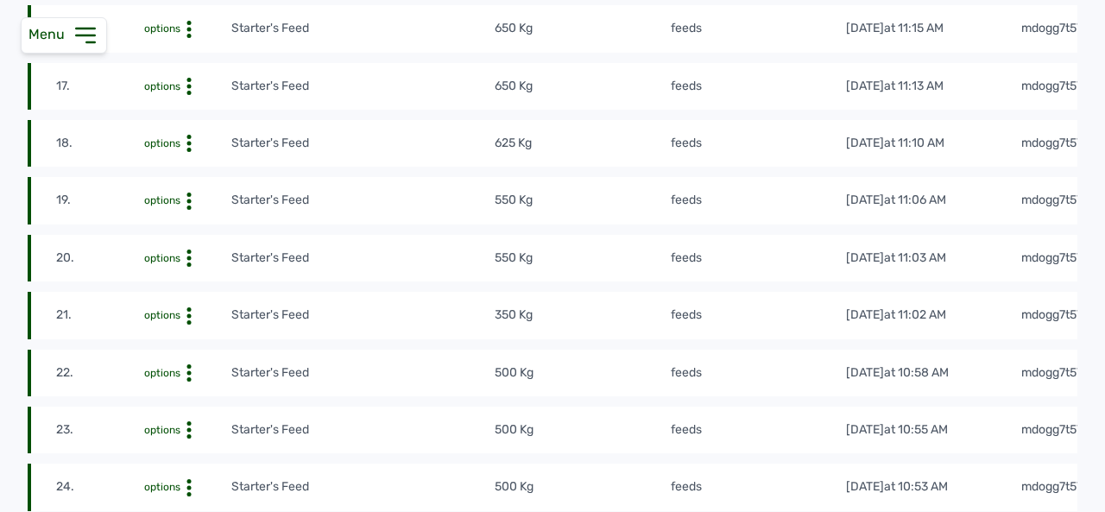
click at [496, 350] on tr "21. options Starter's Feed 350 Kg feeds 21st Jul 2025 at 11:02 AM mdogg7t5Tb" at bounding box center [580, 373] width 1105 height 47
click at [491, 350] on tr "21. options Starter's Feed 350 Kg feeds 21st Jul 2025 at 11:02 AM mdogg7t5Tb" at bounding box center [580, 373] width 1105 height 47
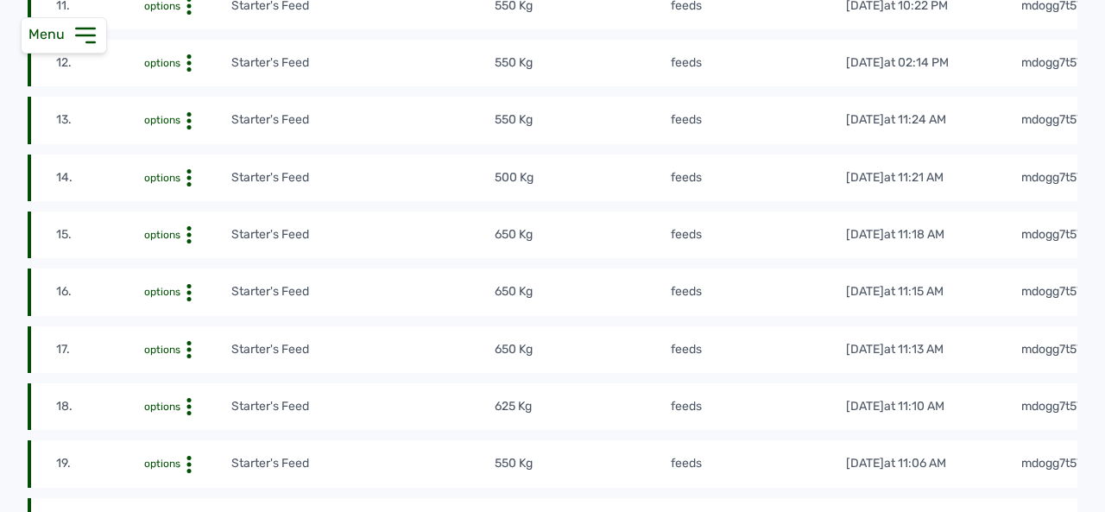
scroll to position [986, 0]
click at [456, 383] on tr "17. options Starter's Feed 650 Kg feeds 25th Jul 2025 at 11:13 AM mdogg7t5Tb" at bounding box center [580, 406] width 1105 height 47
click at [451, 326] on tr "16. options Starter's Feed 650 Kg feeds 26th Jul 2025 at 11:15 AM mdogg7t5Tb" at bounding box center [580, 349] width 1105 height 47
click at [402, 326] on tr "16. options Starter's Feed 650 Kg feeds 26th Jul 2025 at 11:15 AM mdogg7t5Tb" at bounding box center [580, 349] width 1105 height 47
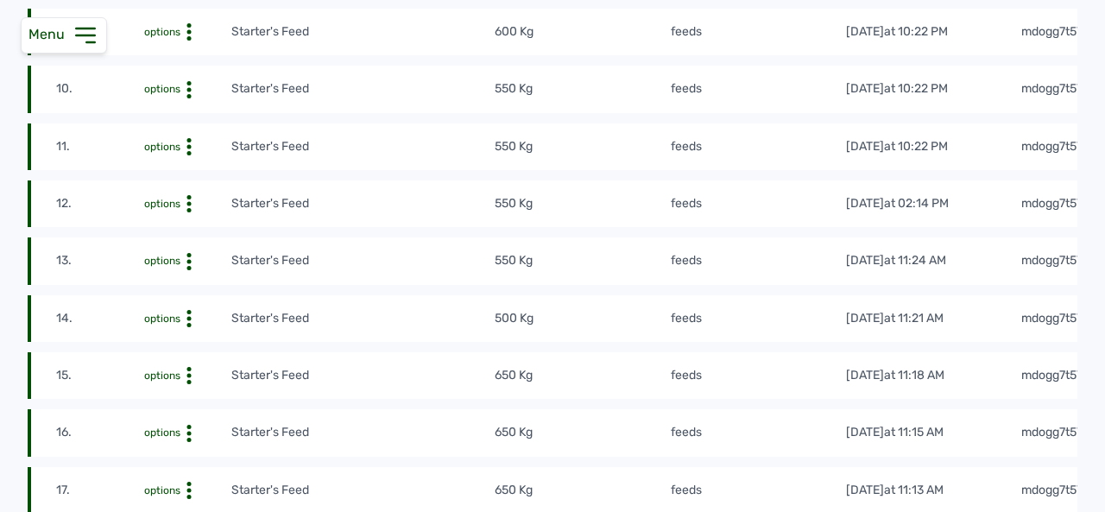
scroll to position [844, 0]
click at [383, 353] on tr "14. options Starter's Feed 500 Kg feeds 28th Jul 2025 at 11:21 AM mdogg7t5Tb" at bounding box center [580, 376] width 1105 height 47
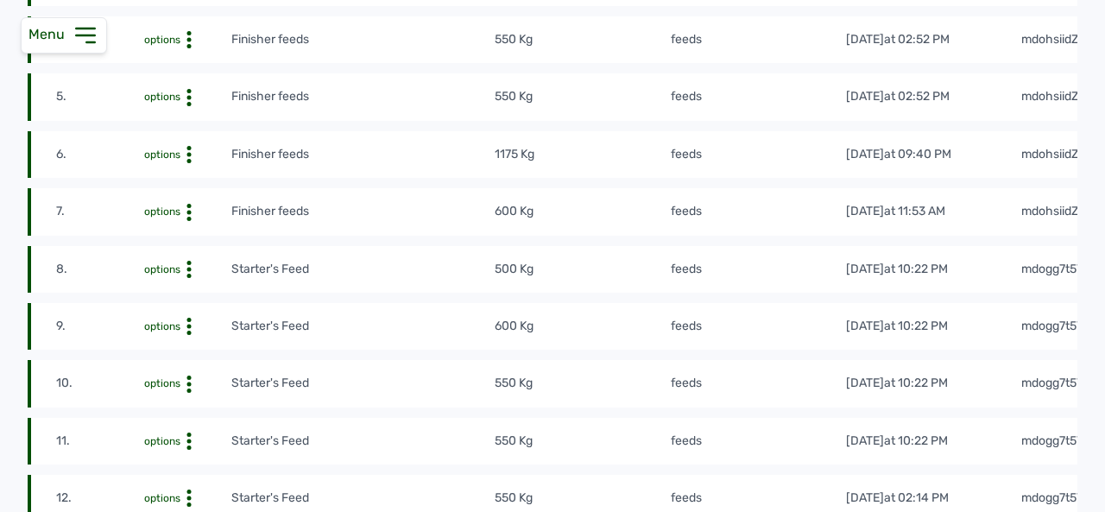
scroll to position [541, 0]
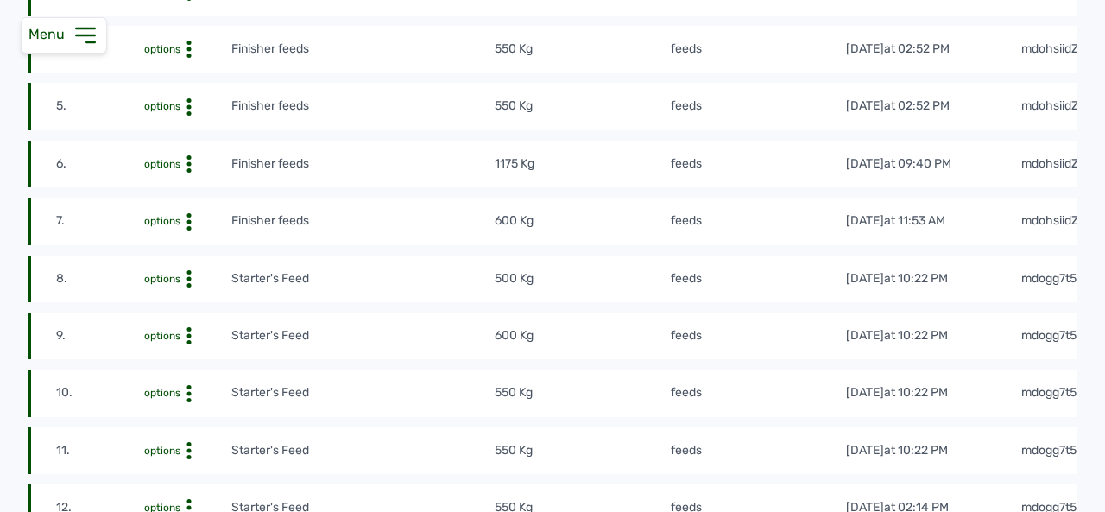
click at [396, 370] on tr "9. options Starter's Feed 600 Kg feeds 2nd Aug 2025 at 10:22 PM mdogg7t5Tb" at bounding box center [580, 393] width 1105 height 47
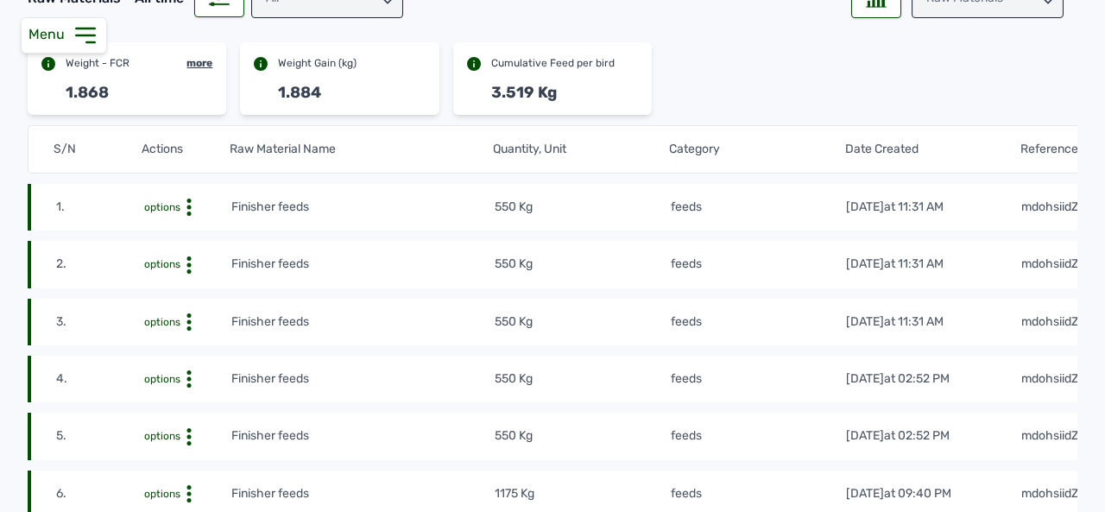
scroll to position [211, 0]
click at [390, 414] on tr "4. options Finisher feeds 550 Kg feeds 7th Aug 2025 at 02:52 PM mdohsiidZz" at bounding box center [580, 437] width 1105 height 47
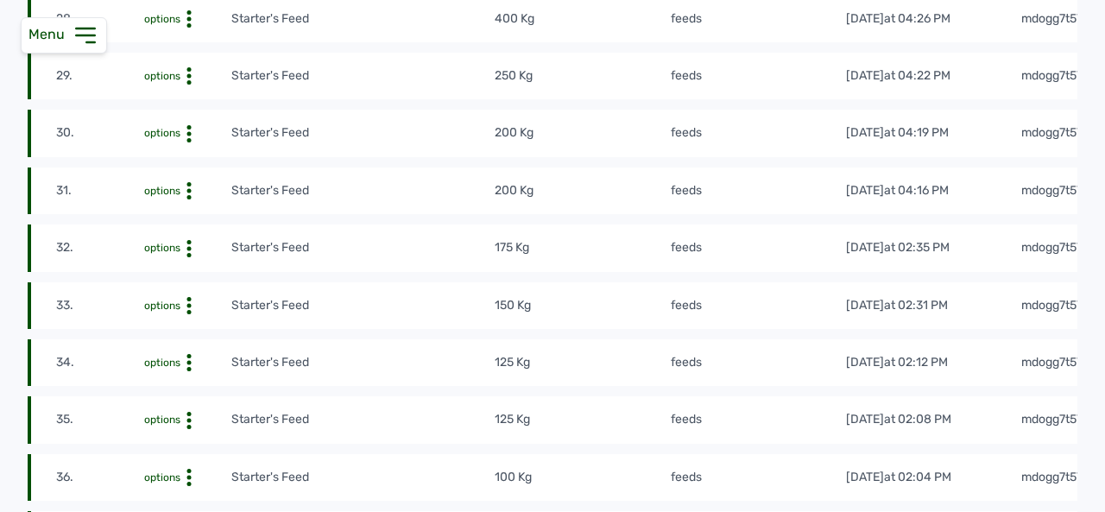
scroll to position [0, 0]
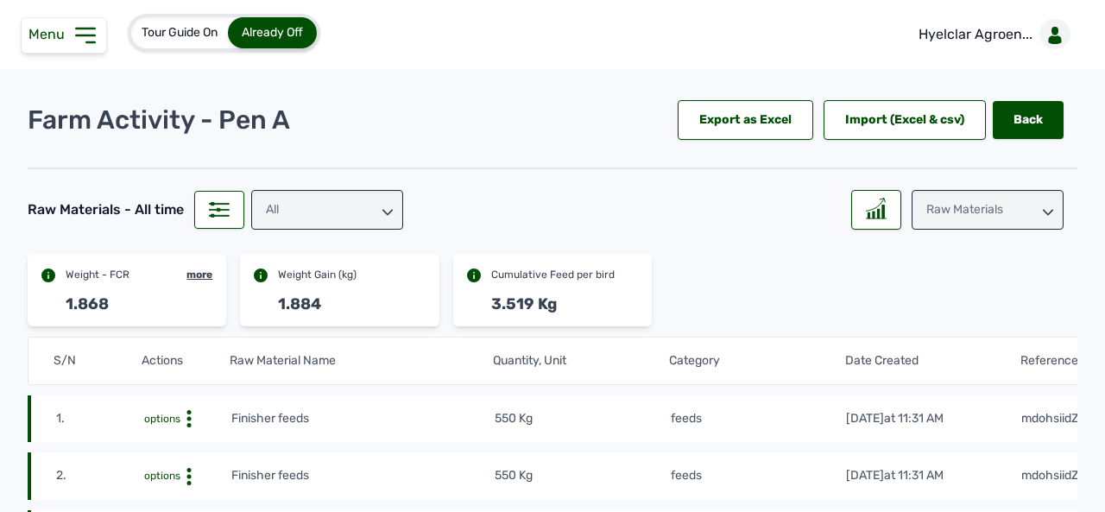
click at [654, 376] on tr "S/N Actions Raw Material Name Quantity, Unit Category Date Created Reference #" at bounding box center [580, 361] width 1105 height 48
click at [1043, 208] on icon at bounding box center [1048, 212] width 10 height 10
click at [1043, 208] on icon at bounding box center [1048, 209] width 10 height 6
click at [1043, 208] on icon at bounding box center [1048, 212] width 10 height 10
click at [996, 302] on div "Weight" at bounding box center [988, 317] width 152 height 31
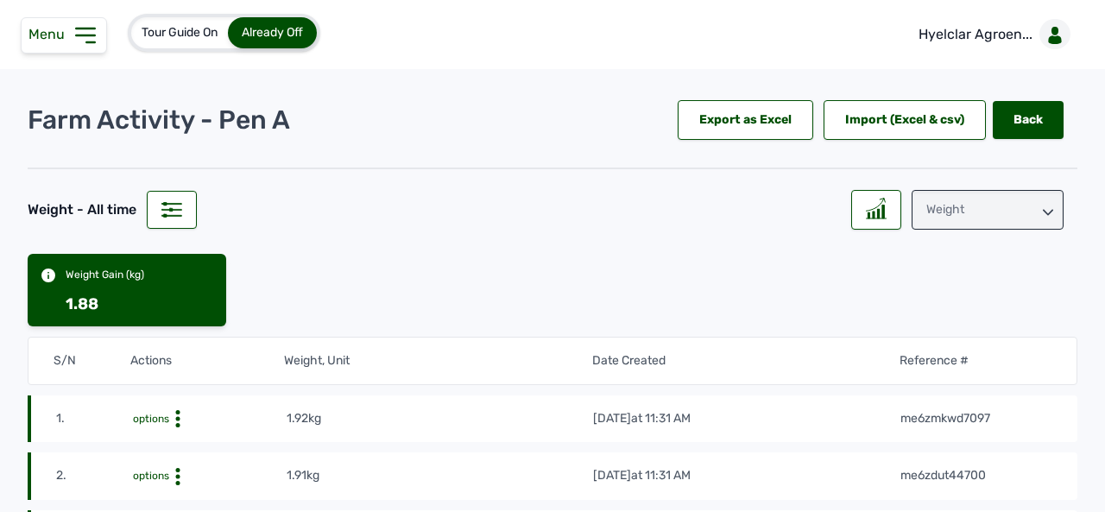
click at [964, 217] on div "Weight" at bounding box center [988, 210] width 152 height 40
click at [956, 271] on div "Raw Materials" at bounding box center [988, 286] width 152 height 31
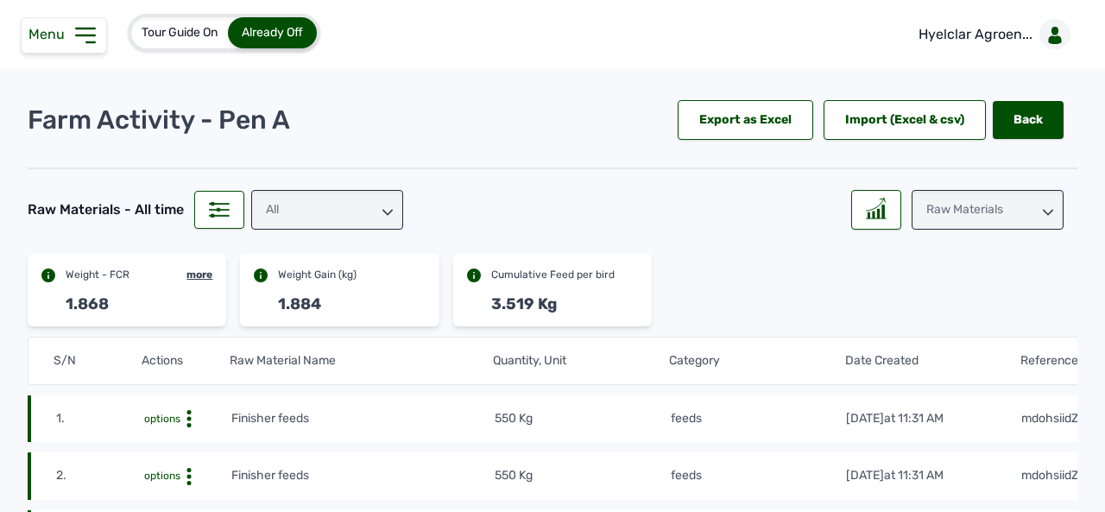
scroll to position [98, 0]
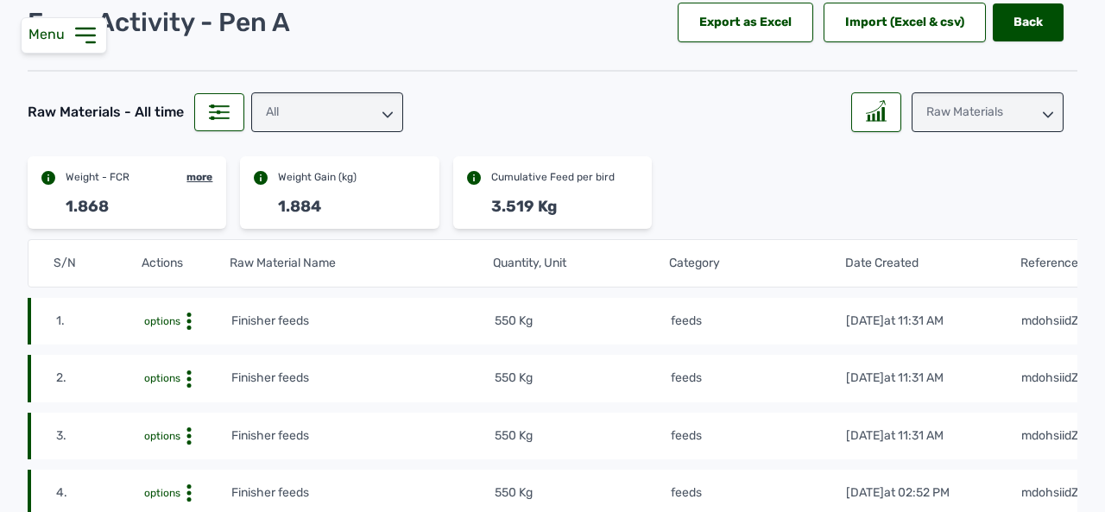
click at [414, 376] on td "Finisher feeds" at bounding box center [362, 378] width 263 height 19
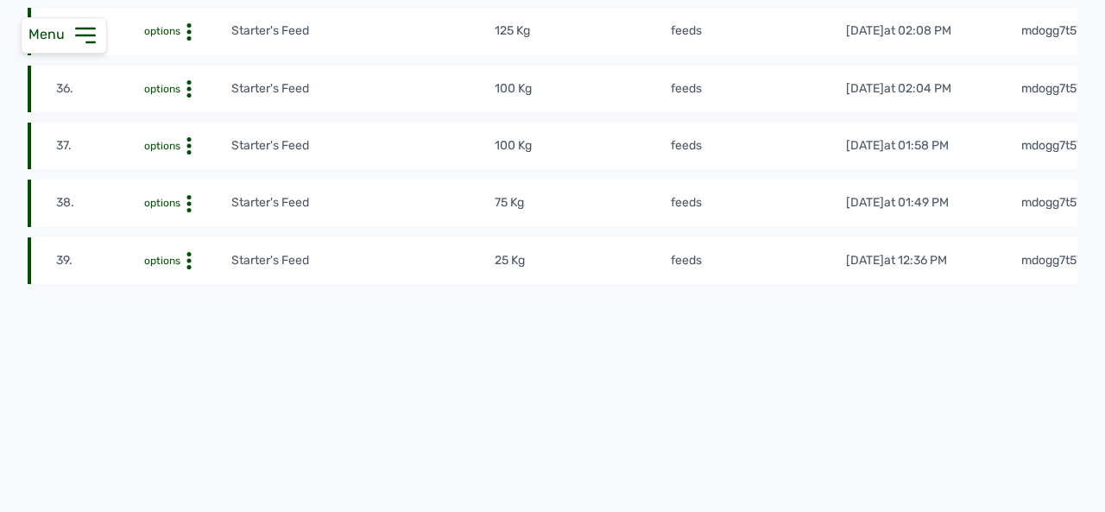
scroll to position [0, 0]
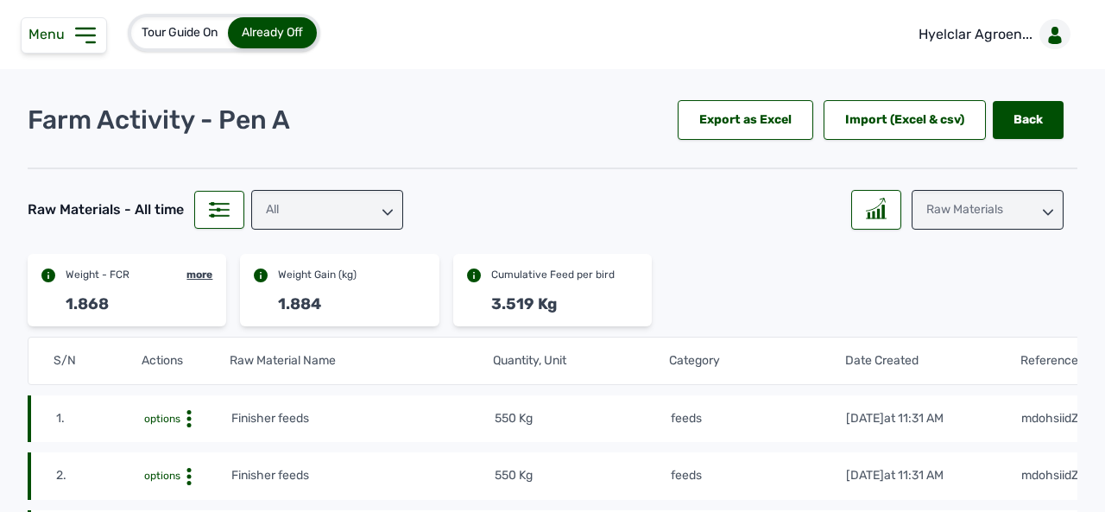
click at [336, 209] on div "All" at bounding box center [327, 210] width 152 height 40
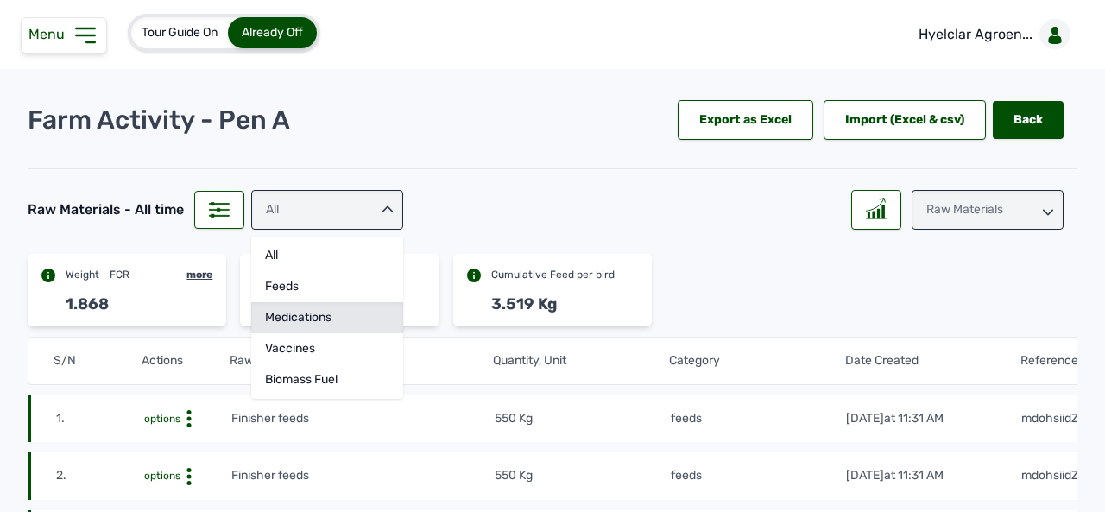
click at [301, 333] on div "medications" at bounding box center [327, 348] width 152 height 31
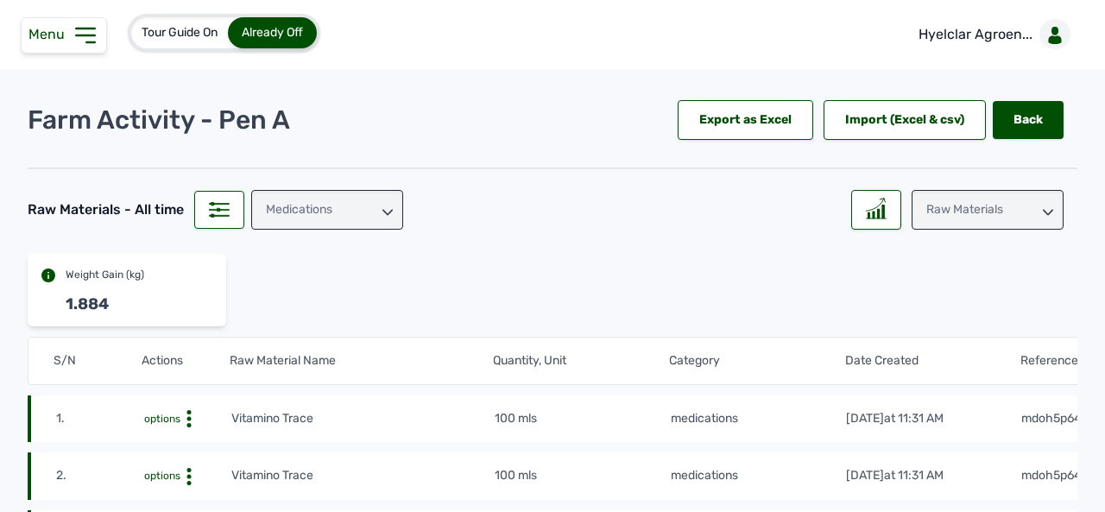
click at [384, 207] on icon at bounding box center [388, 212] width 10 height 10
click at [307, 271] on div "All" at bounding box center [327, 286] width 152 height 31
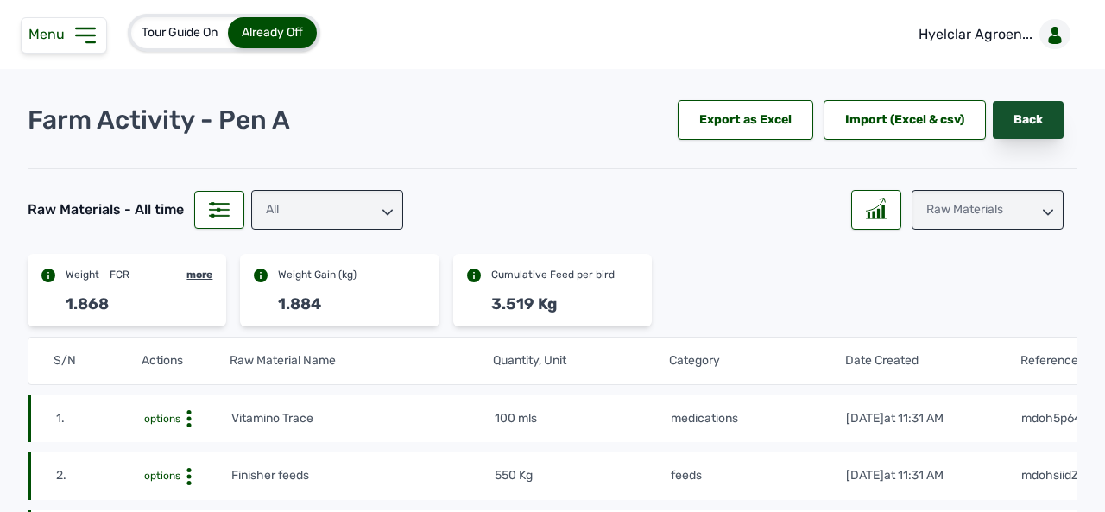
click at [1021, 116] on link "Back" at bounding box center [1028, 120] width 71 height 38
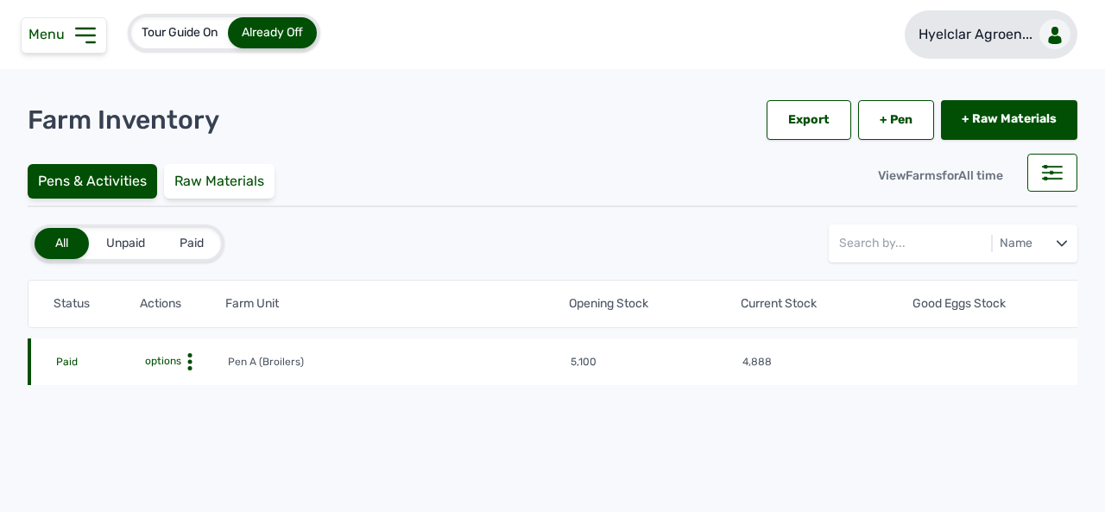
click at [1006, 35] on p "Hyelclar Agroen..." at bounding box center [976, 34] width 114 height 21
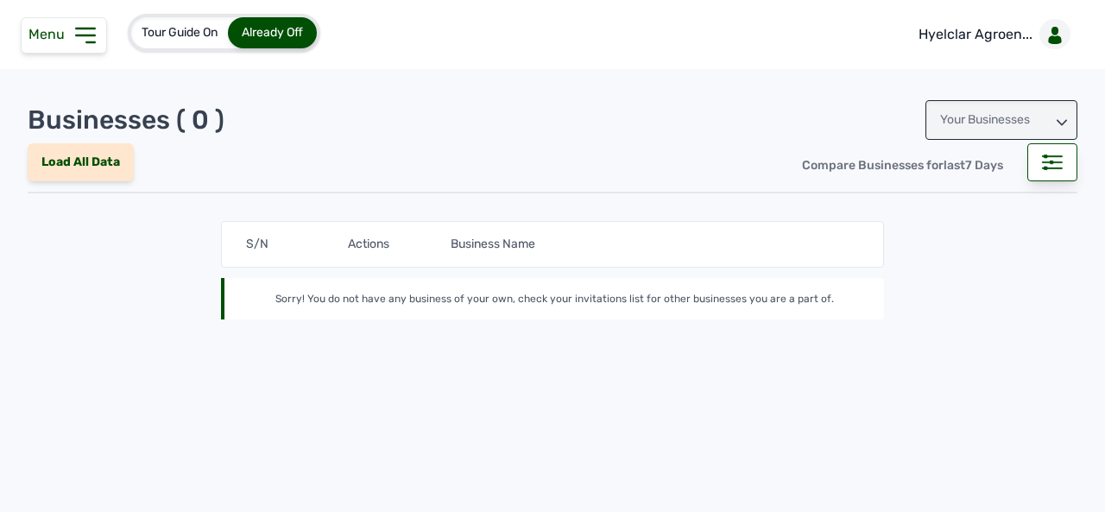
click at [35, 30] on span "Menu" at bounding box center [49, 34] width 43 height 16
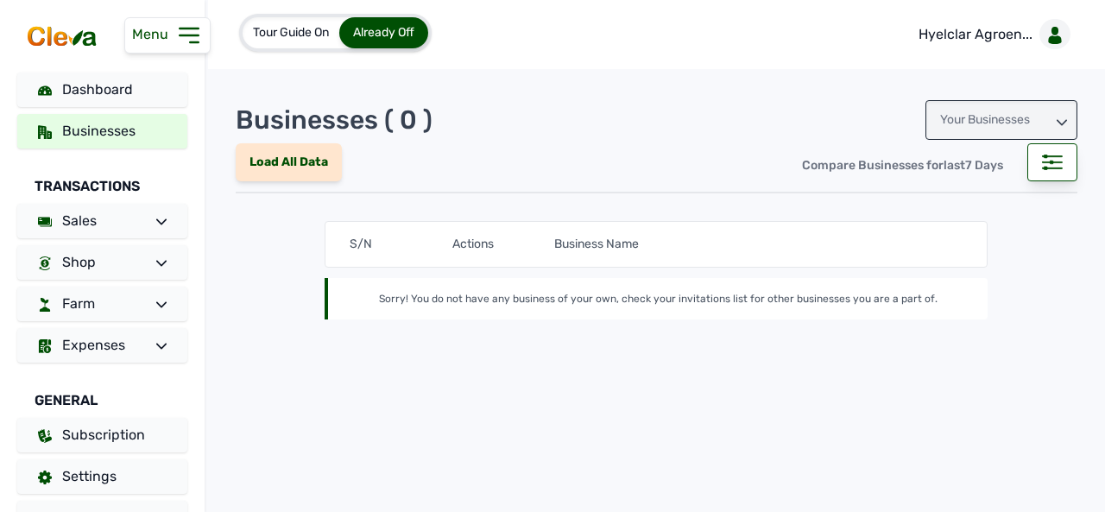
click at [1060, 122] on icon at bounding box center [1062, 122] width 10 height 10
click at [986, 200] on div "Invitations" at bounding box center [1002, 196] width 152 height 31
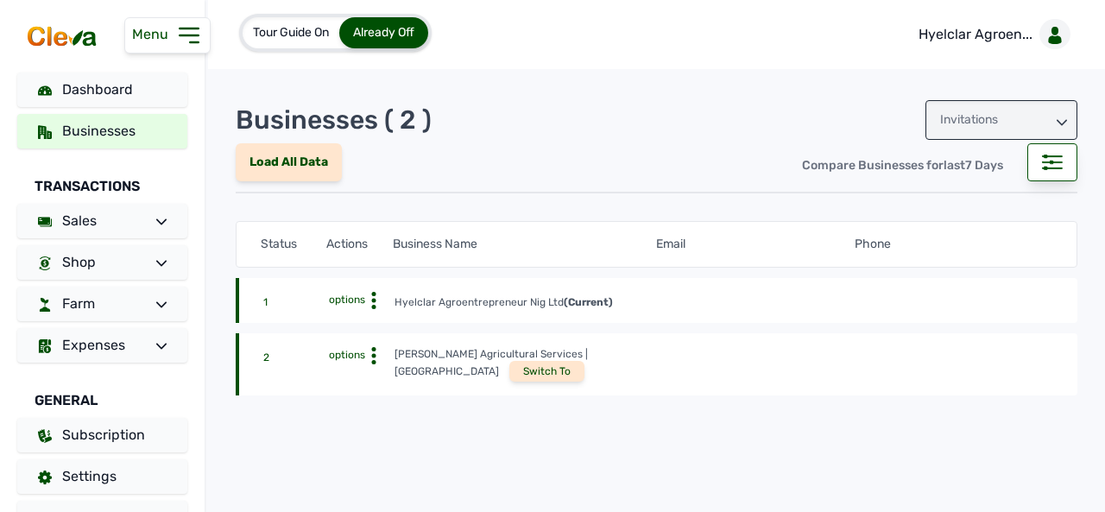
click at [585, 361] on div "Switch To" at bounding box center [546, 371] width 75 height 21
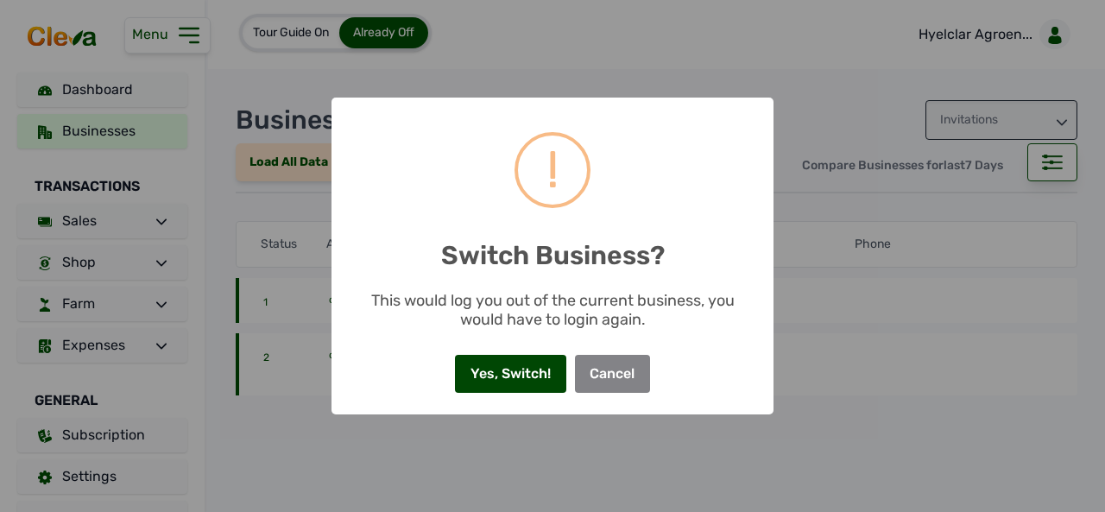
click at [532, 371] on button "Yes, Switch!" at bounding box center [510, 374] width 111 height 38
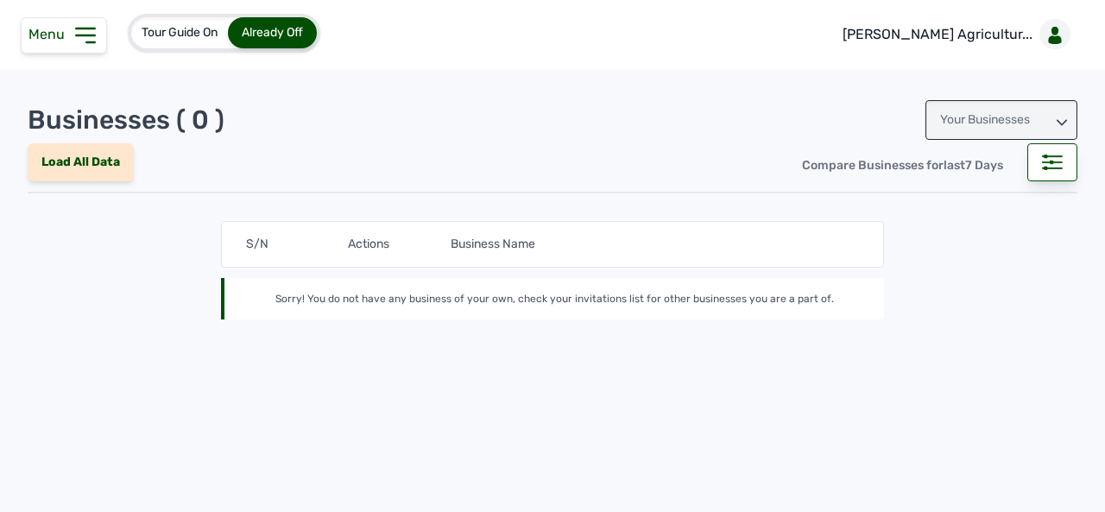
click at [58, 35] on span "Menu" at bounding box center [49, 34] width 43 height 16
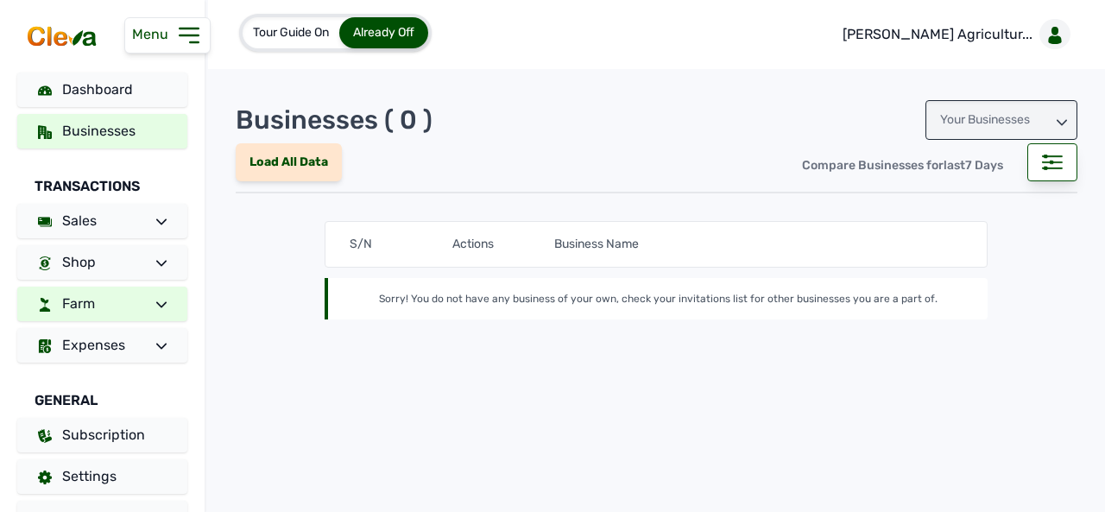
click at [161, 301] on link "Farm" at bounding box center [102, 304] width 170 height 35
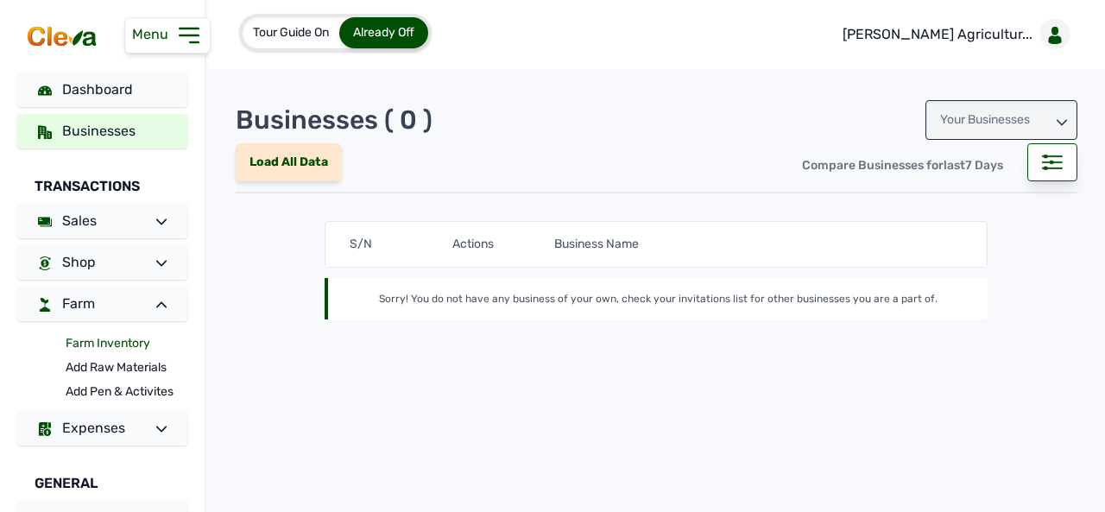
click at [131, 339] on link "Farm Inventory" at bounding box center [127, 344] width 122 height 24
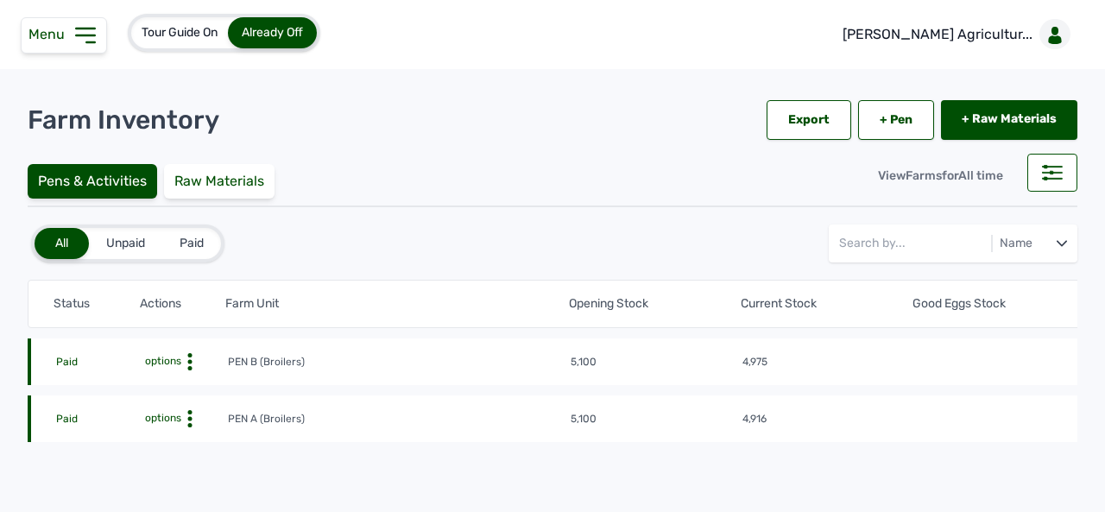
click at [190, 370] on icon at bounding box center [189, 361] width 17 height 17
click at [175, 437] on div "Farm Activities" at bounding box center [164, 445] width 123 height 21
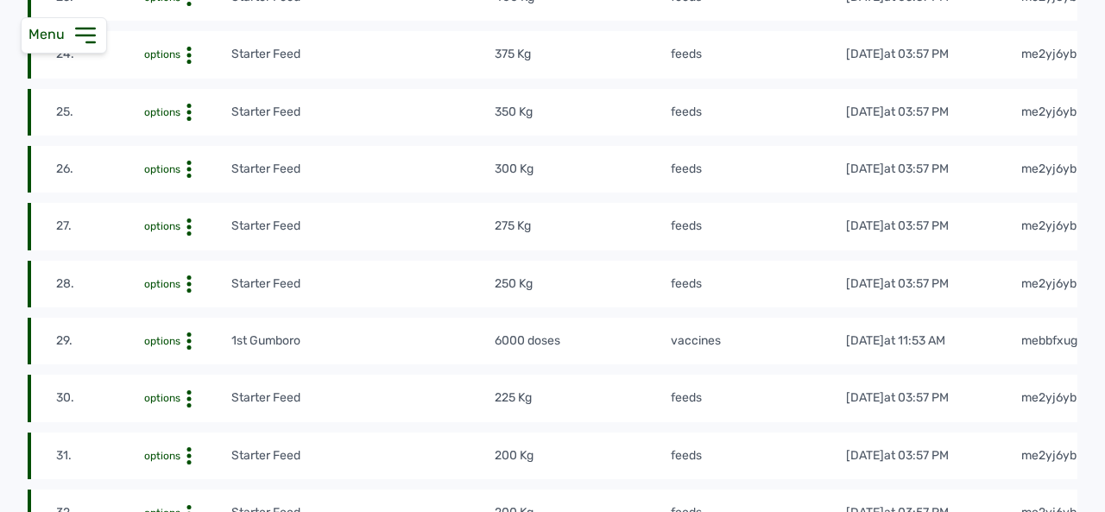
scroll to position [167, 0]
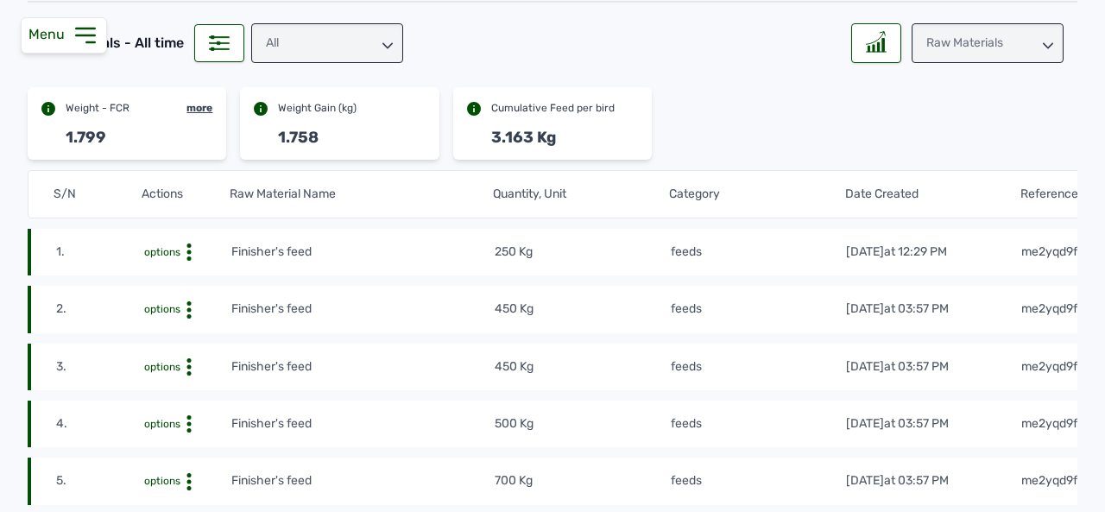
click at [1043, 41] on icon at bounding box center [1048, 46] width 10 height 10
click at [975, 142] on div "Losses" at bounding box center [988, 151] width 152 height 31
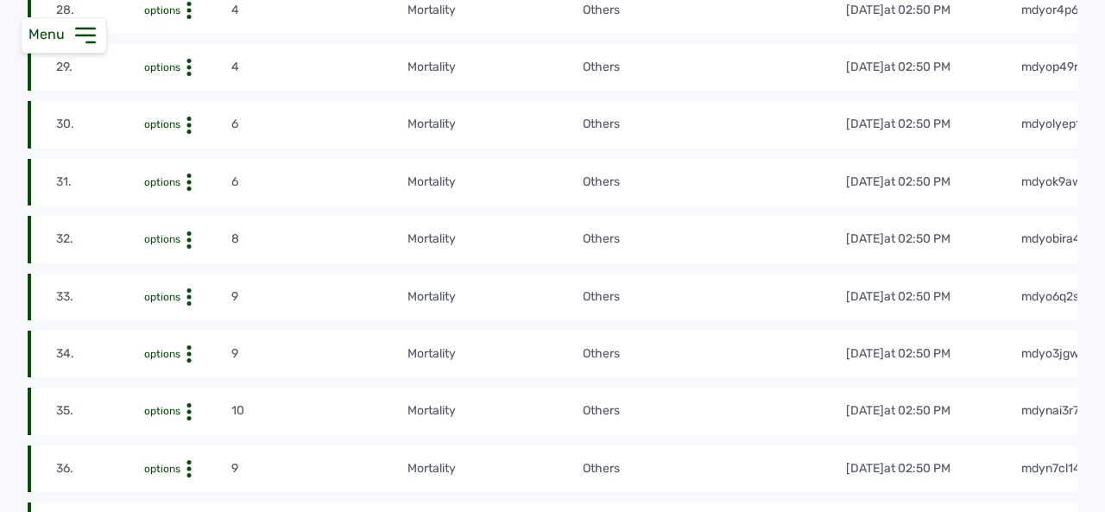
scroll to position [1912, 0]
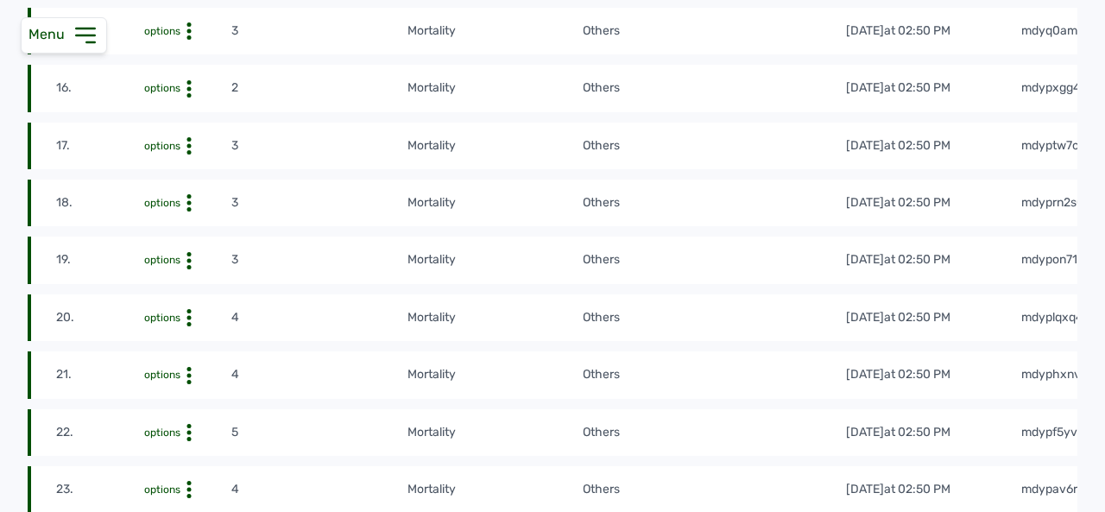
scroll to position [1129, 0]
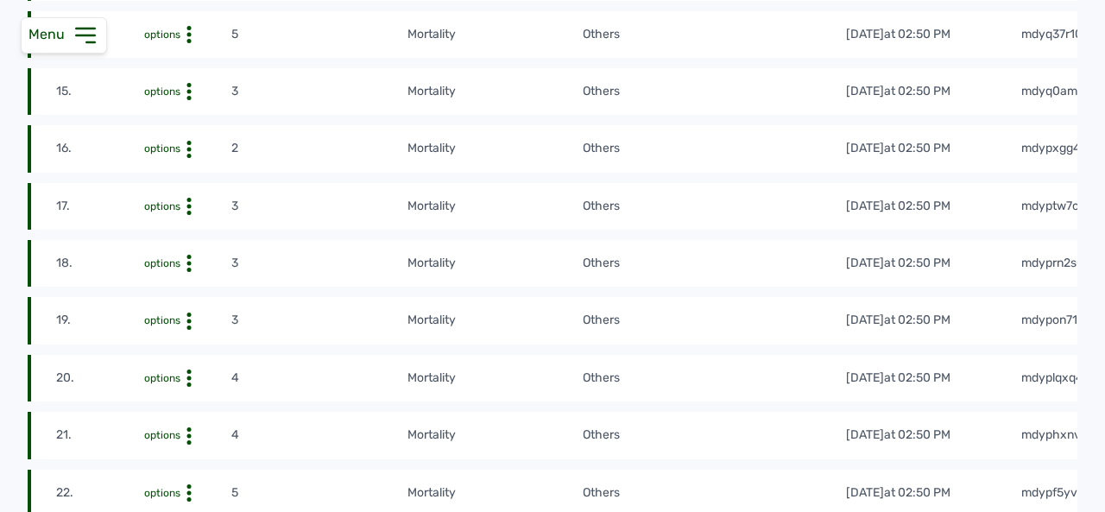
click at [484, 355] on tr "19. options 3 mortality Others [DATE] 02:50 PM mdypon716441" at bounding box center [580, 378] width 1105 height 47
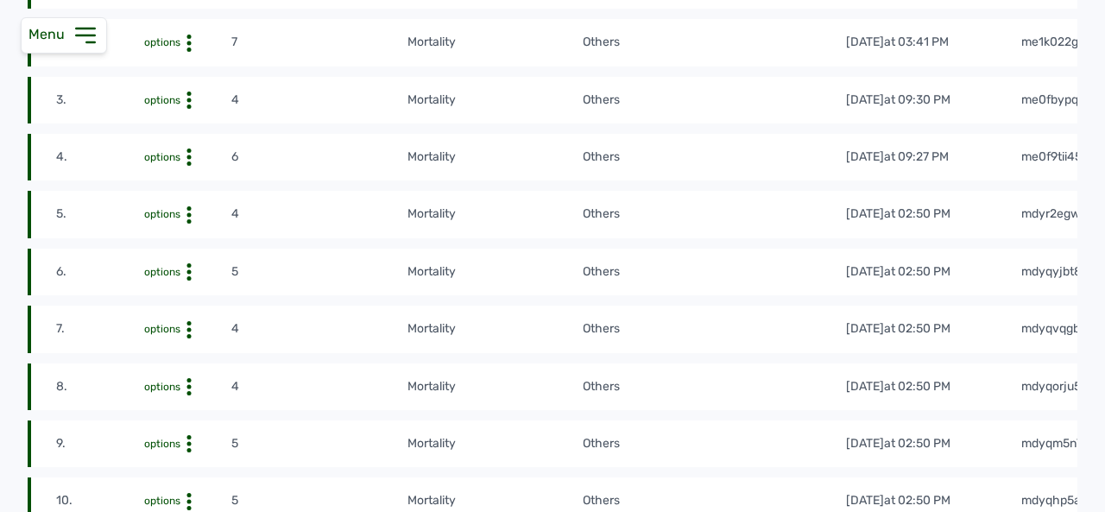
scroll to position [421, 0]
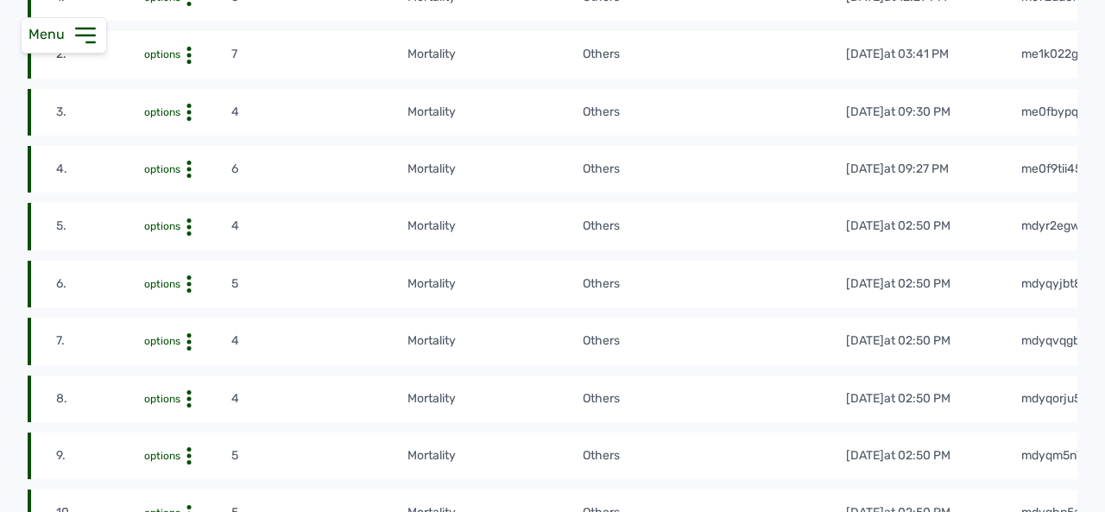
click at [405, 334] on td "4" at bounding box center [318, 341] width 175 height 19
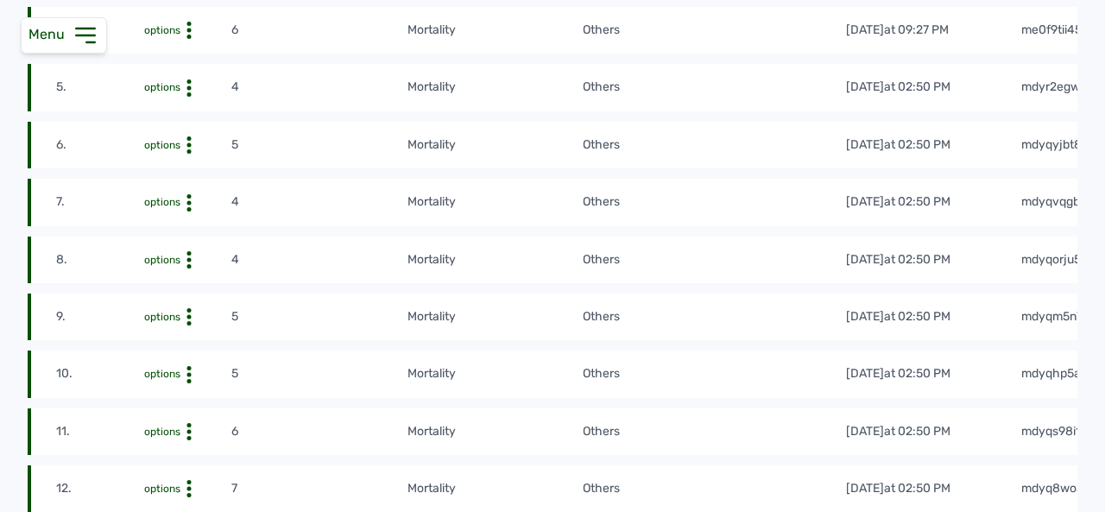
scroll to position [0, 0]
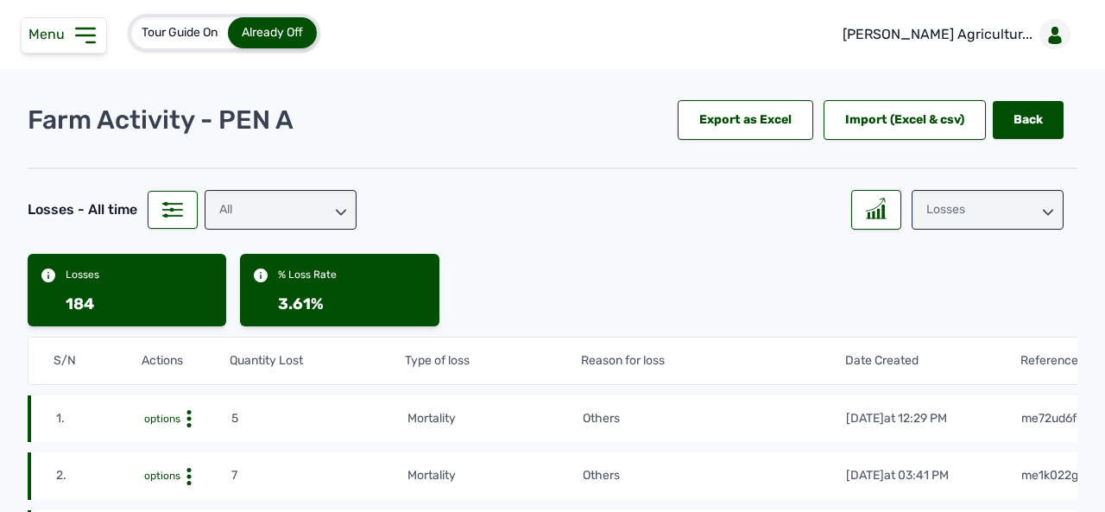
click at [1053, 214] on div "Losses" at bounding box center [988, 210] width 152 height 40
click at [943, 302] on div "Weight" at bounding box center [988, 317] width 152 height 31
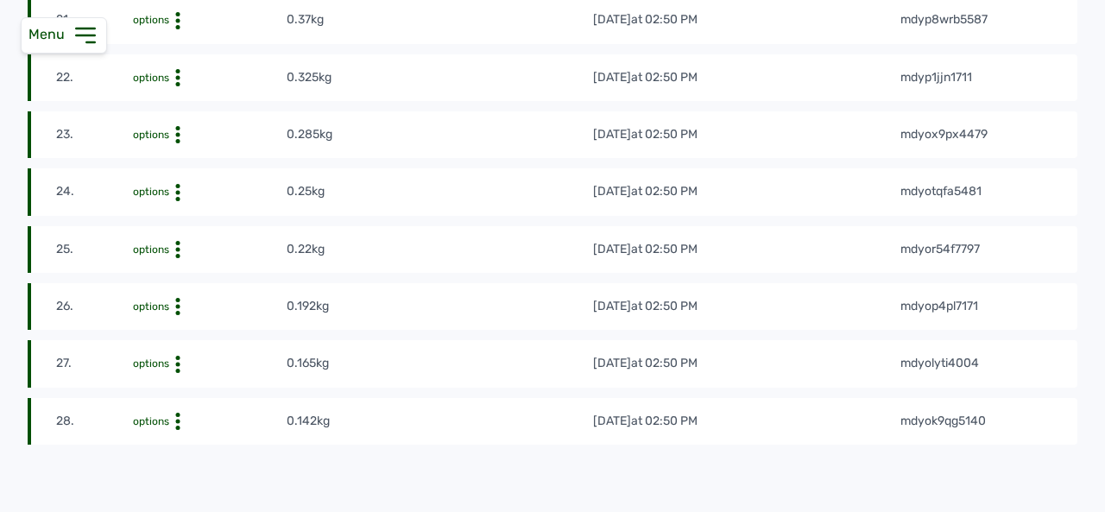
scroll to position [1533, 0]
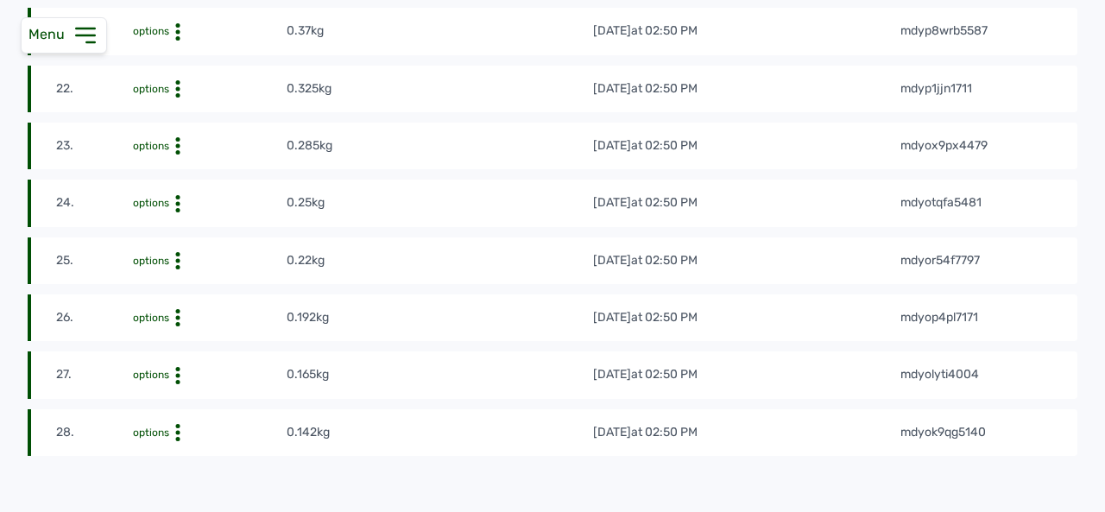
click at [367, 409] on tr "27. options 0.165kg [DATE] 02:50 PM mdyolyti4004" at bounding box center [553, 432] width 1050 height 47
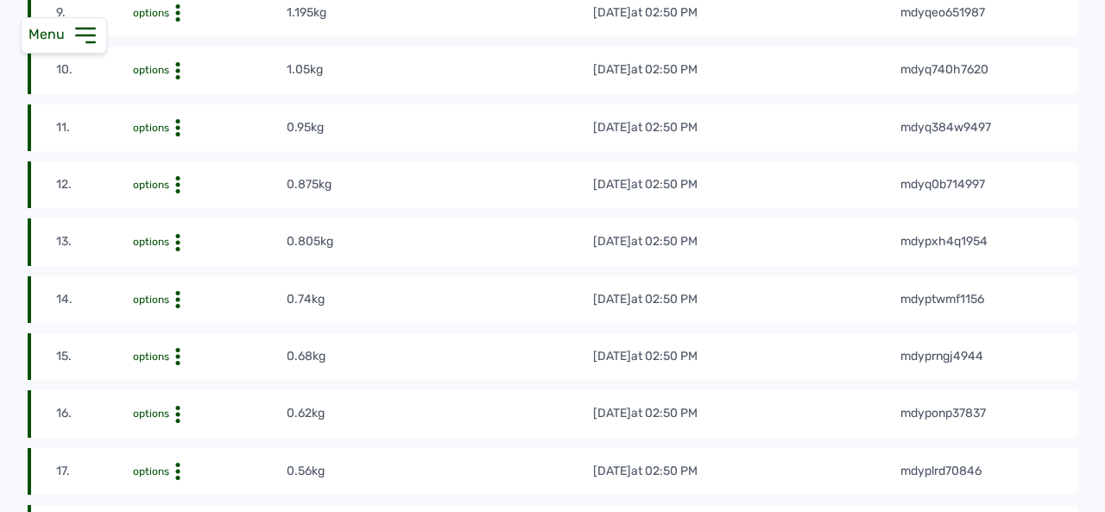
scroll to position [859, 0]
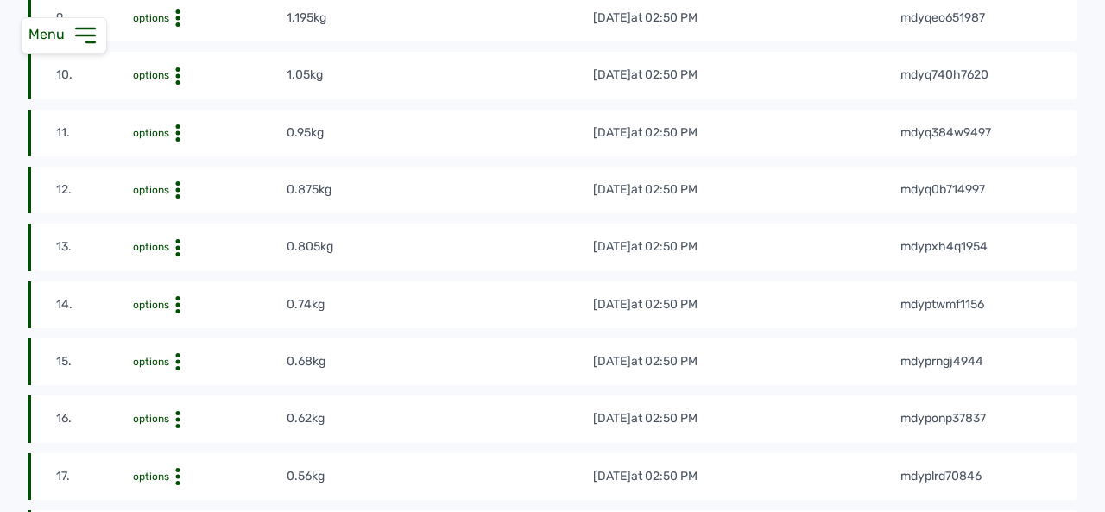
click at [358, 371] on td "0.68kg" at bounding box center [439, 361] width 307 height 19
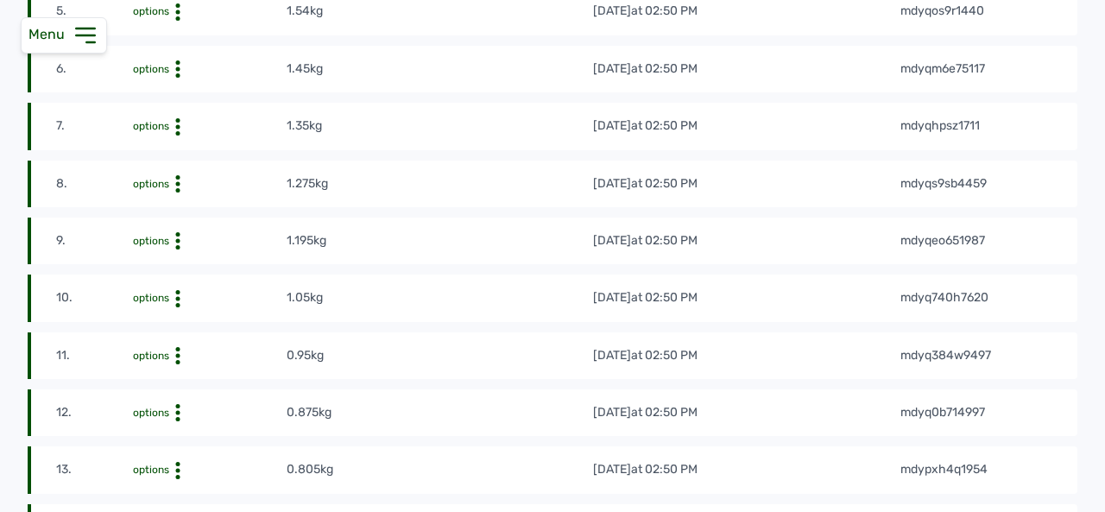
scroll to position [634, 0]
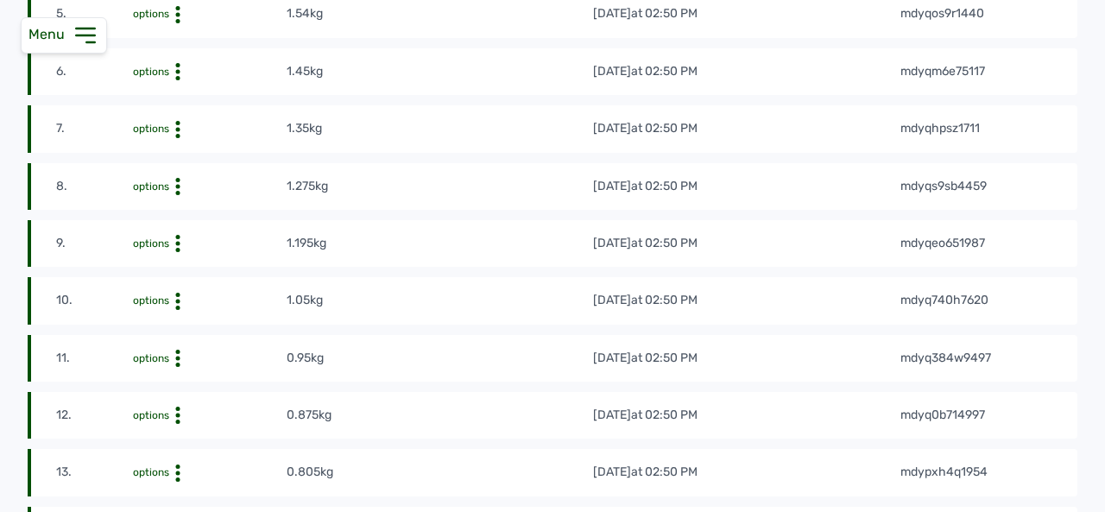
click at [404, 307] on td "1.05kg" at bounding box center [439, 300] width 307 height 19
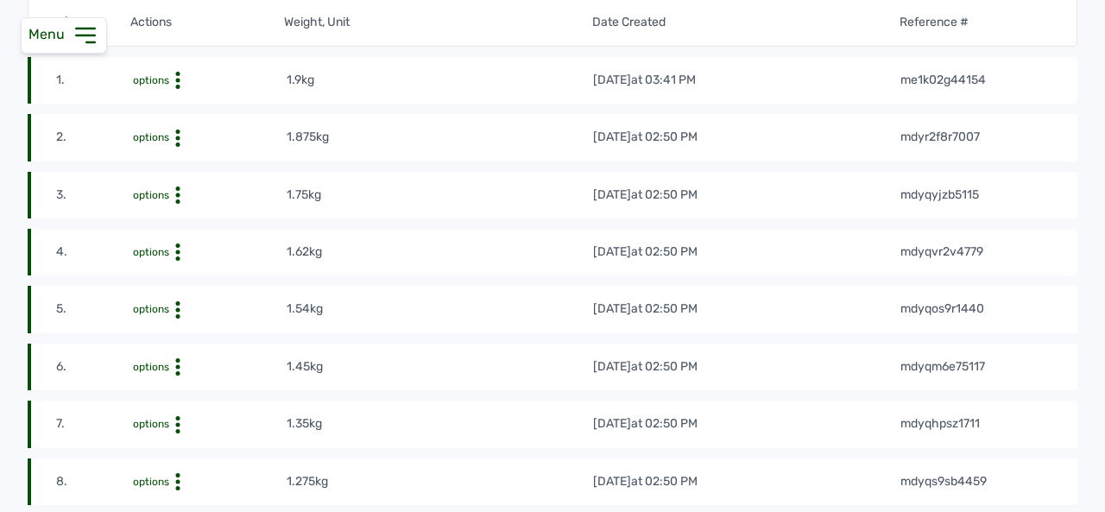
scroll to position [0, 0]
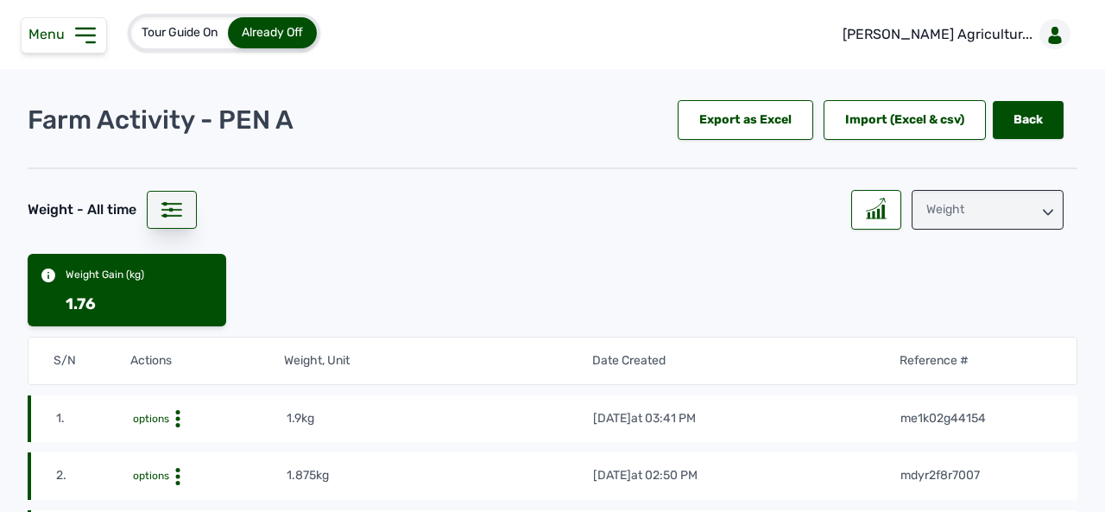
click at [168, 207] on icon at bounding box center [171, 210] width 21 height 16
select select "All time"
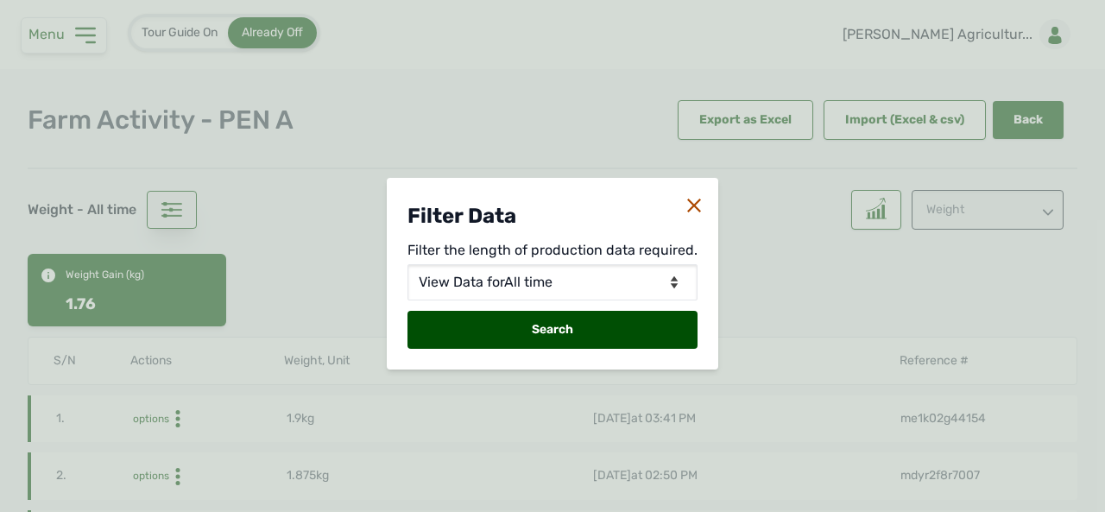
click at [168, 207] on div "Filter Data Filter the length of production data required. View Data for [DATE]…" at bounding box center [552, 256] width 1105 height 512
click at [687, 203] on icon at bounding box center [694, 206] width 14 height 14
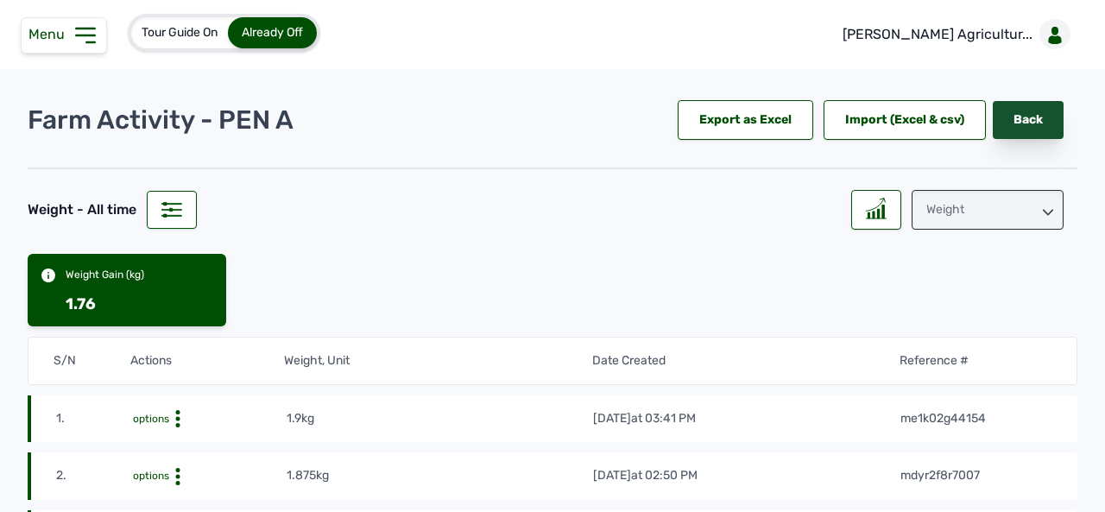
click at [1026, 122] on link "Back" at bounding box center [1028, 120] width 71 height 38
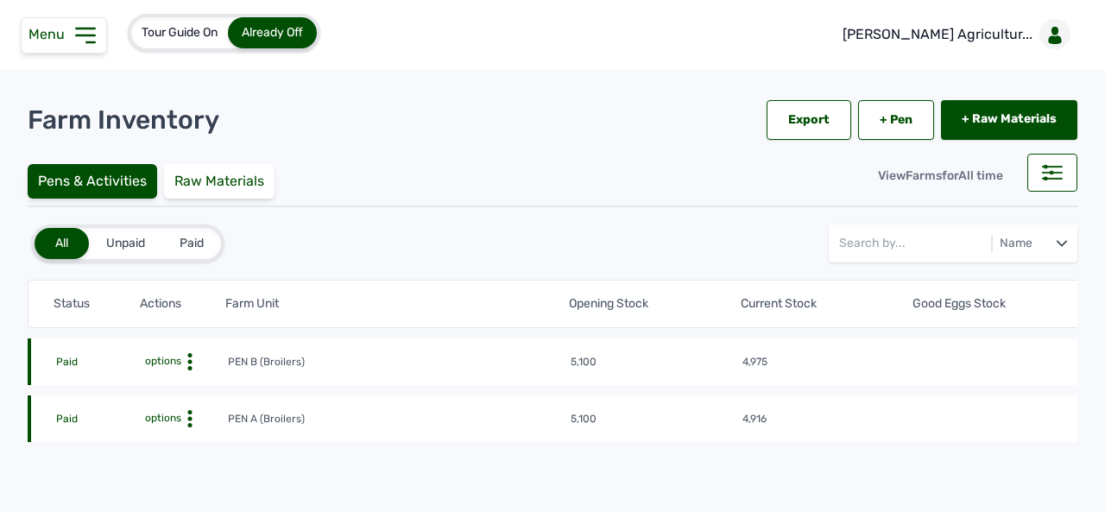
click at [191, 364] on circle at bounding box center [190, 362] width 4 height 4
click at [157, 442] on div "Farm Activities" at bounding box center [164, 445] width 123 height 21
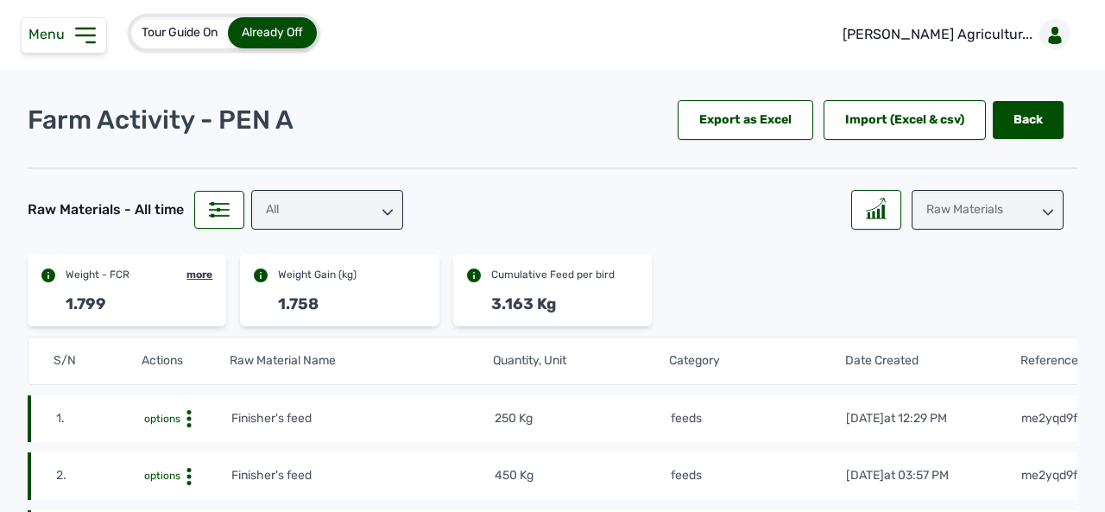
click at [389, 214] on icon at bounding box center [388, 212] width 10 height 10
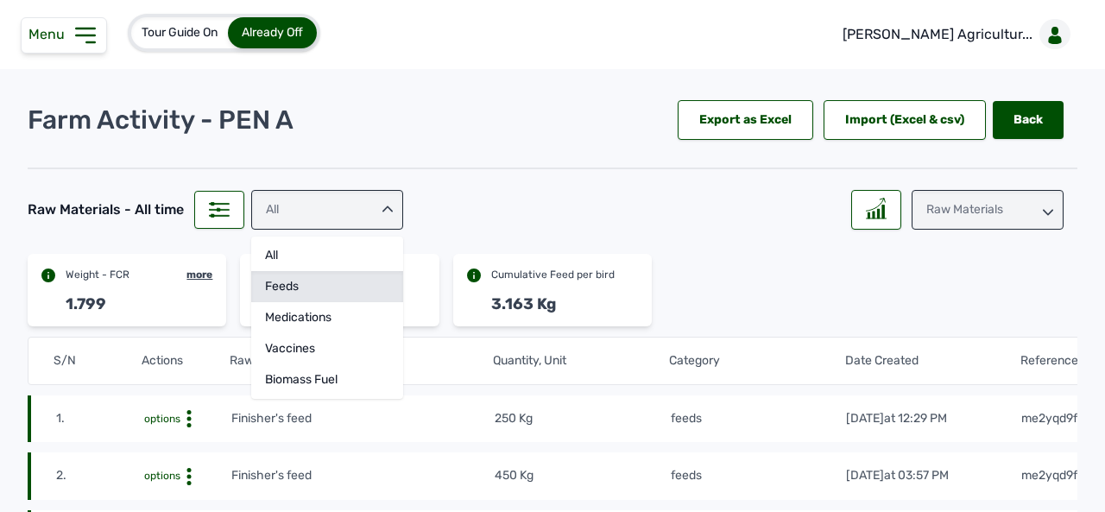
click at [354, 302] on div "feeds" at bounding box center [327, 317] width 152 height 31
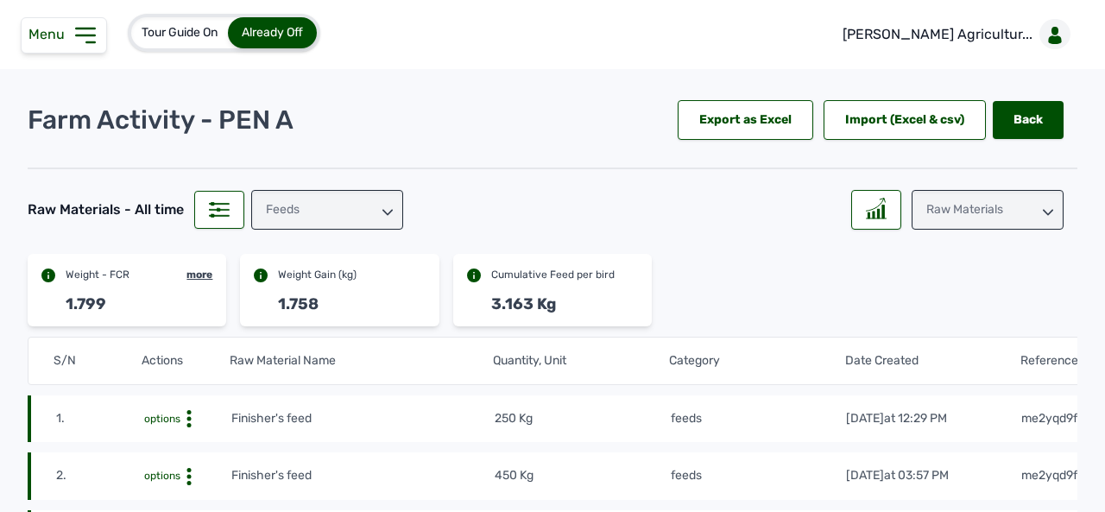
click at [1043, 210] on icon at bounding box center [1048, 212] width 10 height 10
click at [957, 302] on div "Weight" at bounding box center [988, 317] width 152 height 31
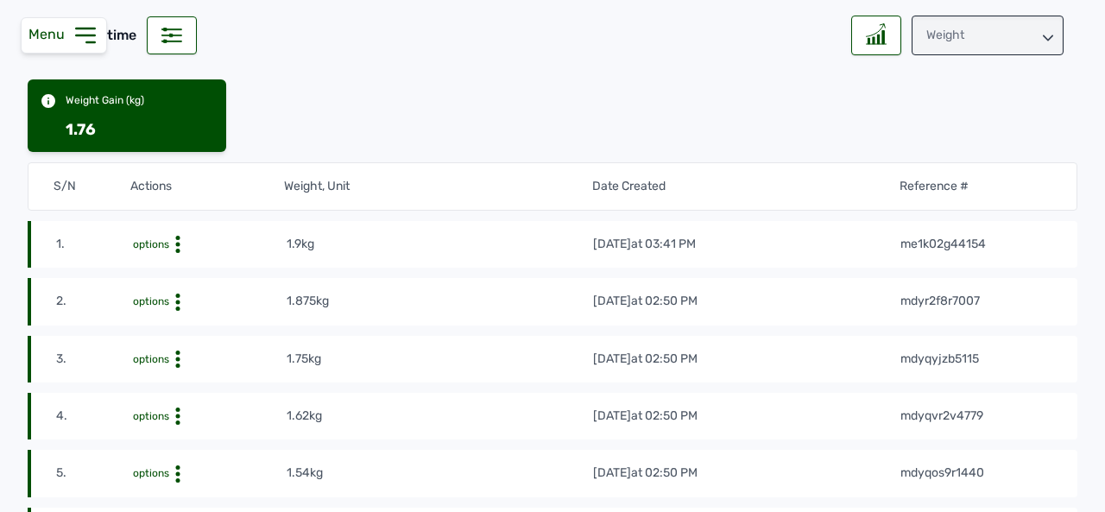
scroll to position [623, 0]
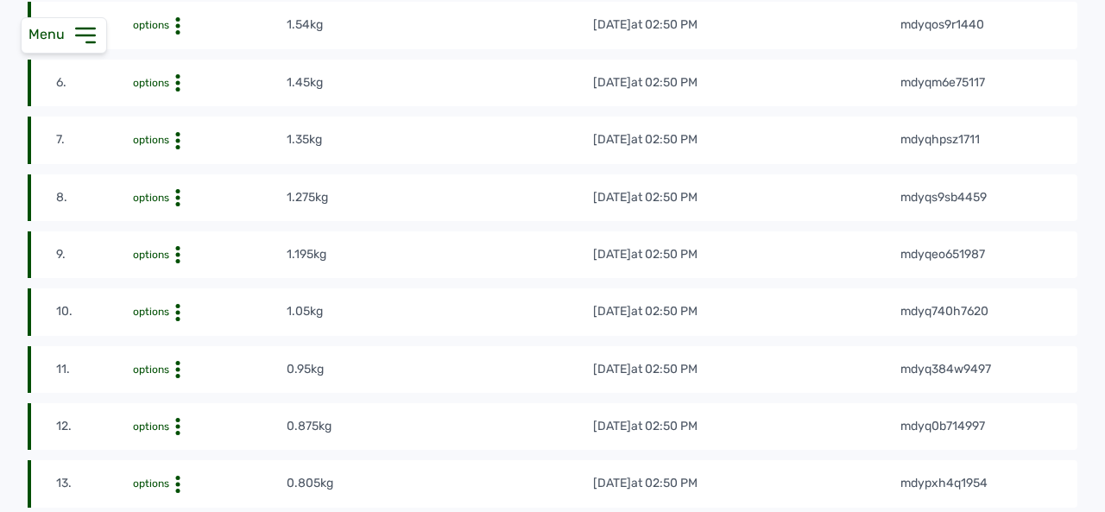
click at [1096, 313] on main "Farm Activity - PEN A Export as Excel Import (Excel & csv) Back Back Weight - A…" at bounding box center [552, 519] width 1105 height 2083
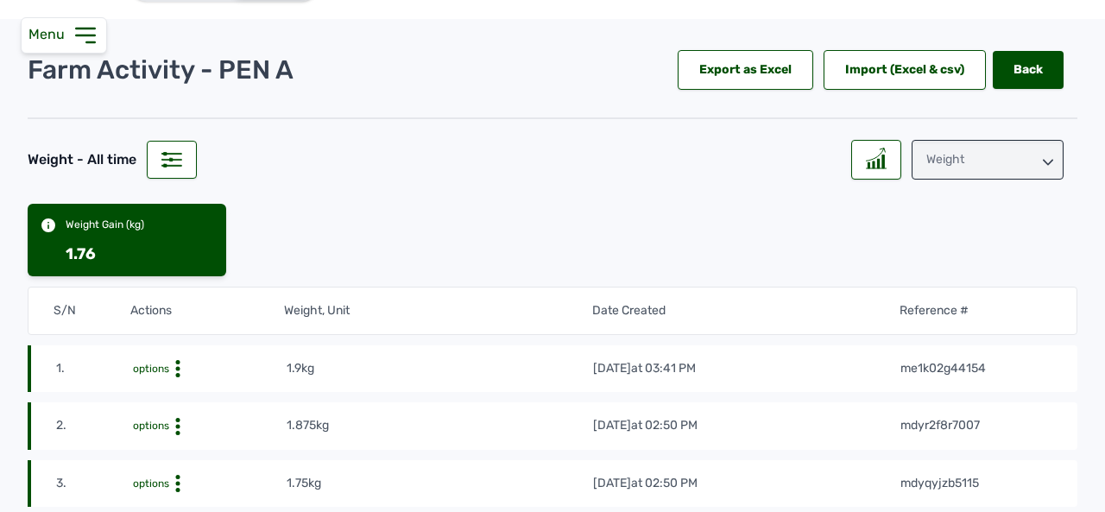
scroll to position [0, 0]
